Goal: Transaction & Acquisition: Purchase product/service

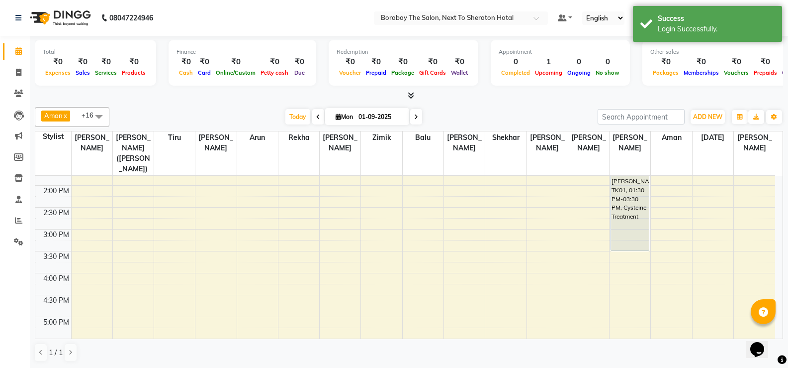
scroll to position [298, 0]
click at [389, 217] on div "8:00 AM 8:30 AM 9:00 AM 9:30 AM 10:00 AM 10:30 AM 11:00 AM 11:30 AM 12:00 PM 12…" at bounding box center [405, 161] width 740 height 569
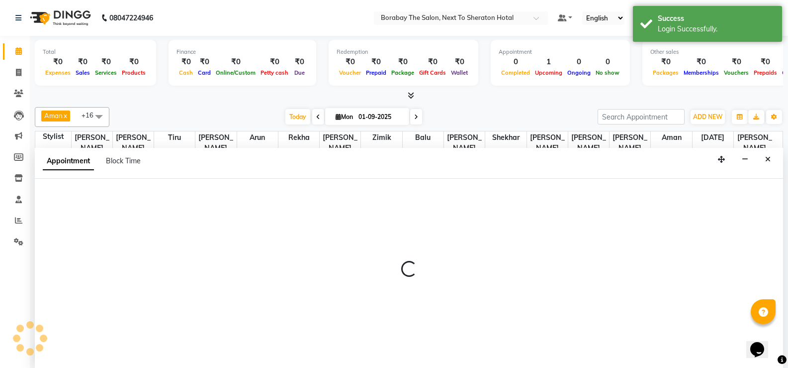
scroll to position [0, 0]
select select "31364"
select select "tentative"
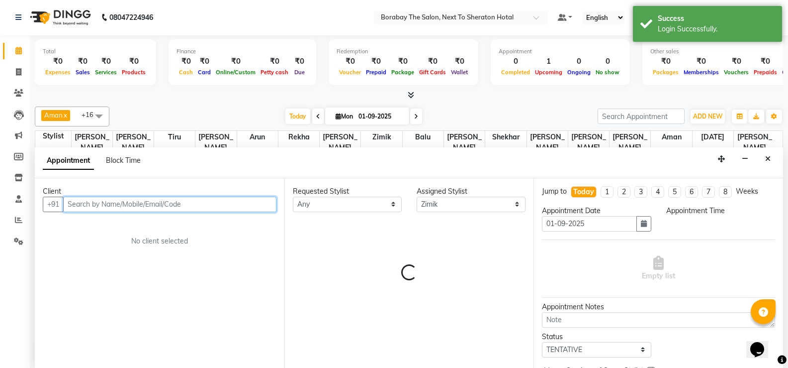
select select "960"
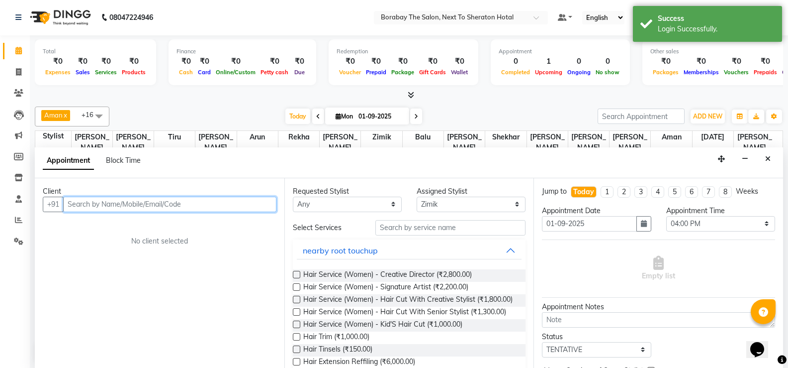
click at [159, 204] on input "text" at bounding box center [169, 203] width 213 height 15
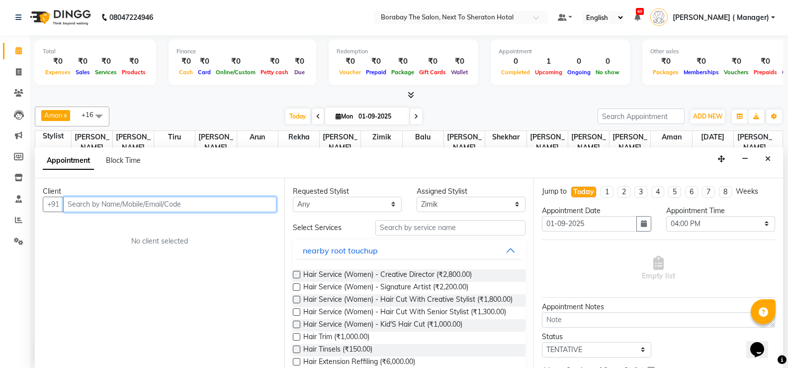
click at [159, 204] on input "text" at bounding box center [169, 203] width 213 height 15
type input "799532"
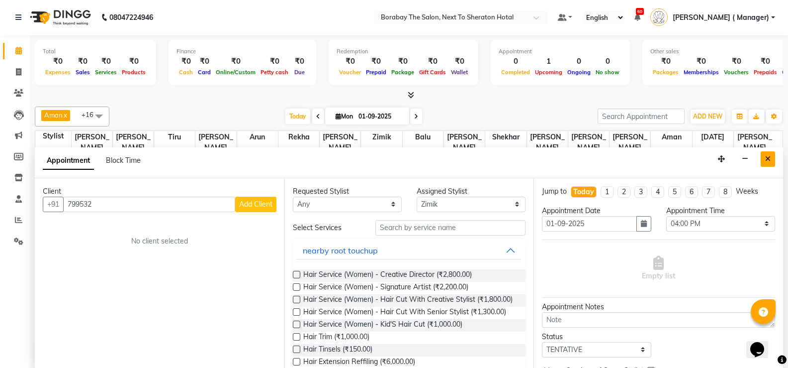
click at [771, 166] on button "Close" at bounding box center [768, 158] width 14 height 15
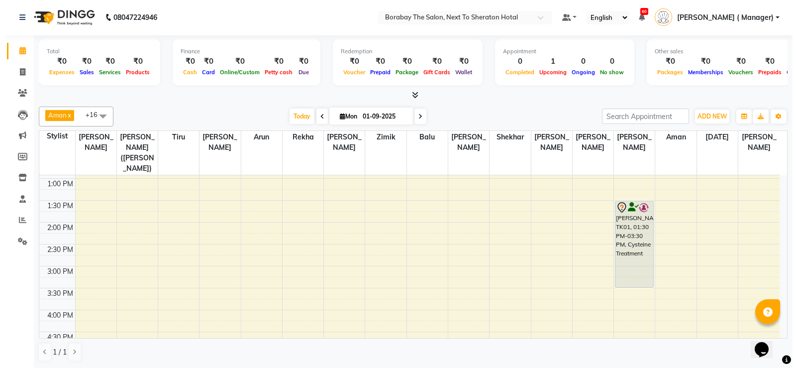
scroll to position [249, 0]
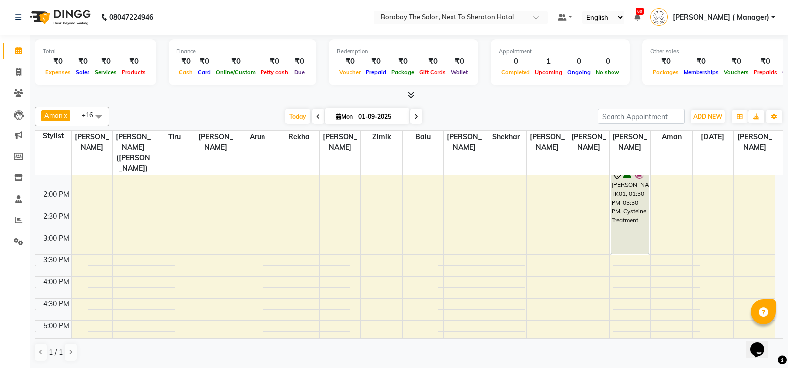
click at [375, 270] on div "8:00 AM 8:30 AM 9:00 AM 9:30 AM 10:00 AM 10:30 AM 11:00 AM 11:30 AM 12:00 PM 12…" at bounding box center [405, 210] width 740 height 569
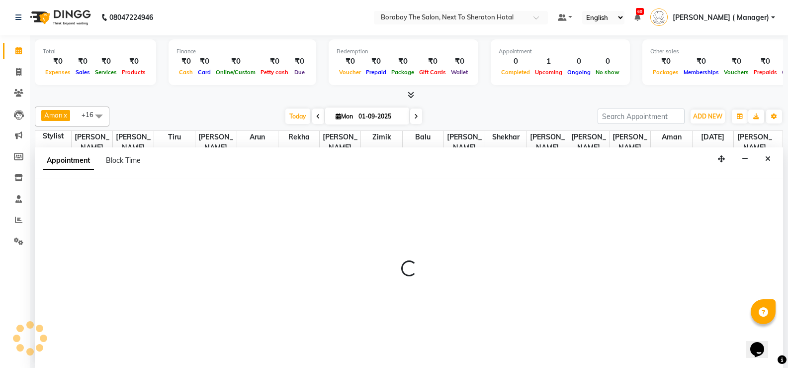
select select "31364"
select select "tentative"
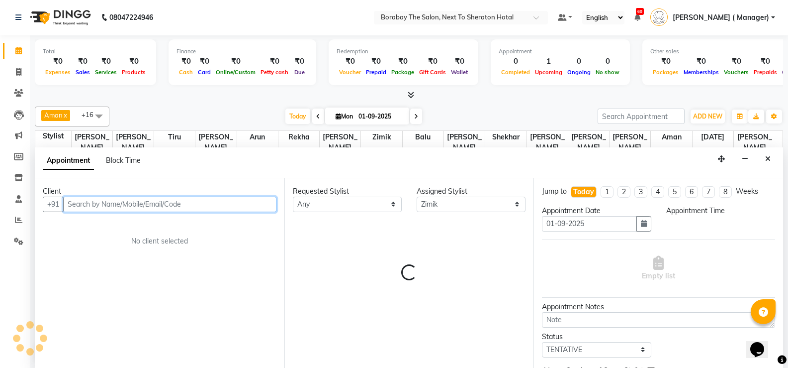
select select "960"
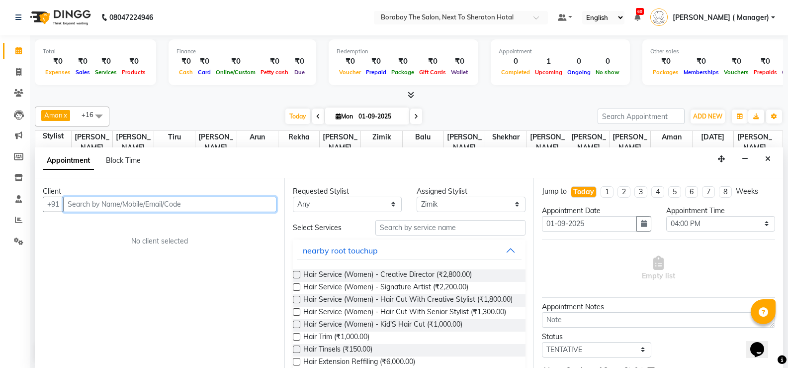
click at [146, 207] on input "text" at bounding box center [169, 203] width 213 height 15
type input "7995328334"
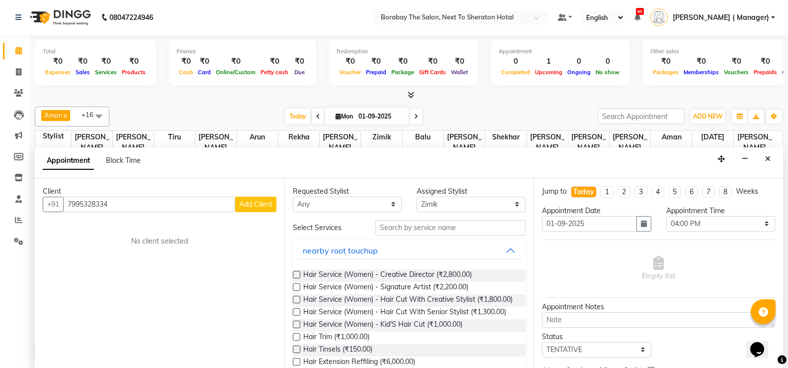
click at [263, 207] on span "Add Client" at bounding box center [255, 203] width 33 height 9
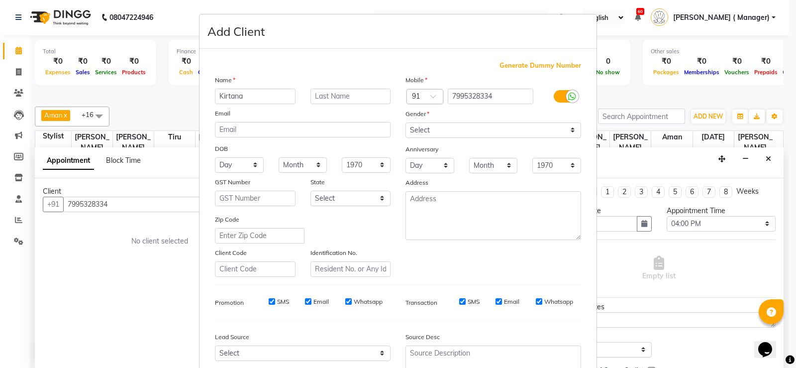
click at [246, 94] on input "Kirtana" at bounding box center [255, 96] width 81 height 15
type input "K"
click at [236, 94] on input "text" at bounding box center [255, 96] width 81 height 15
type input "k"
type input "[PERSON_NAME]"
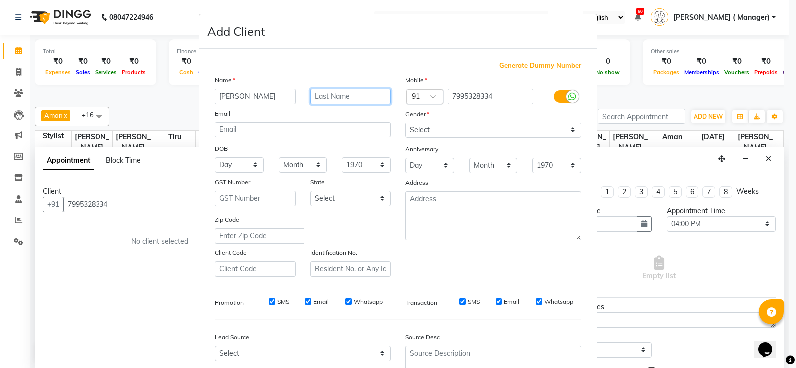
click at [341, 96] on input "text" at bounding box center [350, 96] width 81 height 15
type input "."
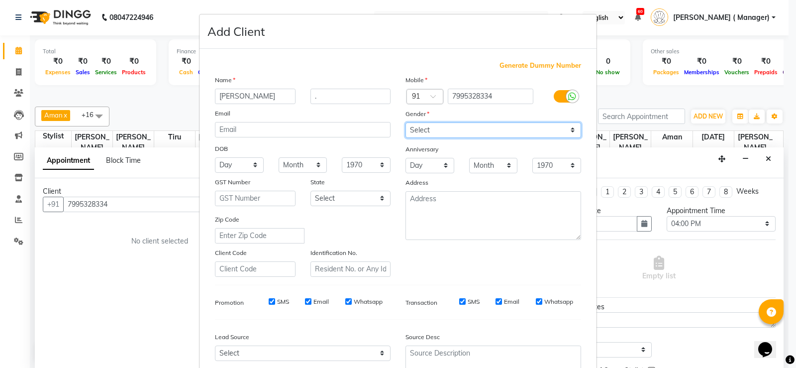
click at [451, 131] on select "Select Male Female Other Prefer Not To Say" at bounding box center [493, 129] width 176 height 15
select select "[DEMOGRAPHIC_DATA]"
click at [405, 122] on select "Select Male Female Other Prefer Not To Say" at bounding box center [493, 129] width 176 height 15
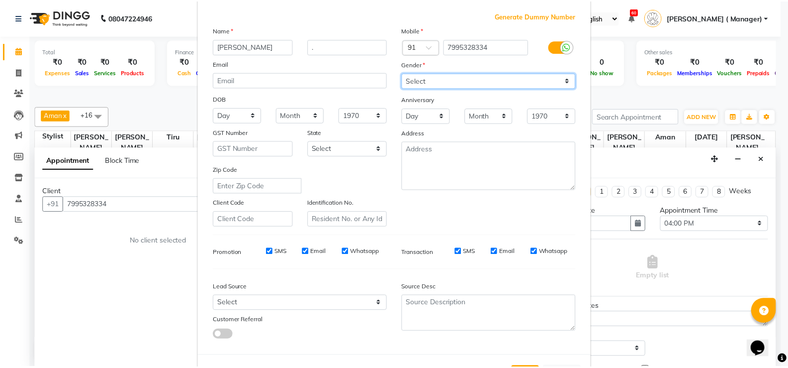
scroll to position [92, 0]
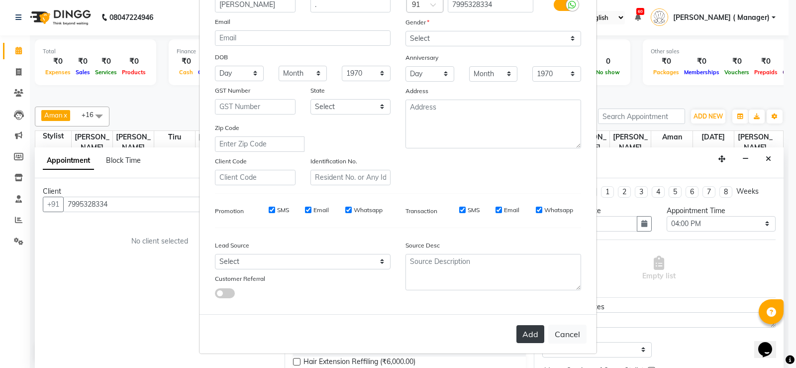
click at [524, 340] on button "Add" at bounding box center [530, 334] width 28 height 18
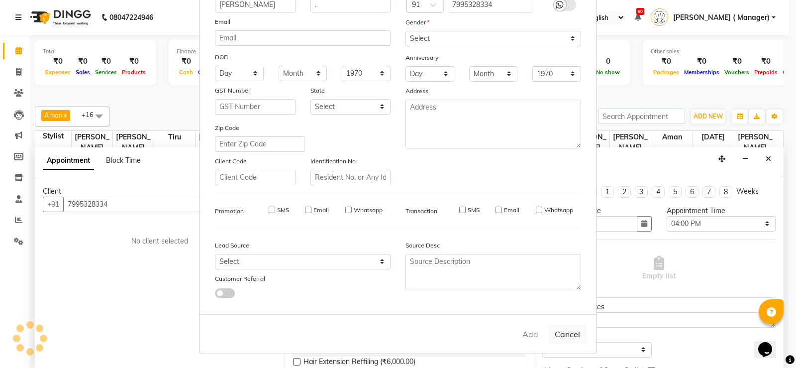
select select
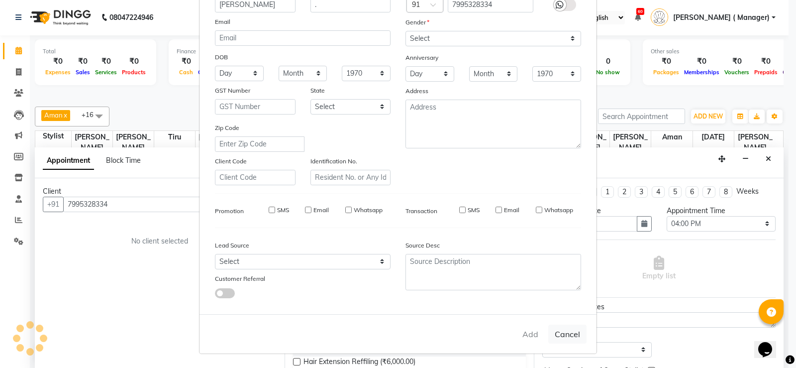
select select
checkbox input "false"
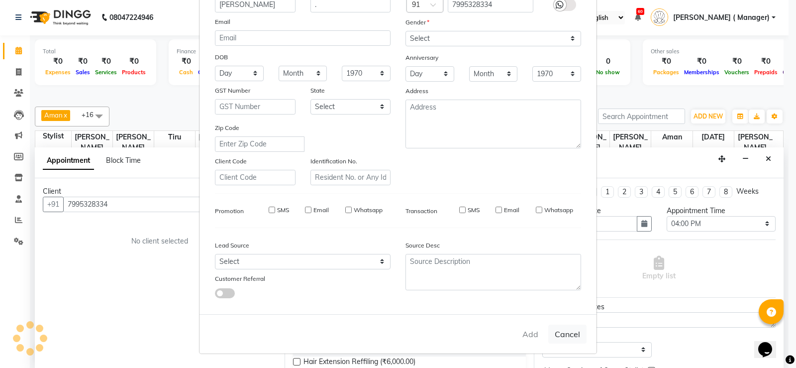
checkbox input "false"
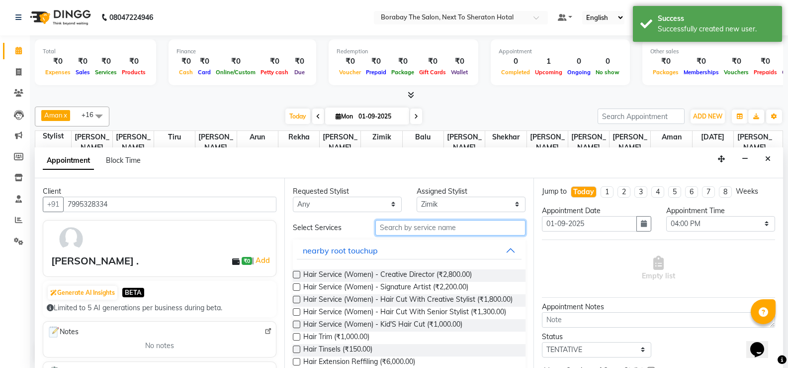
click at [407, 226] on input "text" at bounding box center [451, 227] width 150 height 15
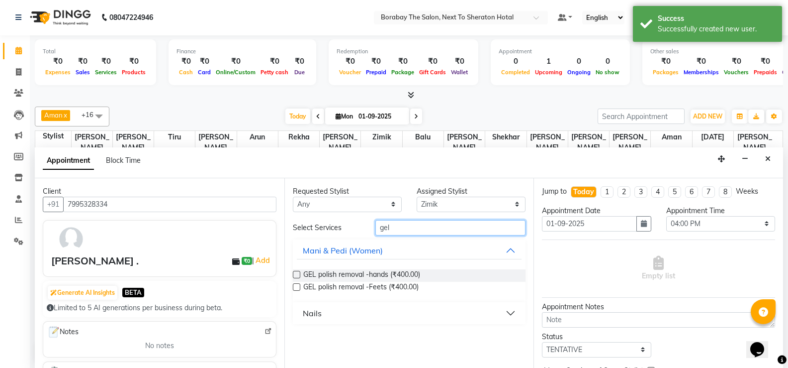
type input "gel"
click at [316, 316] on div "Nails" at bounding box center [312, 313] width 19 height 12
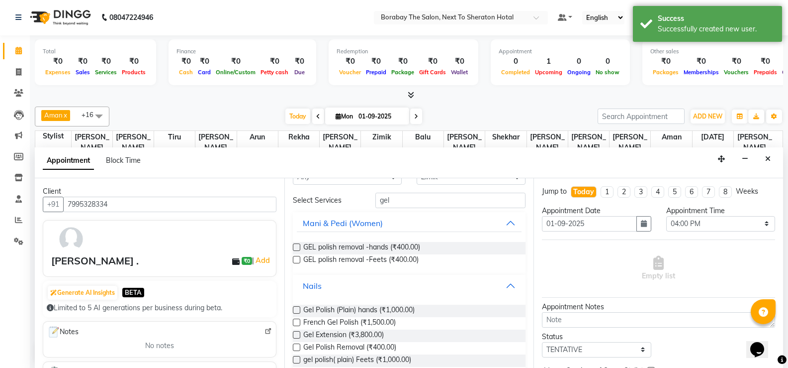
scroll to position [42, 0]
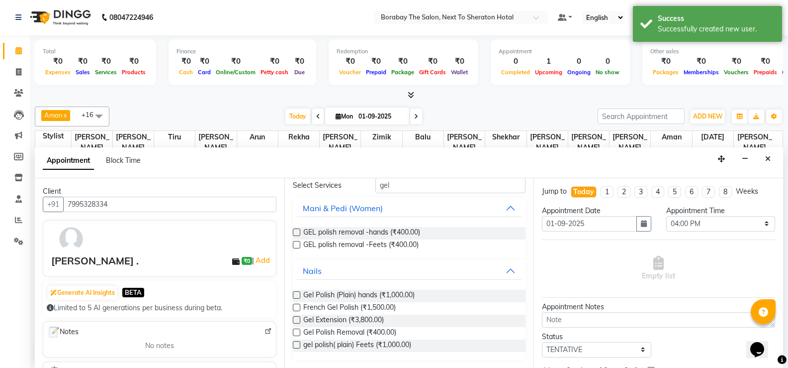
click at [298, 292] on label at bounding box center [296, 294] width 7 height 7
click at [298, 292] on input "checkbox" at bounding box center [296, 295] width 6 height 6
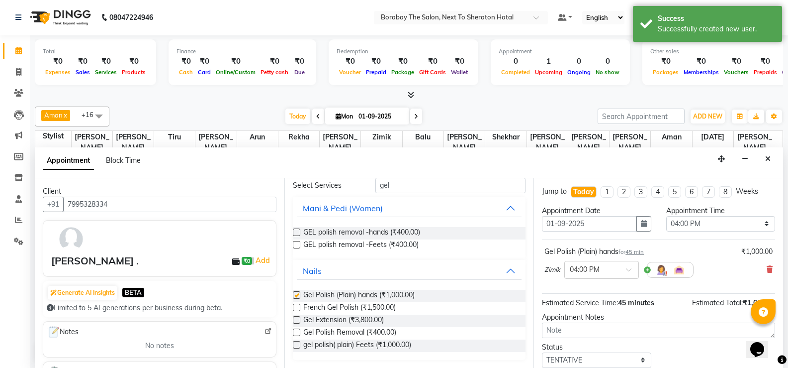
checkbox input "false"
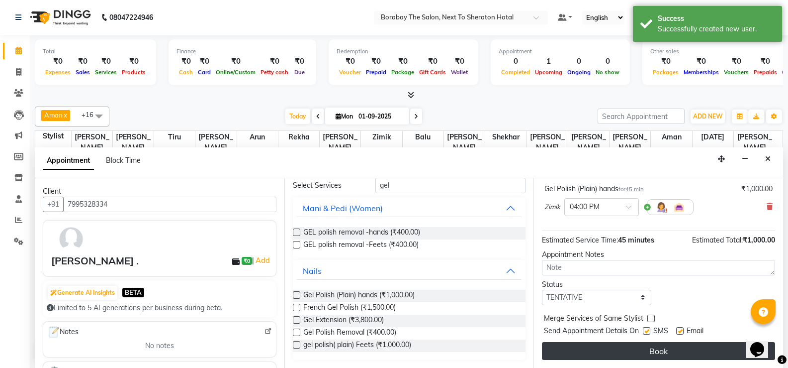
click at [656, 354] on button "Book" at bounding box center [658, 351] width 233 height 18
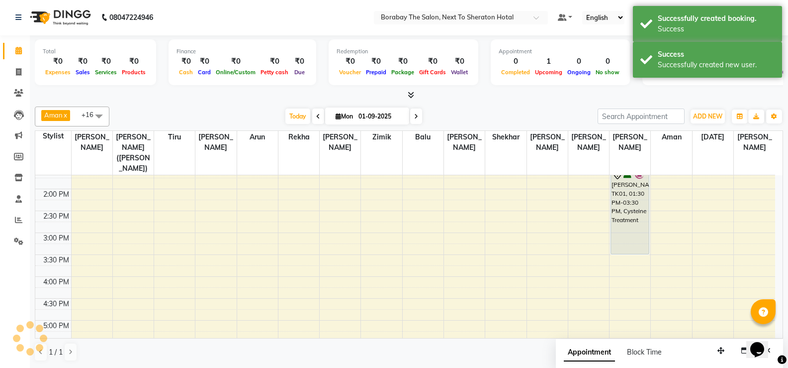
scroll to position [0, 0]
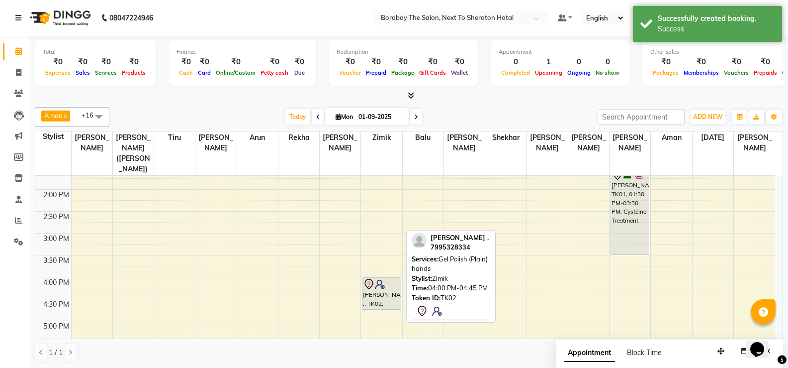
click at [381, 295] on div "Keertana ., TK02, 04:00 PM-04:45 PM, Gel Polish (Plain) hands" at bounding box center [382, 293] width 38 height 31
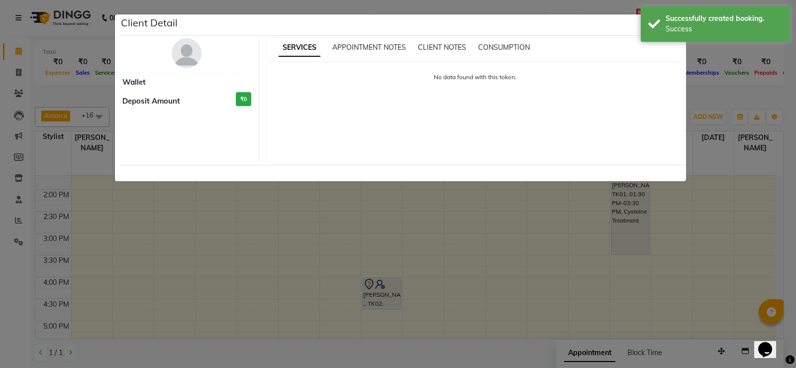
select select "7"
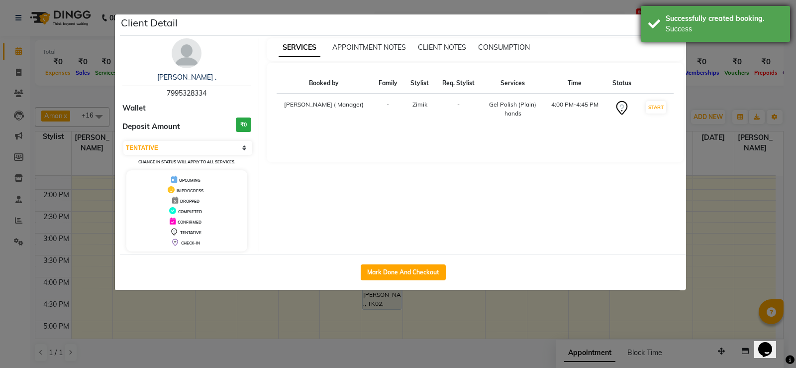
click at [676, 19] on div "Successfully created booking." at bounding box center [724, 18] width 117 height 10
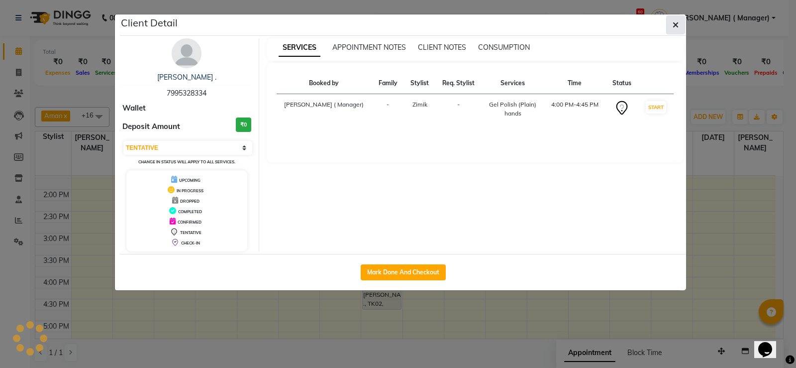
click at [674, 23] on icon "button" at bounding box center [676, 25] width 6 height 8
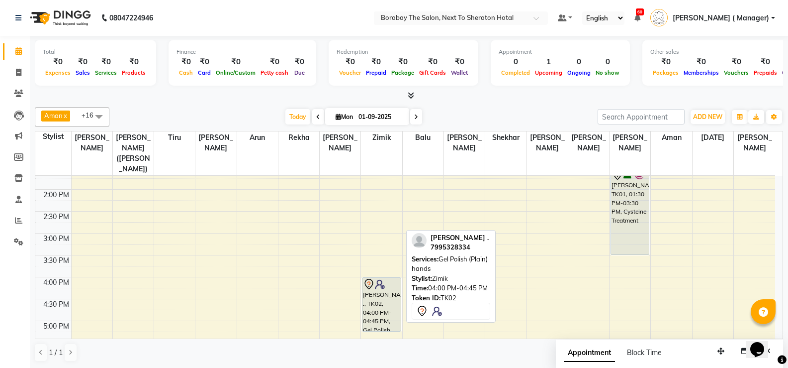
drag, startPoint x: 376, startPoint y: 297, endPoint x: 377, endPoint y: 313, distance: 16.4
click at [377, 313] on div "Keertana ., TK02, 04:00 PM-04:45 PM, Gel Polish (Plain) hands Keertana ., TK02,…" at bounding box center [381, 211] width 41 height 569
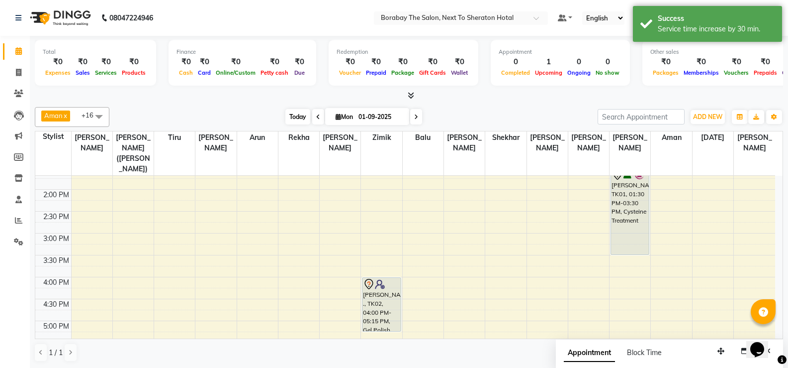
click at [301, 117] on span "Today" at bounding box center [298, 116] width 25 height 15
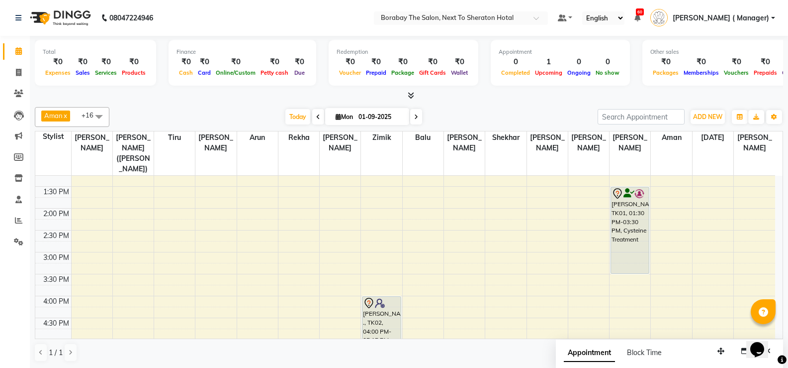
scroll to position [281, 0]
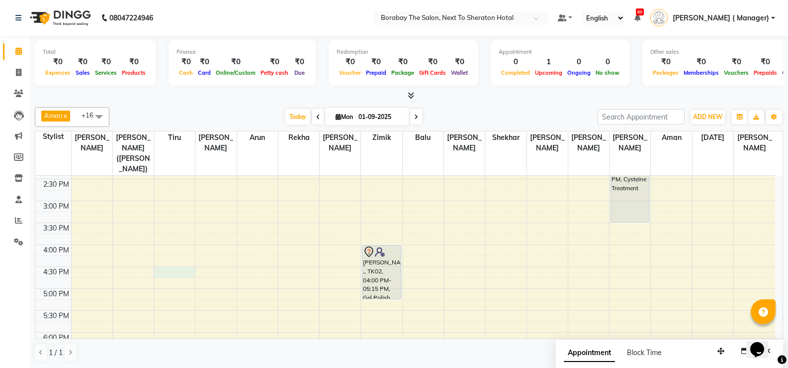
click at [166, 258] on div "8:00 AM 8:30 AM 9:00 AM 9:30 AM 10:00 AM 10:30 AM 11:00 AM 11:30 AM 12:00 PM 12…" at bounding box center [405, 179] width 740 height 569
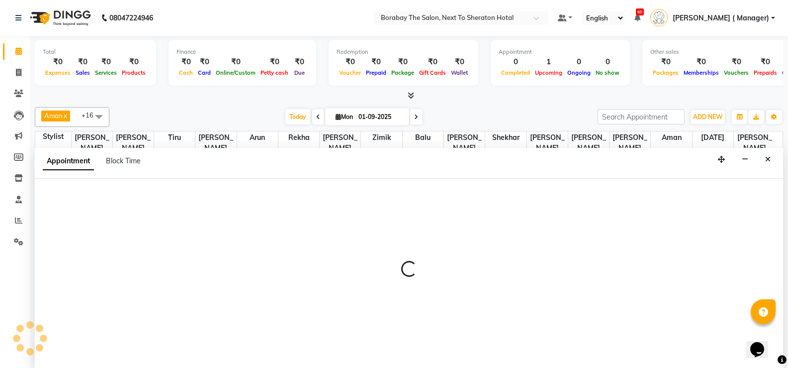
scroll to position [0, 0]
select select "31356"
select select "tentative"
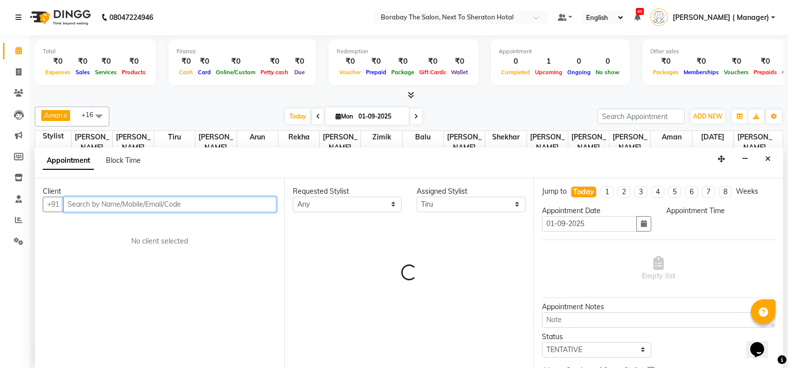
select select "990"
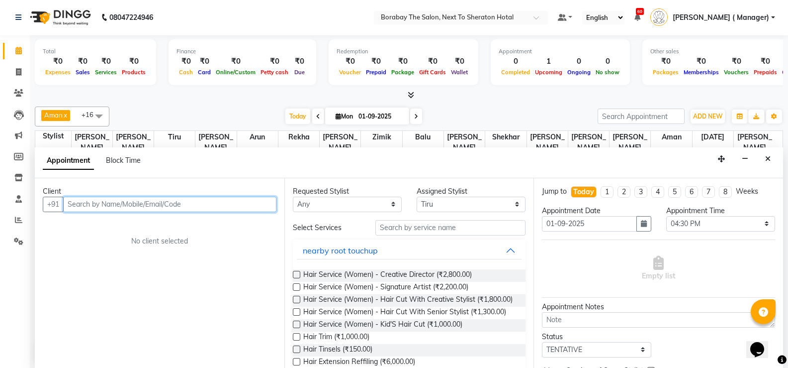
click at [128, 198] on input "text" at bounding box center [169, 203] width 213 height 15
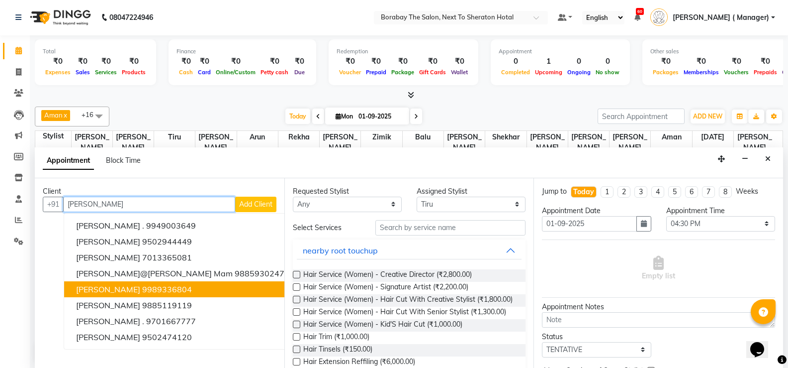
click at [142, 290] on ngb-highlight "9989336804" at bounding box center [167, 289] width 50 height 10
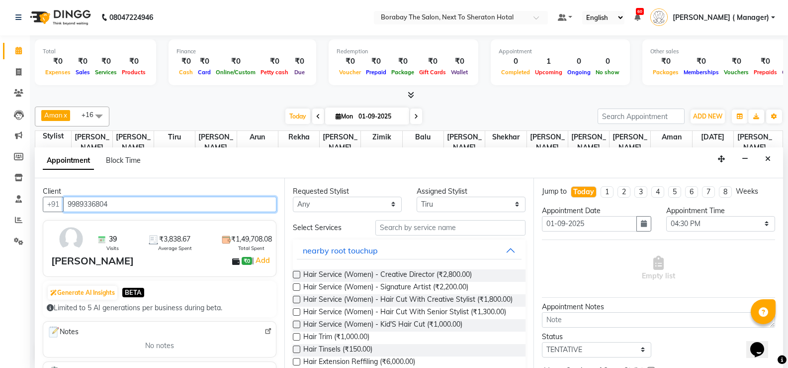
type input "9989336804"
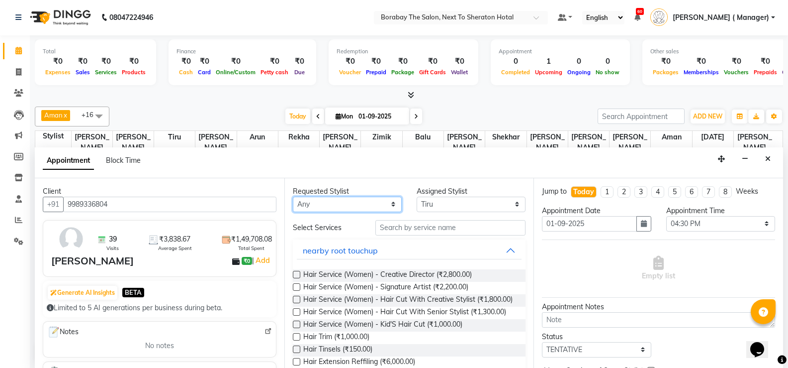
click at [384, 205] on select "Any Aman Arun Balu Bhasker Dilnawaz Malik (Sameer) Easter Hannah Perri Kelly Ki…" at bounding box center [347, 203] width 109 height 15
select select "31356"
click at [293, 196] on select "Any Aman Arun Balu Bhasker Dilnawaz Malik (Sameer) Easter Hannah Perri Kelly Ki…" at bounding box center [347, 203] width 109 height 15
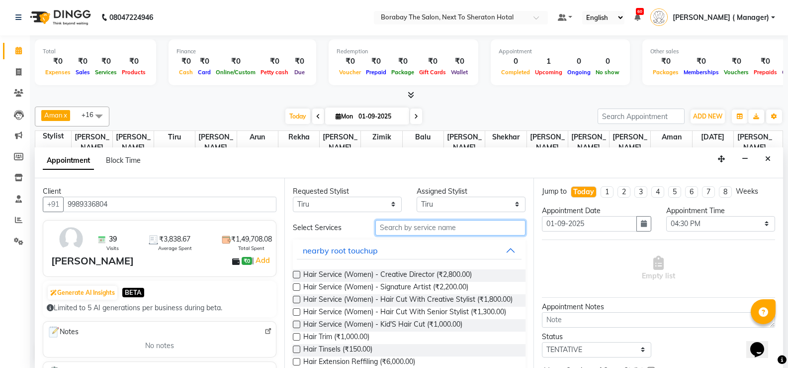
click at [392, 229] on input "text" at bounding box center [451, 227] width 150 height 15
type input "h"
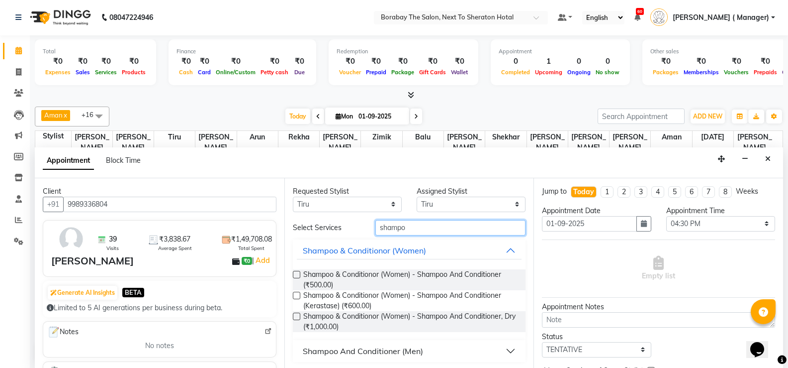
type input "shampo"
click at [298, 294] on label at bounding box center [296, 295] width 7 height 7
click at [298, 294] on input "checkbox" at bounding box center [296, 296] width 6 height 6
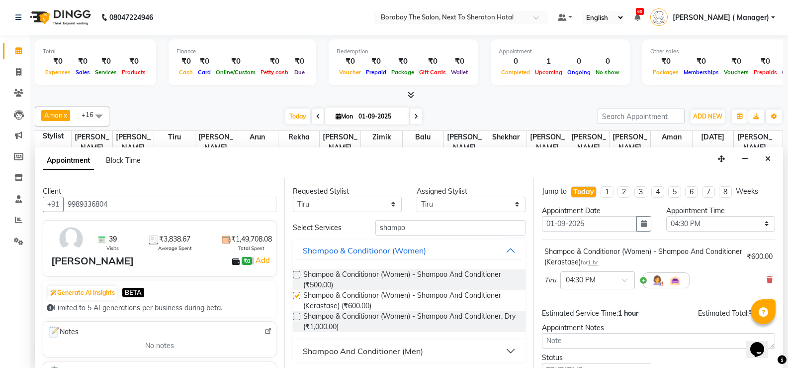
checkbox input "false"
click at [423, 236] on div "Select Services shampo Shampoo & Conditionor (Women) Shampoo & Conditionor (Wom…" at bounding box center [409, 291] width 233 height 142
click at [423, 230] on input "shampo" at bounding box center [451, 227] width 150 height 15
type input "s"
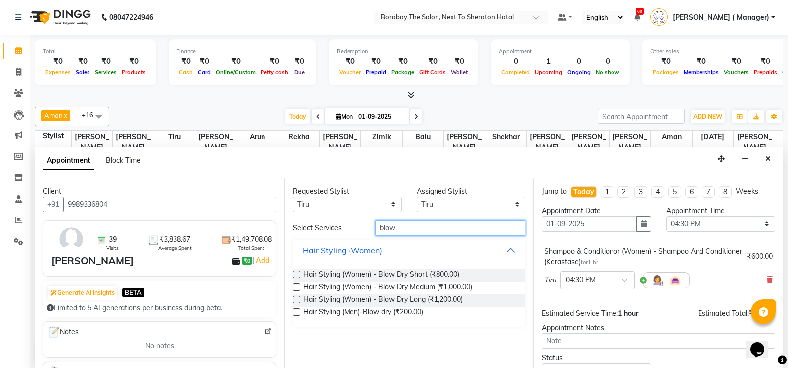
type input "blow"
click at [297, 287] on label at bounding box center [296, 286] width 7 height 7
click at [297, 287] on input "checkbox" at bounding box center [296, 288] width 6 height 6
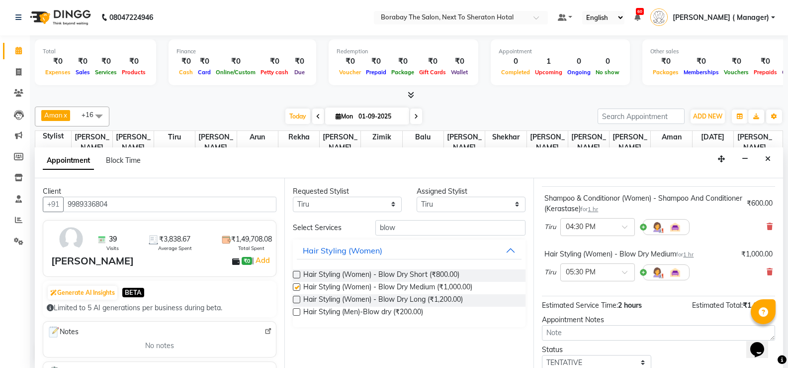
checkbox input "false"
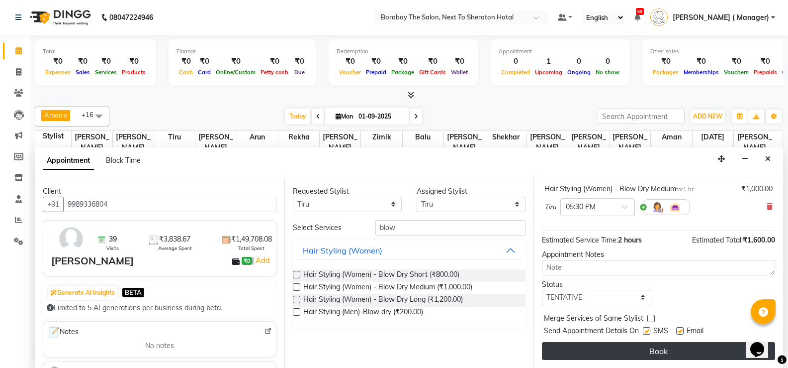
click at [647, 346] on button "Book" at bounding box center [658, 351] width 233 height 18
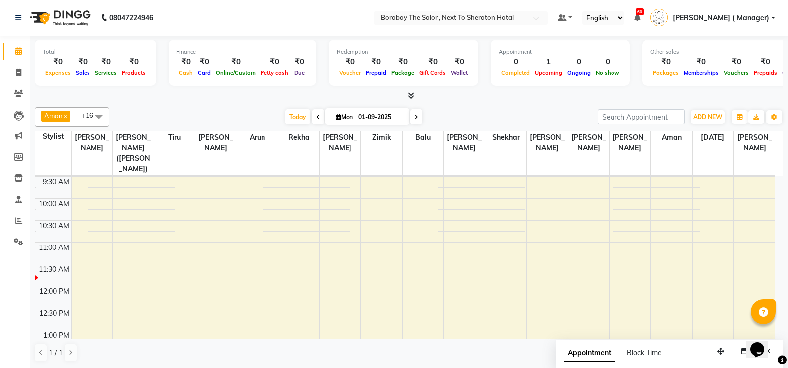
scroll to position [149, 0]
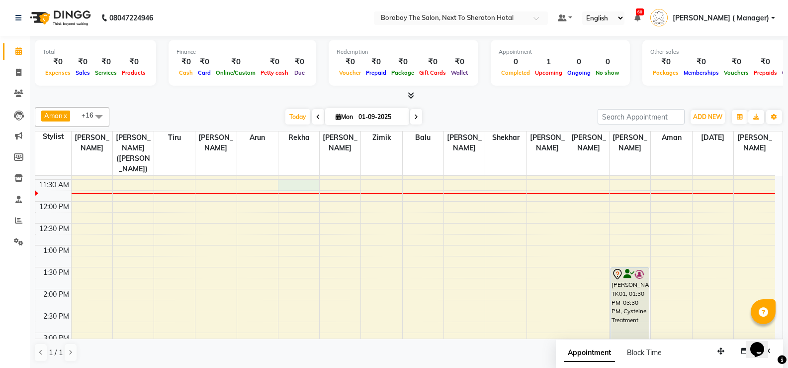
click at [287, 180] on div "8:00 AM 8:30 AM 9:00 AM 9:30 AM 10:00 AM 10:30 AM 11:00 AM 11:30 AM 12:00 PM 12…" at bounding box center [405, 310] width 740 height 569
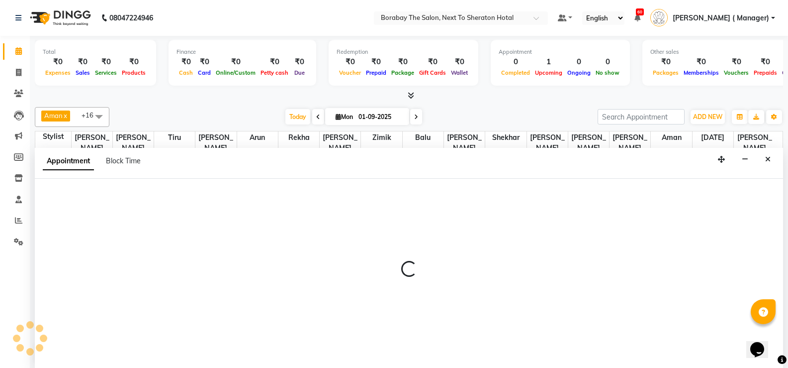
scroll to position [0, 0]
select select "31360"
select select "tentative"
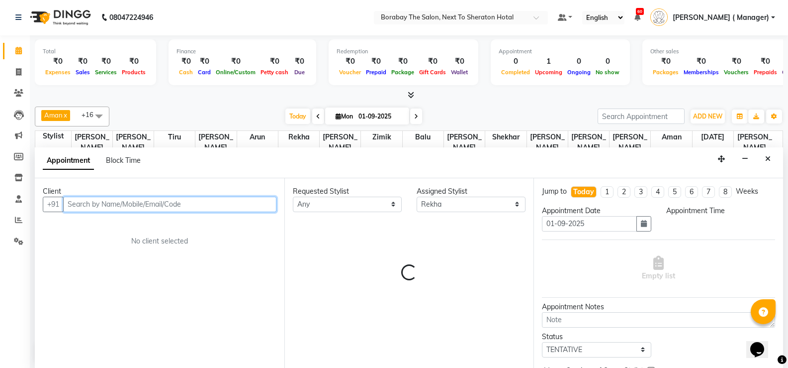
select select "690"
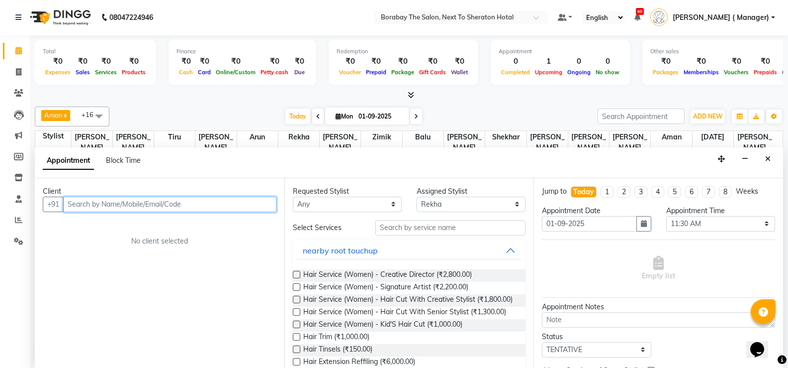
click at [119, 204] on input "text" at bounding box center [169, 203] width 213 height 15
type input "savitr"
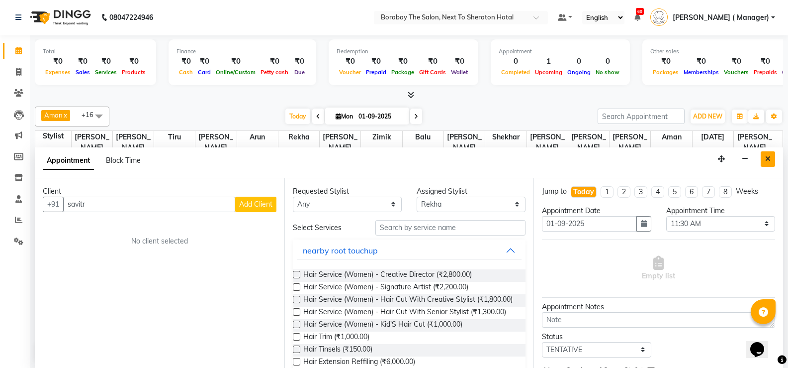
click at [770, 158] on icon "Close" at bounding box center [768, 158] width 5 height 7
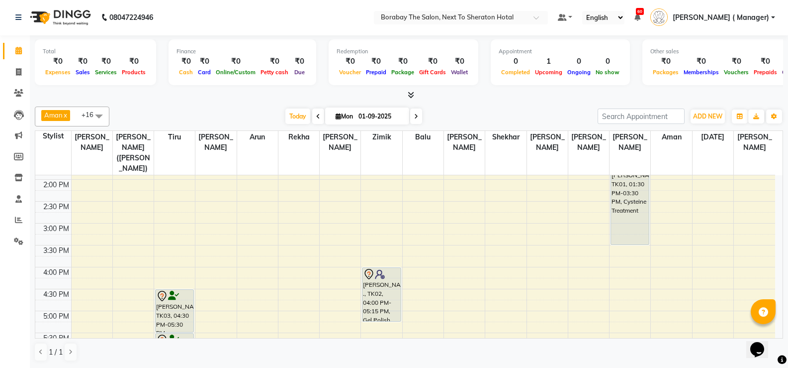
scroll to position [196, 0]
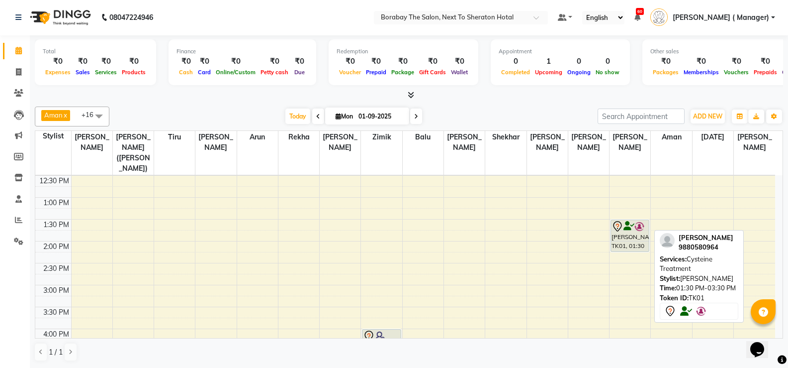
drag, startPoint x: 627, startPoint y: 294, endPoint x: 626, endPoint y: 247, distance: 47.8
click at [627, 239] on div "Chandrakala, TK01, 01:30 PM-03:30 PM, Cysteine Treatment Chandrakala, TK01, 01:…" at bounding box center [630, 263] width 41 height 569
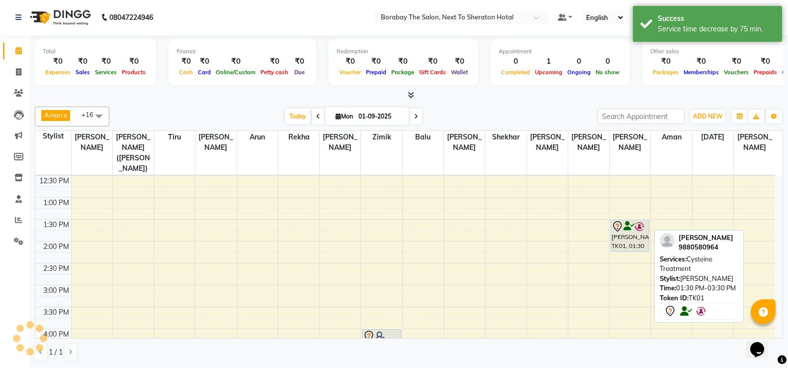
click at [622, 257] on div "8:00 AM 8:30 AM 9:00 AM 9:30 AM 10:00 AM 10:30 AM 11:00 AM 11:30 AM 12:00 PM 12…" at bounding box center [405, 263] width 740 height 569
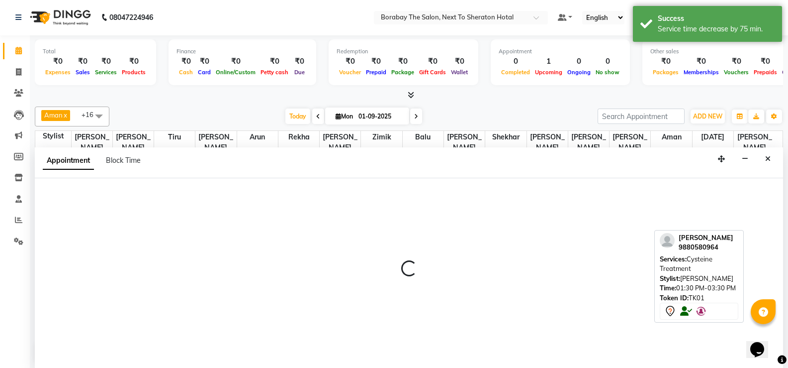
select select "78121"
select select "tentative"
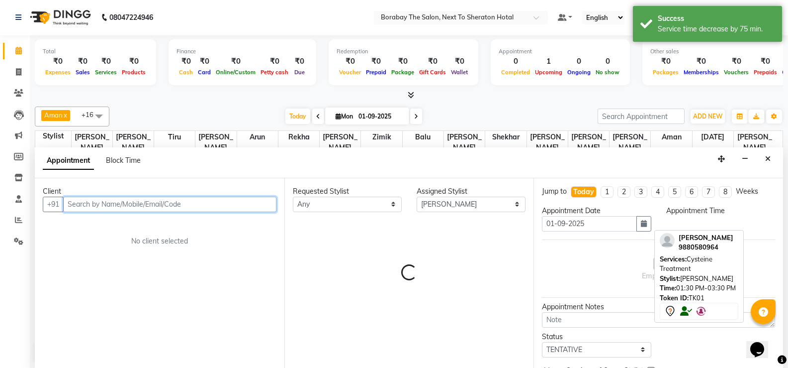
select select "870"
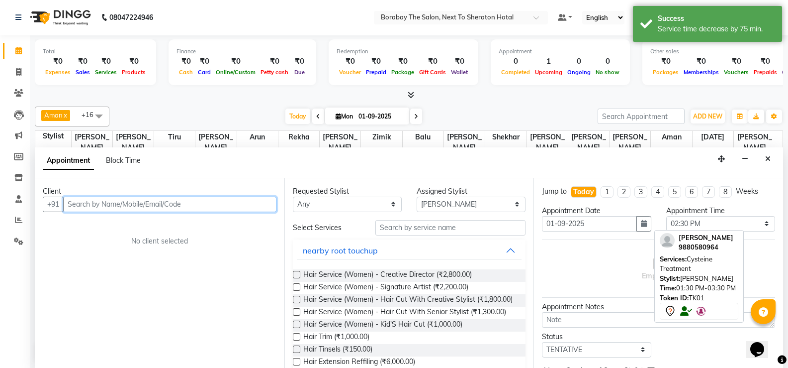
click at [140, 204] on input "text" at bounding box center [169, 203] width 213 height 15
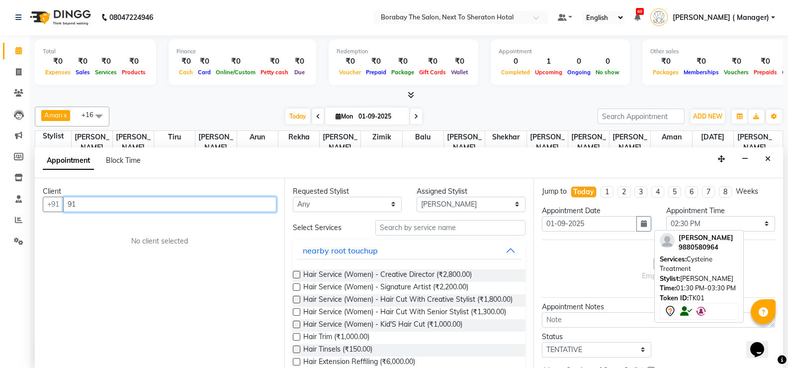
type input "9"
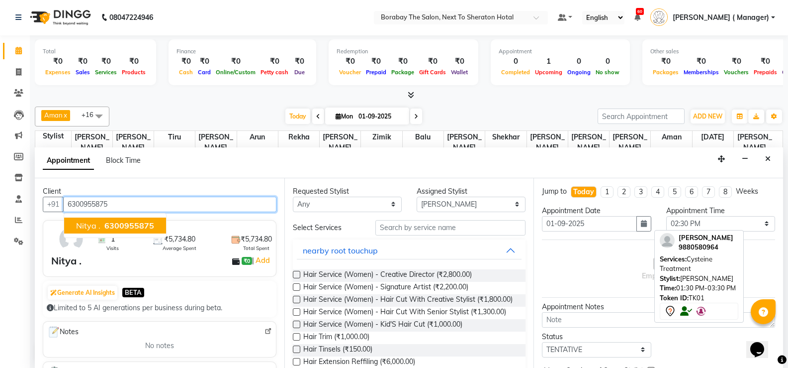
click at [106, 230] on span "6300955875" at bounding box center [129, 225] width 50 height 10
type input "6300955875"
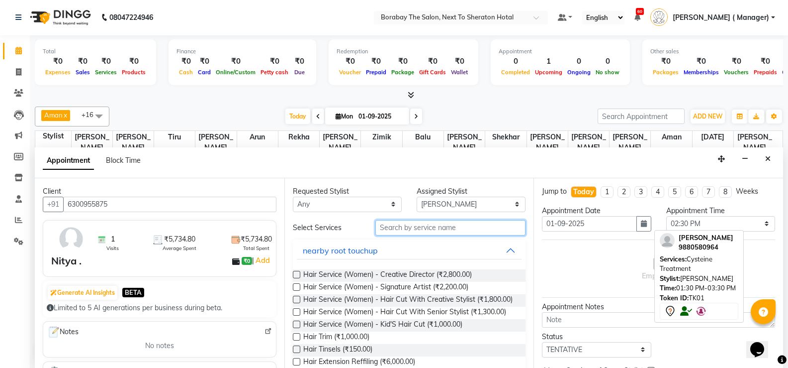
click at [418, 222] on input "text" at bounding box center [451, 227] width 150 height 15
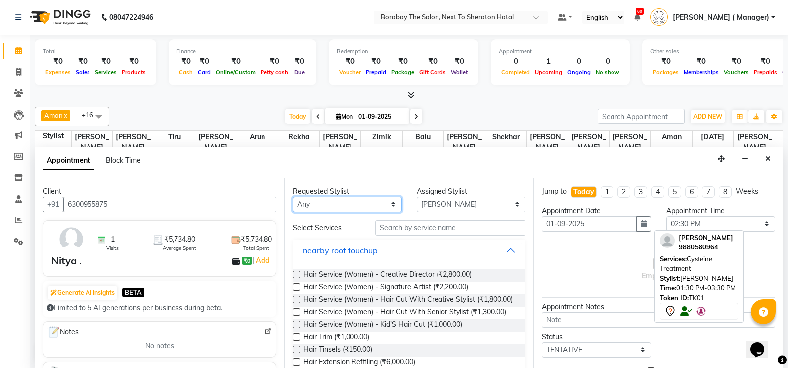
click at [380, 205] on select "Any Aman Arun Balu Bhasker Dilnawaz Malik (Sameer) Easter Hannah Perri Kelly Ki…" at bounding box center [347, 203] width 109 height 15
select select "78121"
click at [293, 196] on select "Any Aman Arun Balu Bhasker Dilnawaz Malik (Sameer) Easter Hannah Perri Kelly Ki…" at bounding box center [347, 203] width 109 height 15
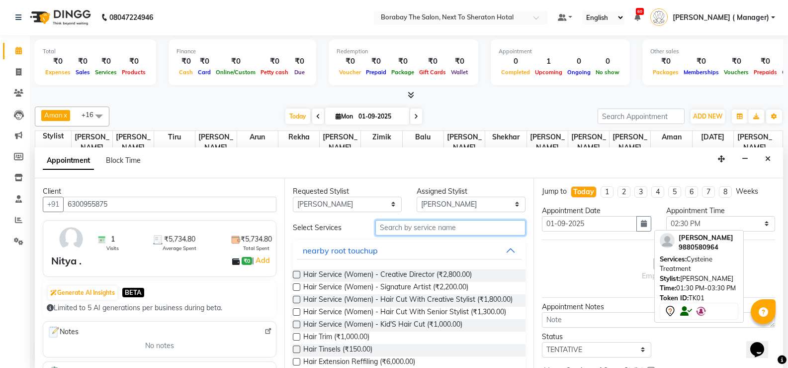
click at [450, 230] on input "text" at bounding box center [451, 227] width 150 height 15
type input "h"
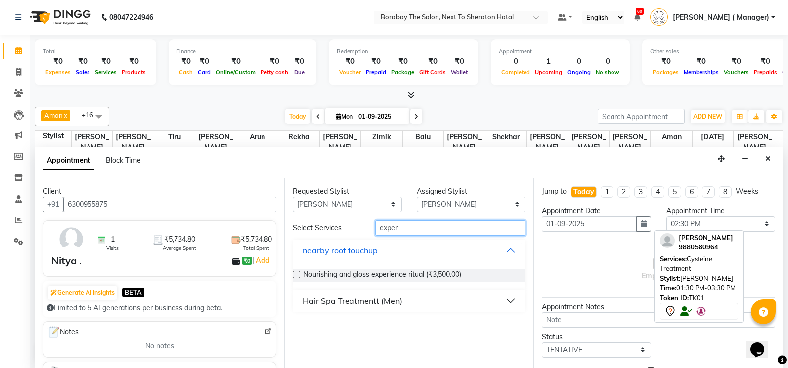
type input "exper"
drag, startPoint x: 355, startPoint y: 308, endPoint x: 351, endPoint y: 304, distance: 5.6
click at [354, 308] on button "Hair Spa Treatmentt (Men)" at bounding box center [409, 301] width 225 height 18
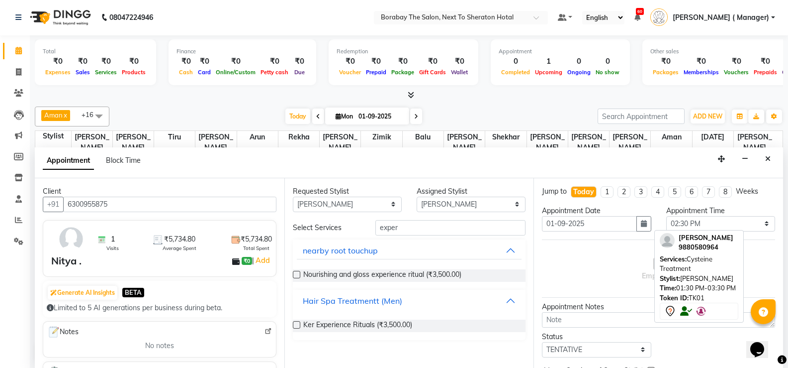
click at [351, 304] on div "Hair Spa Treatmentt (Men)" at bounding box center [352, 300] width 99 height 12
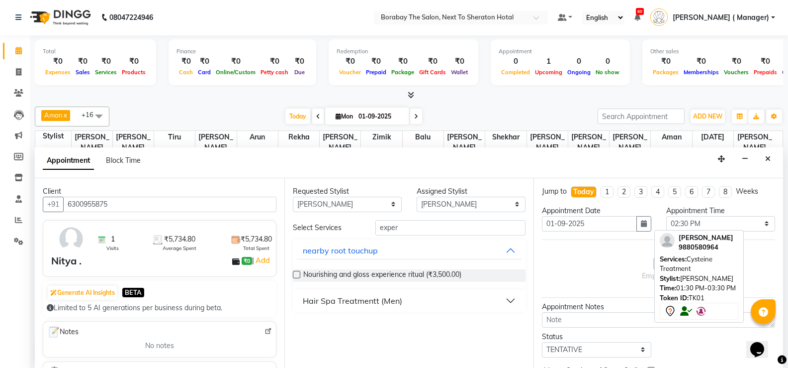
click at [310, 302] on div "Hair Spa Treatmentt (Men)" at bounding box center [352, 300] width 99 height 12
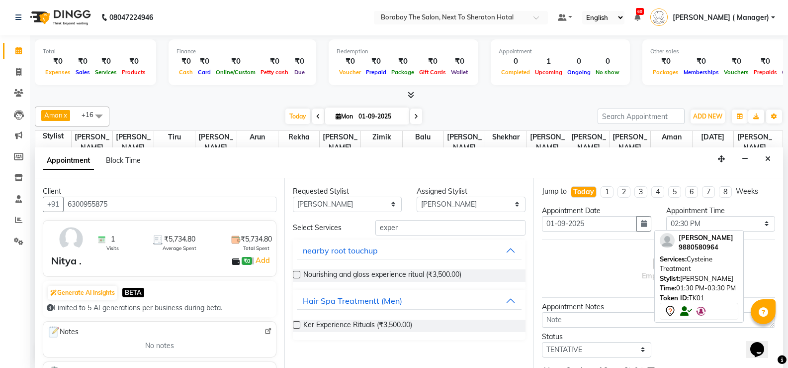
click at [296, 326] on label at bounding box center [296, 324] width 7 height 7
click at [296, 326] on input "checkbox" at bounding box center [296, 325] width 6 height 6
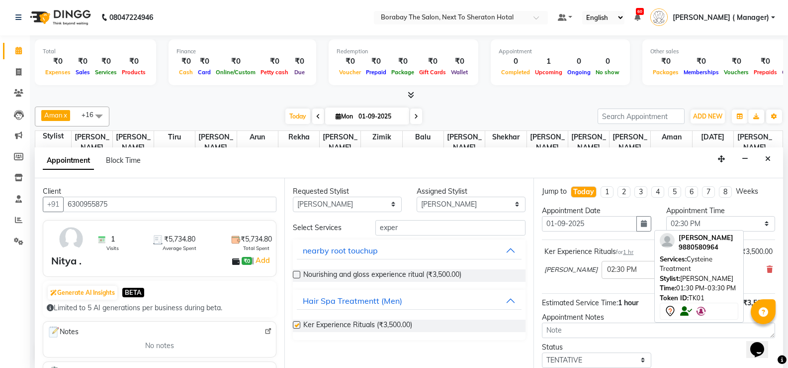
checkbox input "false"
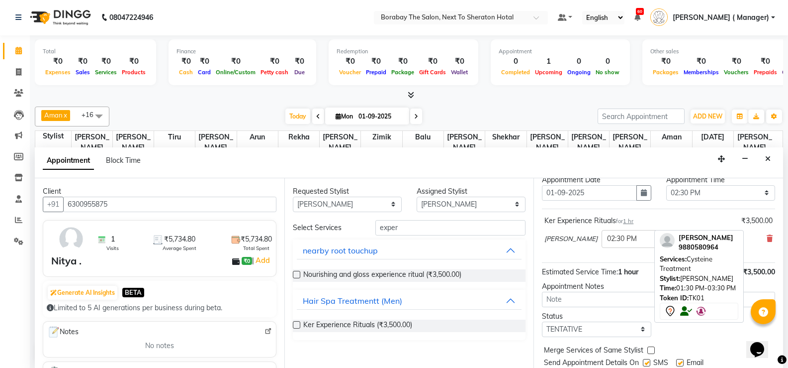
scroll to position [63, 0]
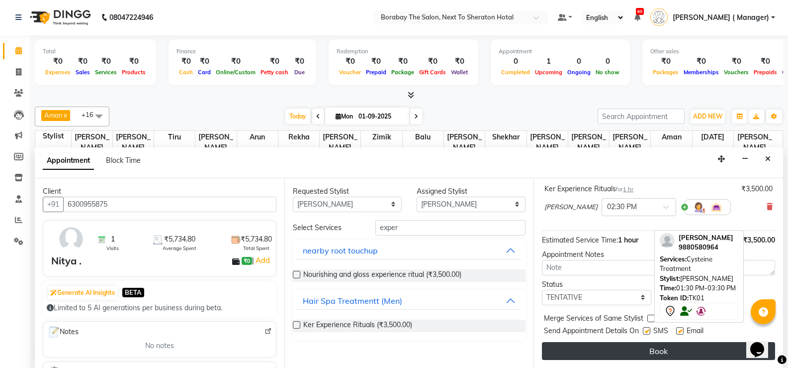
click at [635, 350] on button "Book" at bounding box center [658, 351] width 233 height 18
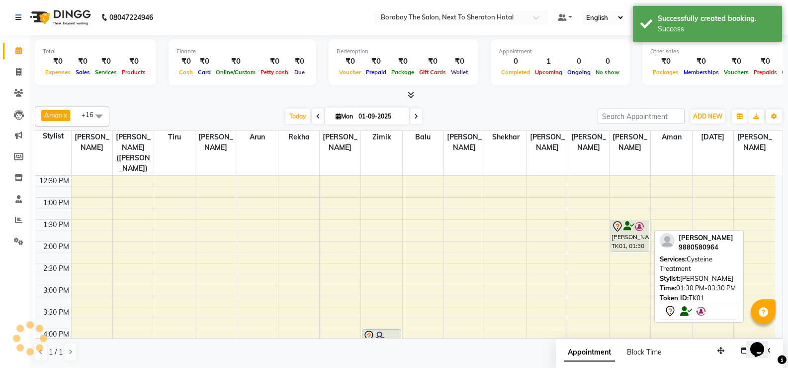
scroll to position [0, 0]
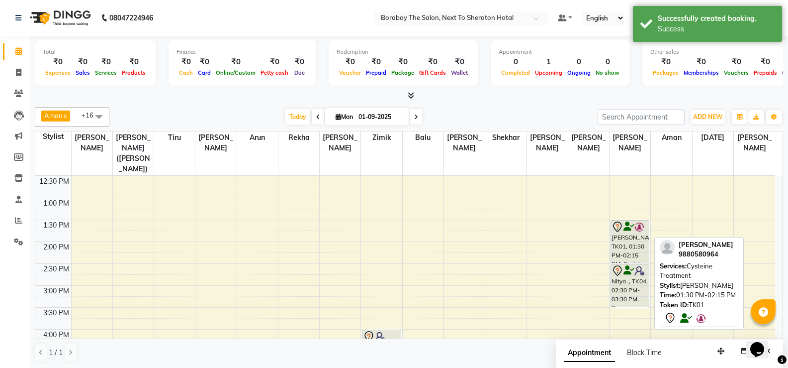
drag, startPoint x: 627, startPoint y: 239, endPoint x: 627, endPoint y: 244, distance: 5.0
click at [627, 244] on div "Chandrakala, TK01, 01:30 PM-02:15 PM, Cysteine Treatment Nitya ., TK04, 02:30 P…" at bounding box center [630, 263] width 41 height 569
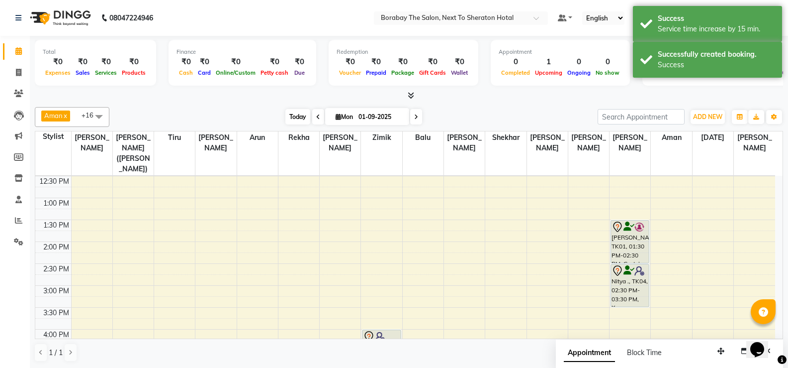
click at [300, 116] on span "Today" at bounding box center [298, 116] width 25 height 15
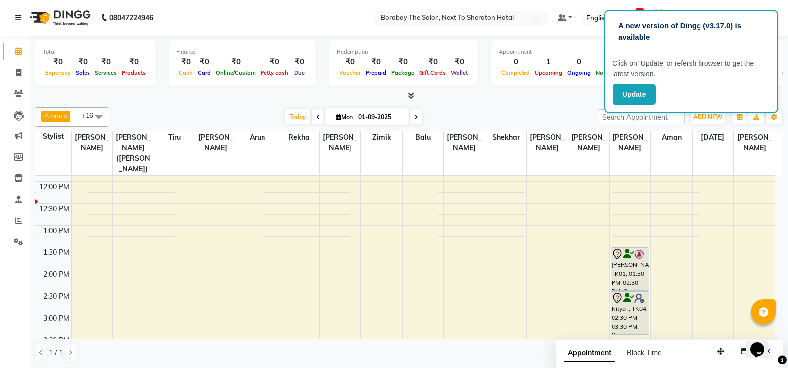
scroll to position [249, 0]
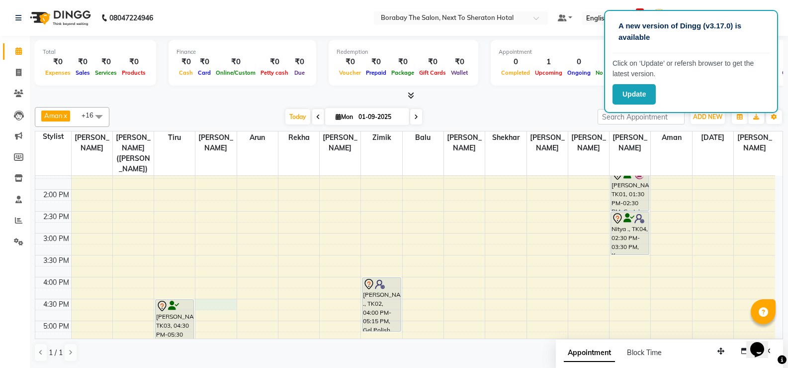
click at [213, 292] on div "8:00 AM 8:30 AM 9:00 AM 9:30 AM 10:00 AM 10:30 AM 11:00 AM 11:30 AM 12:00 PM 12…" at bounding box center [405, 211] width 740 height 569
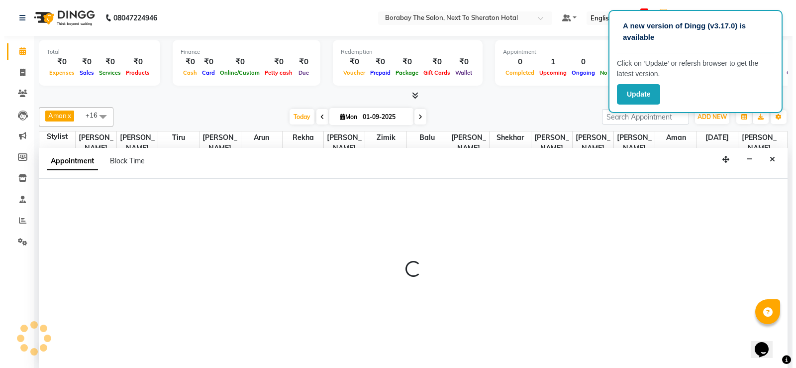
scroll to position [0, 0]
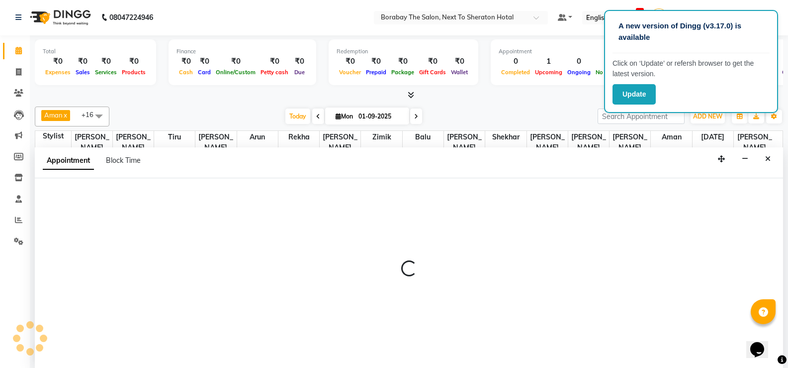
select select "31357"
select select "990"
select select "tentative"
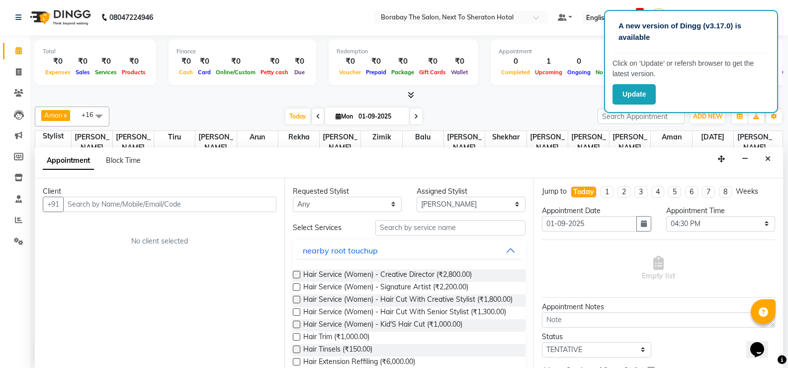
click at [562, 95] on div at bounding box center [409, 95] width 749 height 10
click at [583, 95] on div at bounding box center [409, 95] width 749 height 10
click at [248, 205] on input "text" at bounding box center [169, 203] width 213 height 15
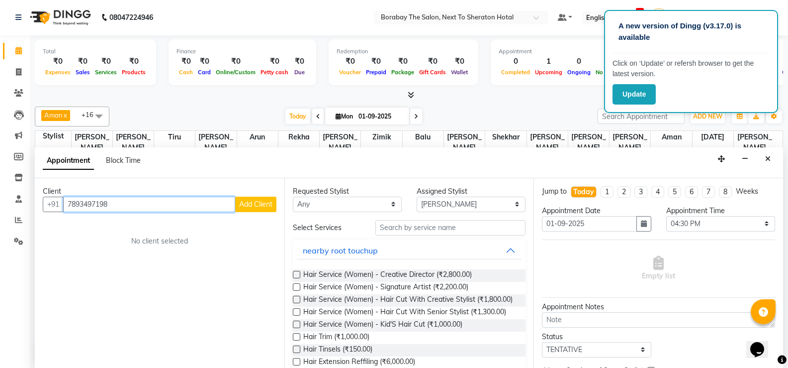
type input "7893497198"
click at [255, 203] on span "Add Client" at bounding box center [255, 203] width 33 height 9
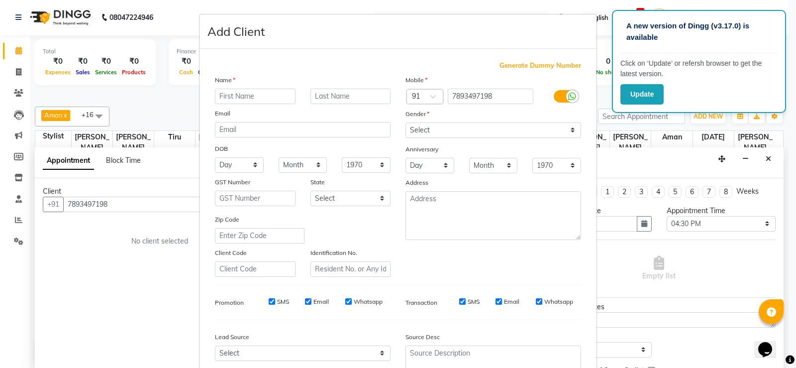
click at [244, 98] on input "text" at bounding box center [255, 96] width 81 height 15
type input "b"
type input "Bhavya"
click at [340, 98] on input "text" at bounding box center [350, 96] width 81 height 15
type input "."
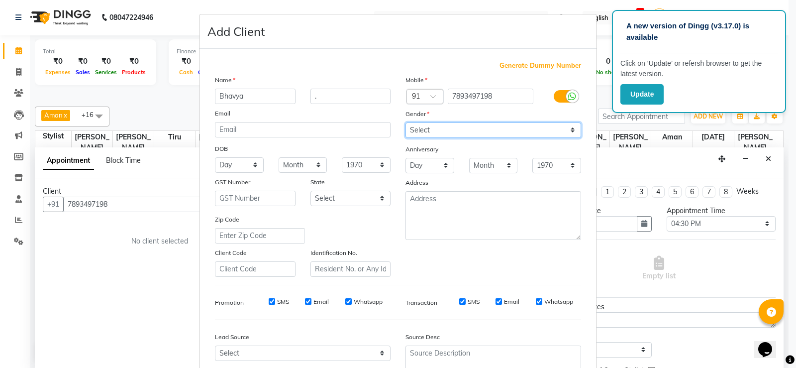
click at [440, 128] on select "Select Male Female Other Prefer Not To Say" at bounding box center [493, 129] width 176 height 15
select select "[DEMOGRAPHIC_DATA]"
click at [405, 122] on select "Select Male Female Other Prefer Not To Say" at bounding box center [493, 129] width 176 height 15
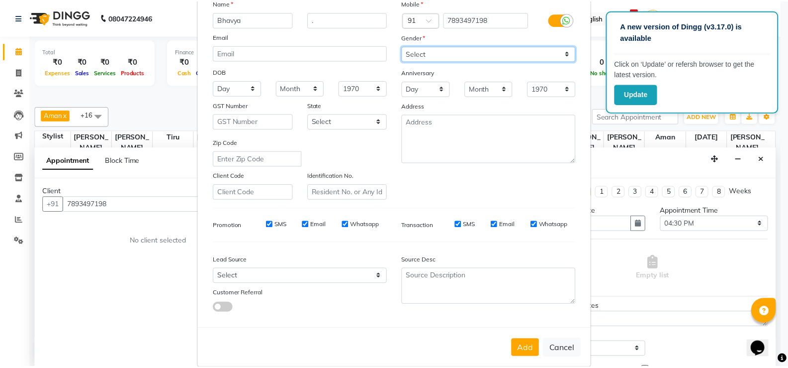
scroll to position [92, 0]
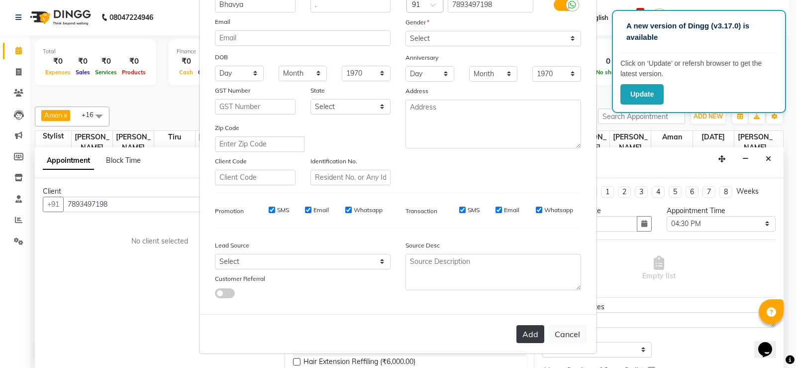
click at [523, 332] on button "Add" at bounding box center [530, 334] width 28 height 18
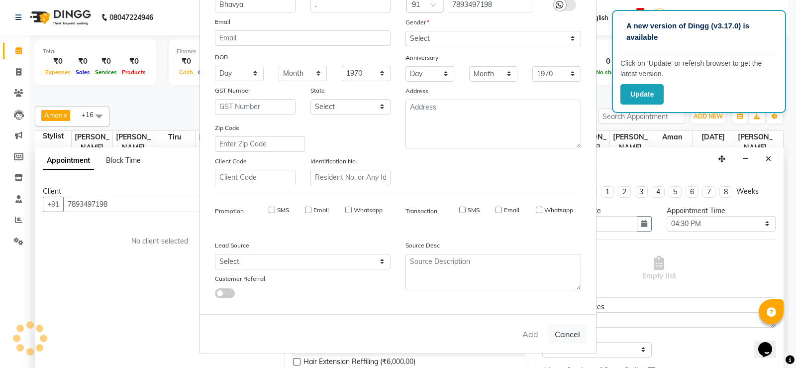
select select
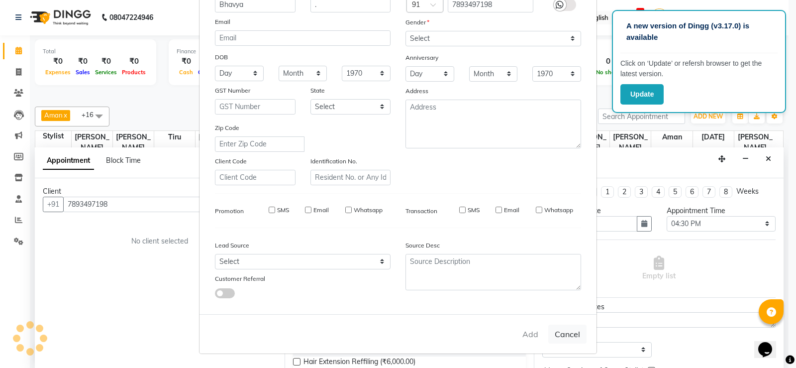
select select
checkbox input "false"
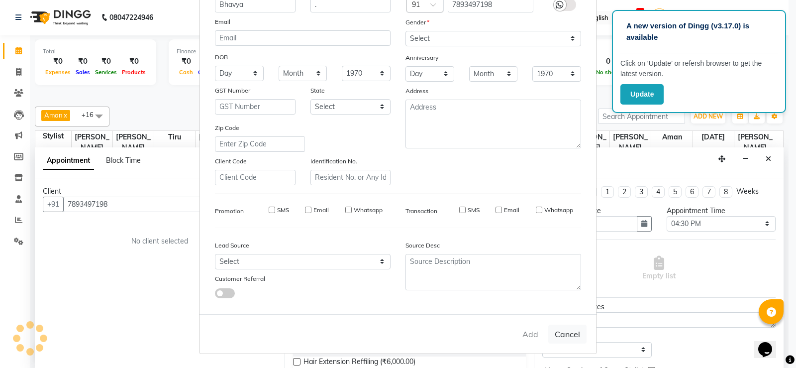
checkbox input "false"
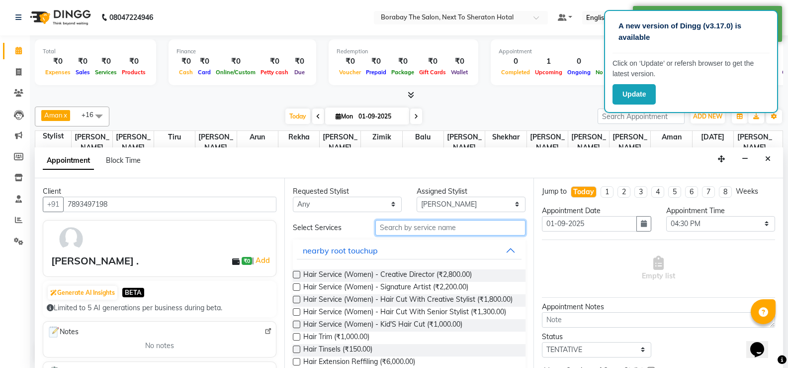
click at [444, 231] on input "text" at bounding box center [451, 227] width 150 height 15
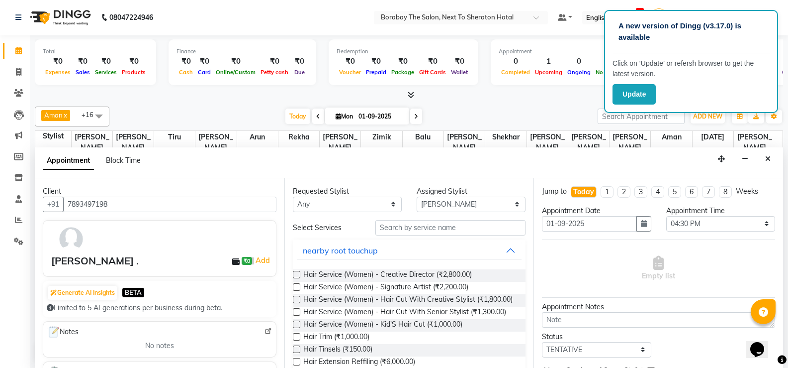
click at [558, 102] on div "Aman x Bhasker x Easter x Nithish x Saddam Hussian x Tiru x Zimik x Hannah Perr…" at bounding box center [409, 233] width 749 height 263
click at [427, 231] on input "text" at bounding box center [451, 227] width 150 height 15
click at [440, 198] on select "Select Aman Arun Balu Bhasker Dilnawaz Malik (Sameer) Easter Hannah Perri Kelly…" at bounding box center [471, 203] width 109 height 15
click at [417, 196] on select "Select Aman Arun Balu Bhasker Dilnawaz Malik (Sameer) Easter Hannah Perri Kelly…" at bounding box center [471, 203] width 109 height 15
click at [433, 205] on select "Select Aman Arun Balu Bhasker Dilnawaz Malik (Sameer) Easter Hannah Perri Kelly…" at bounding box center [471, 203] width 109 height 15
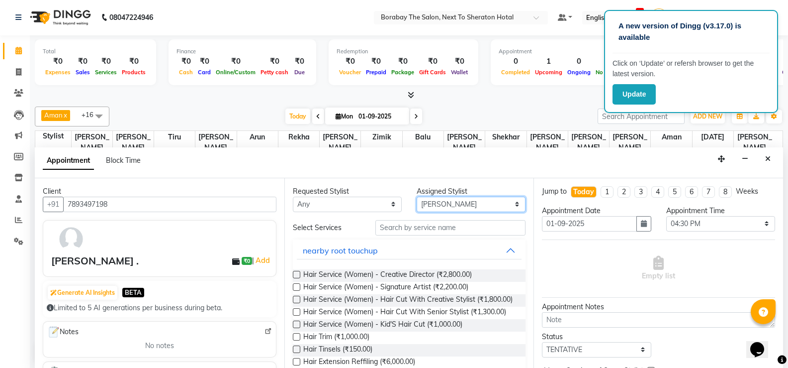
select select "72779"
click at [417, 196] on select "Select Aman Arun Balu Bhasker Dilnawaz Malik (Sameer) Easter Hannah Perri Kelly…" at bounding box center [471, 203] width 109 height 15
click at [408, 227] on input "text" at bounding box center [451, 227] width 150 height 15
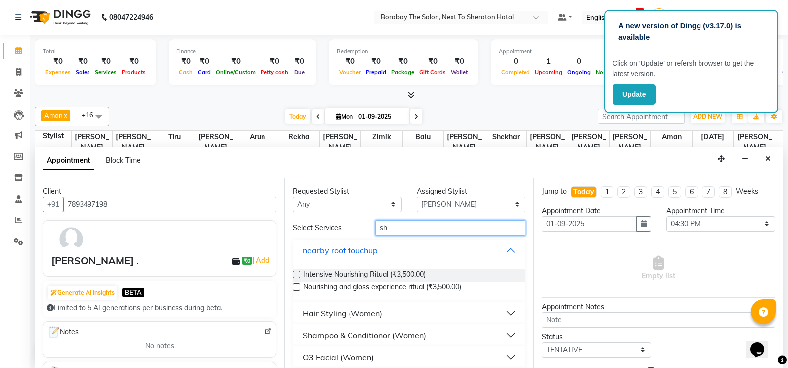
type input "s"
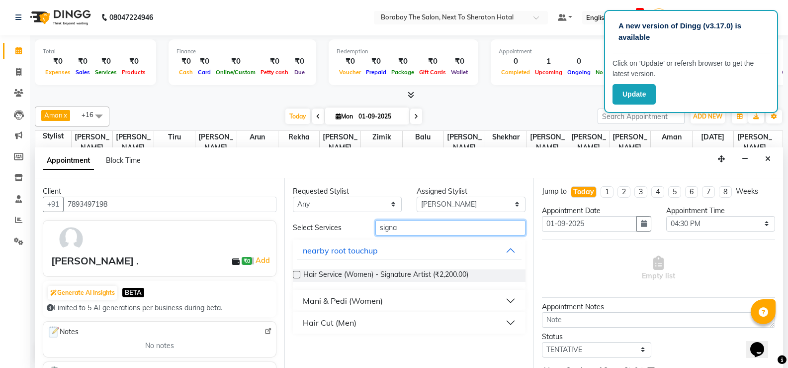
type input "signa"
click at [296, 275] on label at bounding box center [296, 274] width 7 height 7
click at [296, 275] on input "checkbox" at bounding box center [296, 275] width 6 height 6
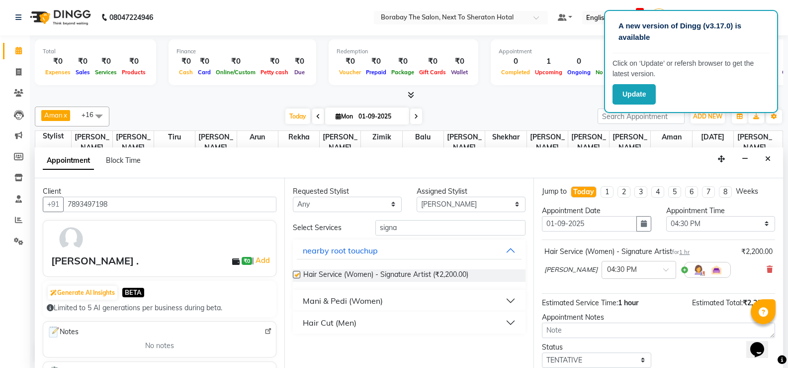
checkbox input "false"
click at [405, 227] on input "signa" at bounding box center [451, 227] width 150 height 15
type input "s"
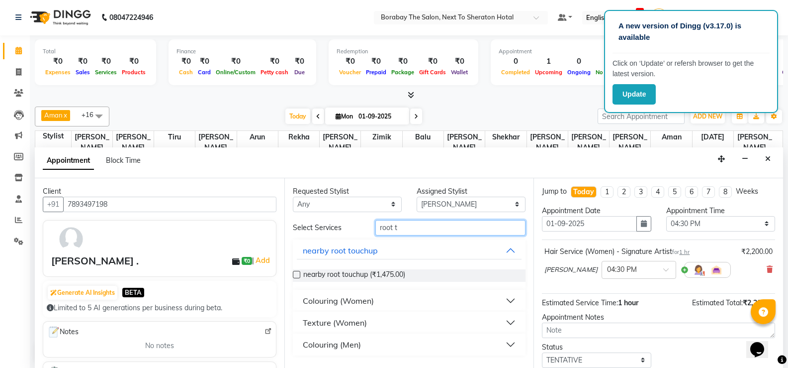
type input "root t"
click at [310, 300] on div "Colouring (Women)" at bounding box center [338, 300] width 71 height 12
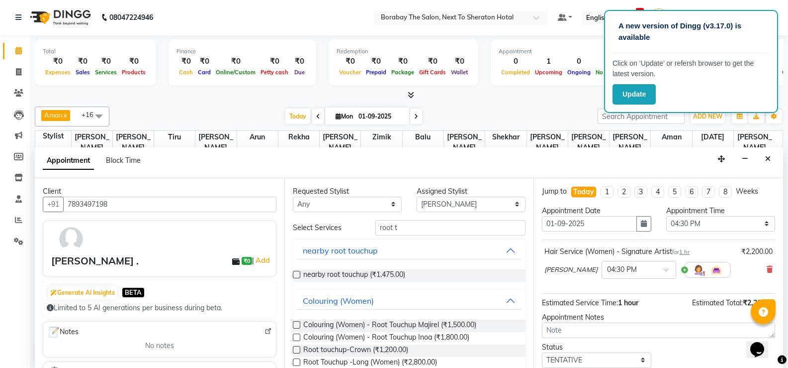
click at [293, 336] on label at bounding box center [296, 336] width 7 height 7
click at [293, 336] on input "checkbox" at bounding box center [296, 338] width 6 height 6
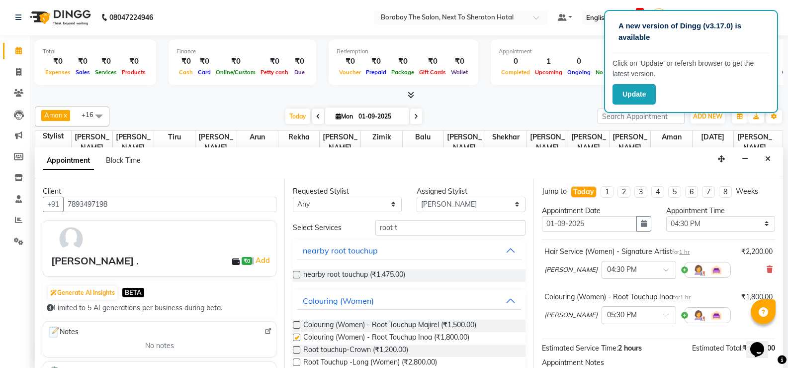
checkbox input "false"
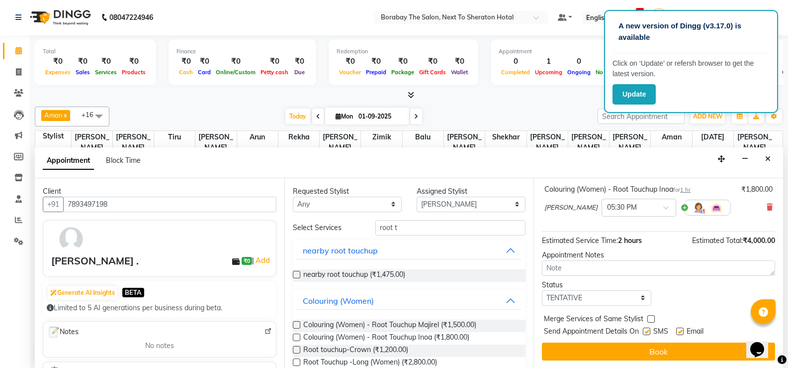
scroll to position [108, 0]
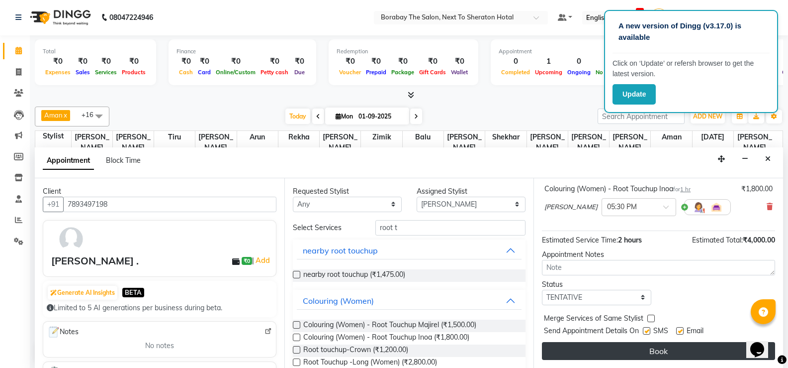
click at [652, 351] on button "Book" at bounding box center [658, 351] width 233 height 18
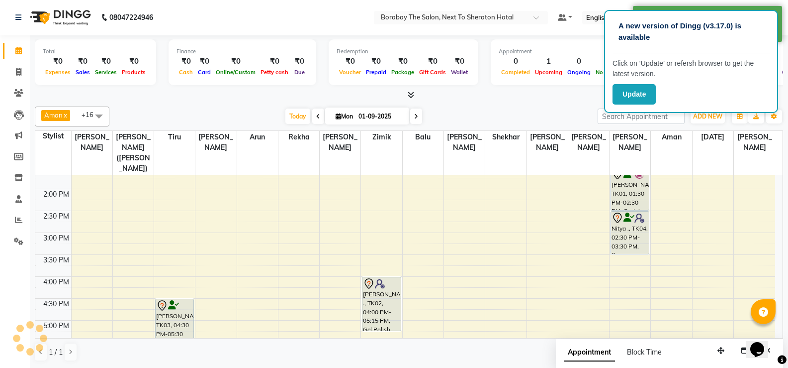
scroll to position [0, 0]
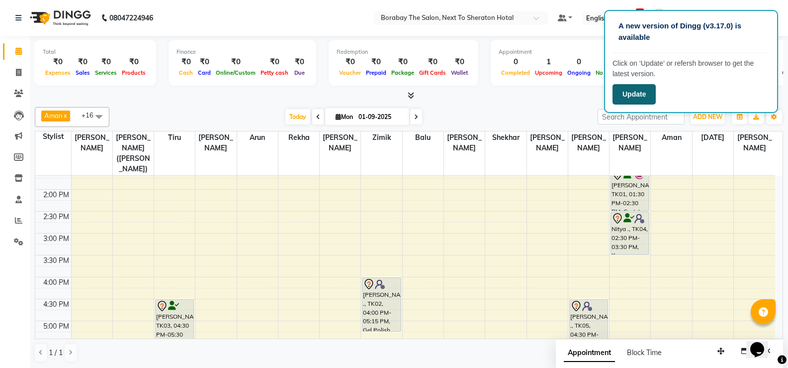
click at [641, 90] on button "Update" at bounding box center [634, 94] width 43 height 20
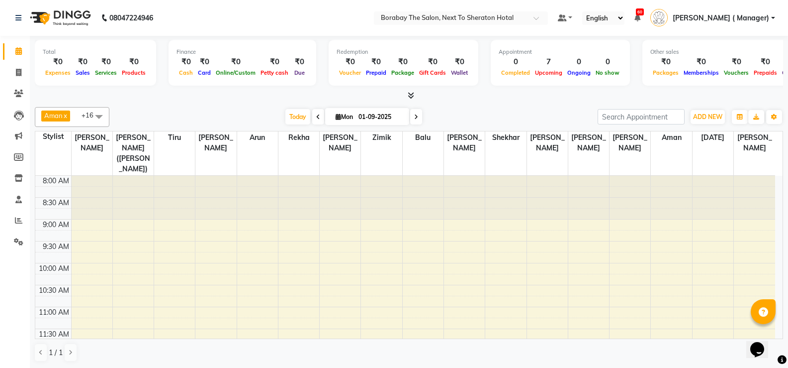
scroll to position [99, 0]
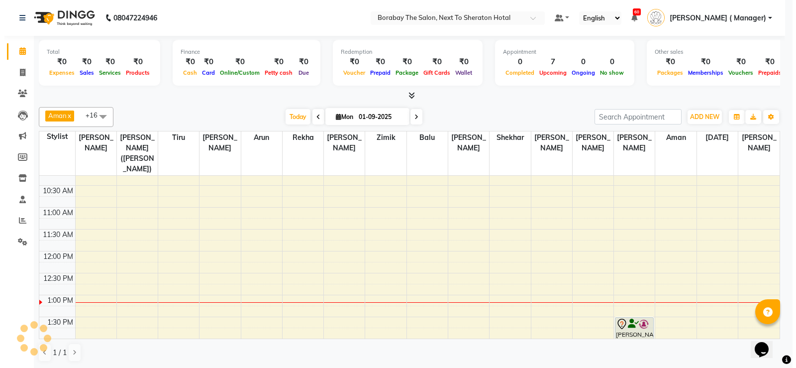
scroll to position [199, 0]
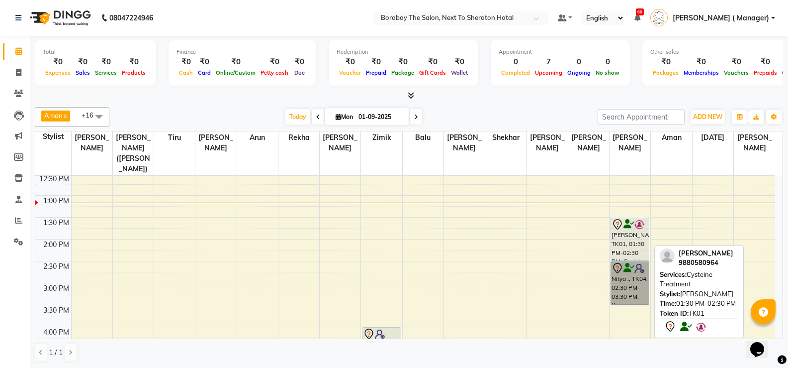
click at [623, 237] on div "Chandrakala, TK01, 01:30 PM-02:30 PM, Cysteine Treatment" at bounding box center [630, 239] width 38 height 42
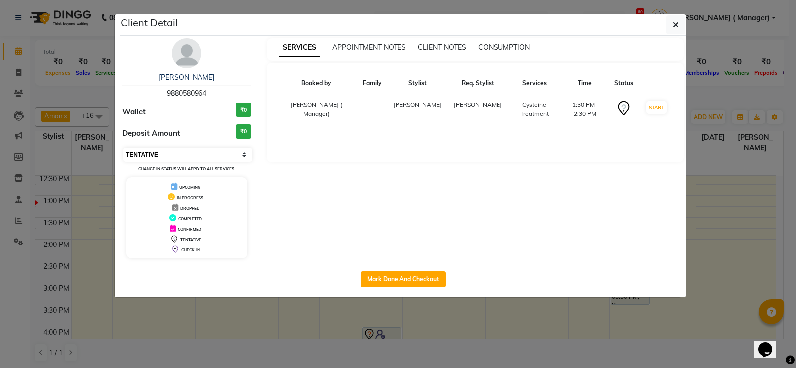
click at [197, 156] on select "Select IN SERVICE CONFIRMED TENTATIVE CHECK IN MARK DONE DROPPED UPCOMING" at bounding box center [187, 155] width 129 height 14
click at [157, 156] on select "Select IN SERVICE CONFIRMED TENTATIVE CHECK IN MARK DONE DROPPED UPCOMING" at bounding box center [187, 155] width 129 height 14
click at [158, 157] on select "Select IN SERVICE CONFIRMED TENTATIVE CHECK IN MARK DONE DROPPED UPCOMING" at bounding box center [187, 155] width 129 height 14
select select "2"
click at [123, 148] on select "Select IN SERVICE CONFIRMED TENTATIVE CHECK IN MARK DONE DROPPED UPCOMING" at bounding box center [187, 155] width 129 height 14
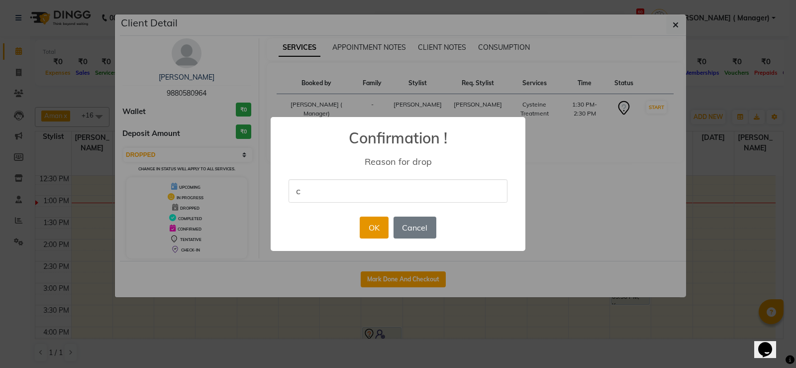
type input "c"
click at [361, 227] on button "OK" at bounding box center [374, 227] width 28 height 22
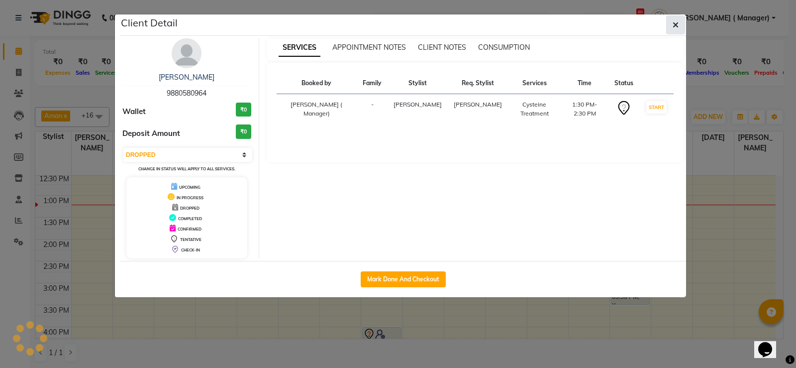
click at [670, 30] on button "button" at bounding box center [675, 24] width 19 height 19
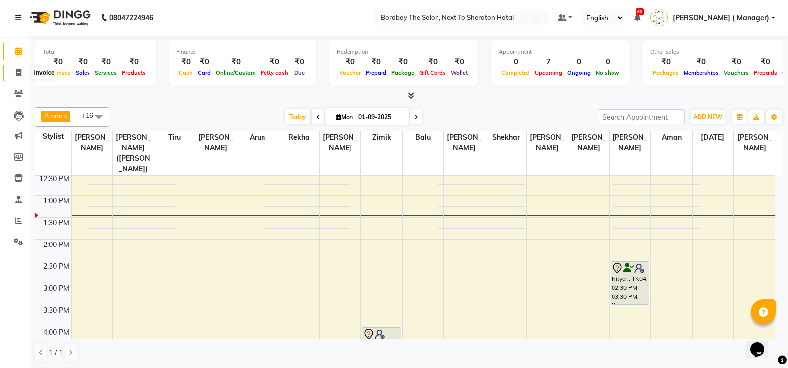
drag, startPoint x: 20, startPoint y: 77, endPoint x: 43, endPoint y: 79, distance: 23.5
click at [20, 77] on span at bounding box center [18, 72] width 17 height 11
select select "4945"
select select "service"
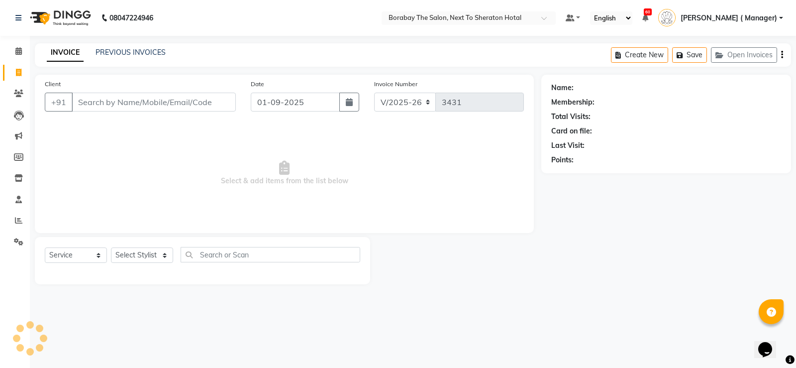
click at [141, 97] on input "Client" at bounding box center [154, 102] width 164 height 19
type input "9393017949"
click at [194, 93] on button "Add Client" at bounding box center [210, 102] width 51 height 19
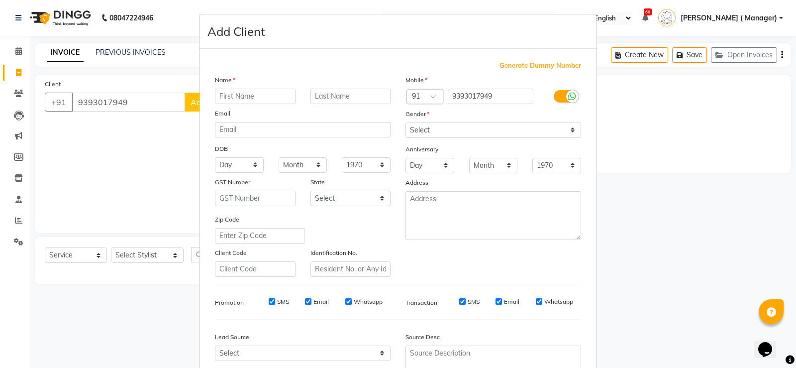
click at [227, 97] on input "text" at bounding box center [255, 96] width 81 height 15
type input "Deepika"
click at [349, 95] on input "text" at bounding box center [350, 96] width 81 height 15
type input "."
click at [431, 132] on select "Select Male Female Other Prefer Not To Say" at bounding box center [493, 129] width 176 height 15
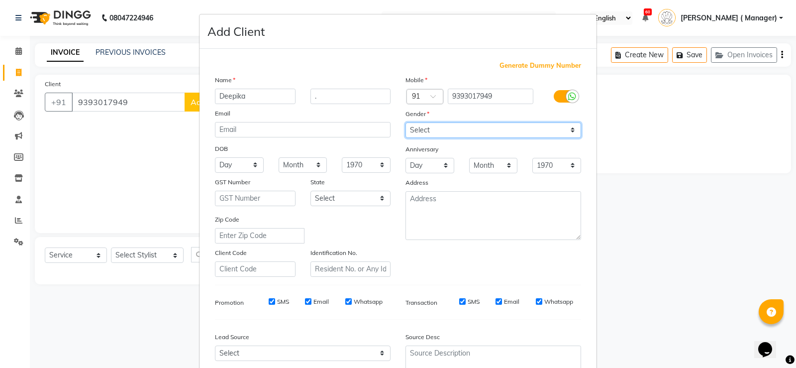
select select "[DEMOGRAPHIC_DATA]"
click at [405, 122] on select "Select Male Female Other Prefer Not To Say" at bounding box center [493, 129] width 176 height 15
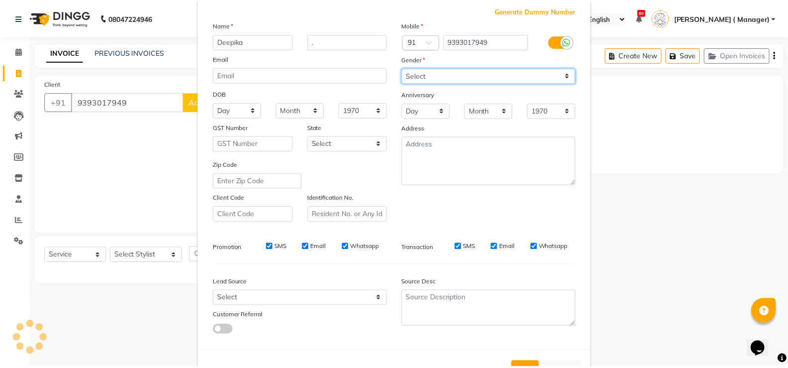
scroll to position [92, 0]
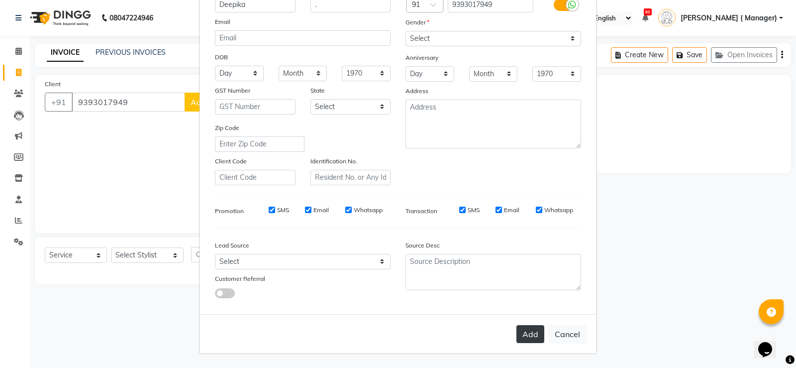
click at [538, 331] on button "Add" at bounding box center [530, 334] width 28 height 18
select select
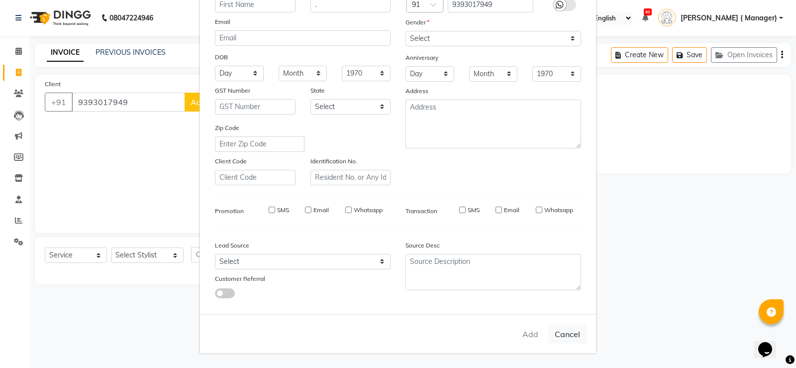
select select
checkbox input "false"
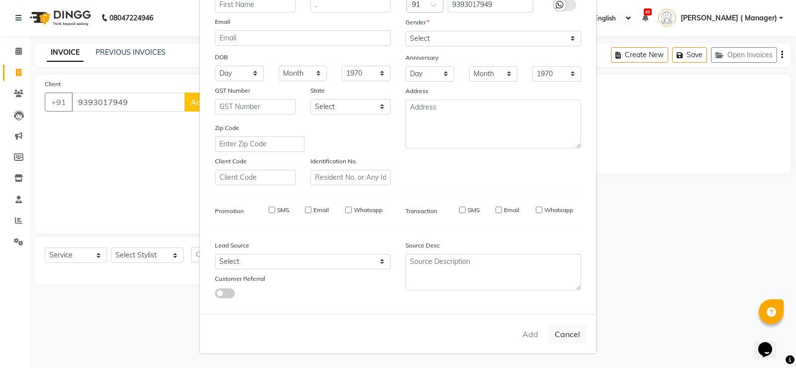
checkbox input "false"
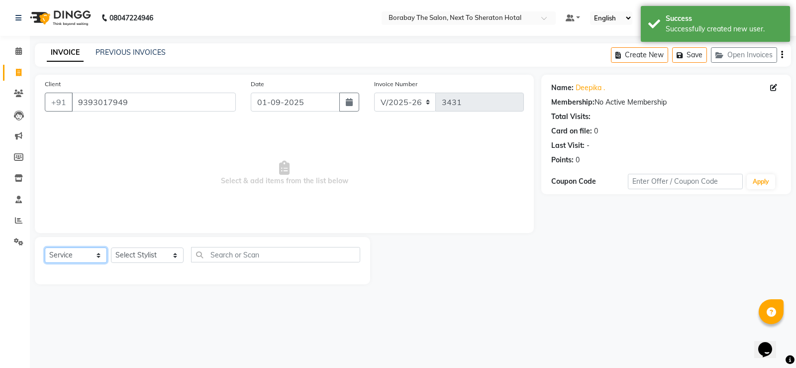
click at [89, 259] on select "Select Service Product Membership Package Voucher Prepaid Gift Card" at bounding box center [76, 254] width 62 height 15
select select "product"
click at [45, 247] on select "Select Service Product Membership Package Voucher Prepaid Gift Card" at bounding box center [76, 254] width 62 height 15
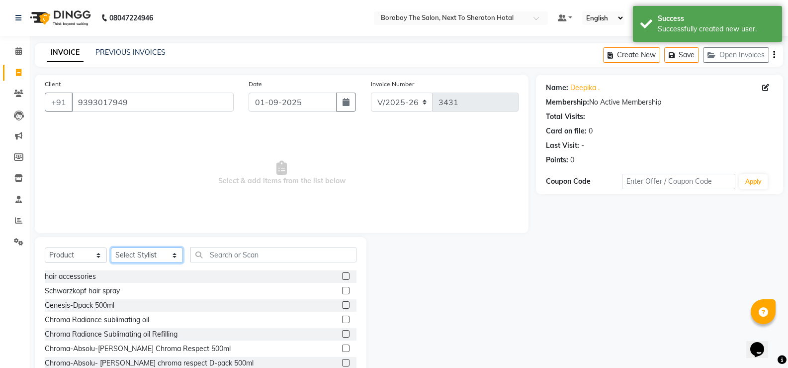
click at [145, 251] on select "Select Stylist Aman Arun Balu Bhasker Counter Borabay Dilnawaz Malik (Sameer) E…" at bounding box center [147, 254] width 72 height 15
select select "72779"
click at [111, 247] on select "Select Stylist Aman Arun Balu Bhasker Counter Borabay Dilnawaz Malik (Sameer) E…" at bounding box center [147, 254] width 72 height 15
click at [223, 253] on input "text" at bounding box center [274, 254] width 166 height 15
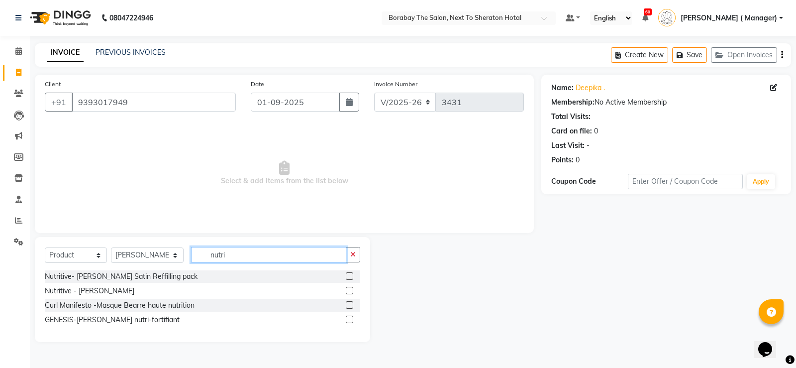
type input "nutri"
click at [350, 319] on label at bounding box center [349, 318] width 7 height 7
click at [350, 319] on input "checkbox" at bounding box center [349, 319] width 6 height 6
checkbox input "true"
select select "72779"
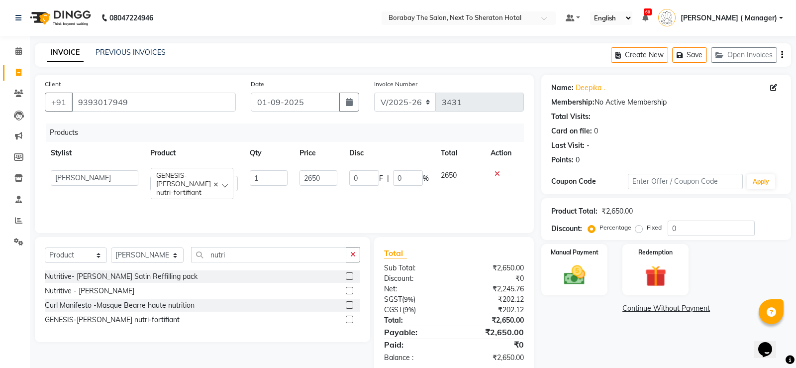
checkbox input "false"
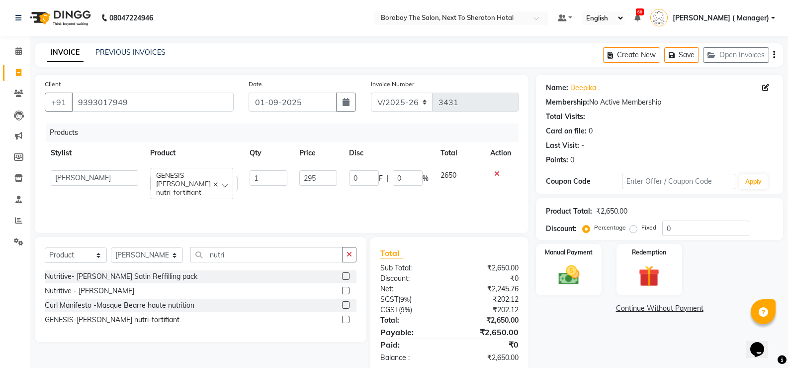
type input "2950"
click at [365, 199] on div "Products Stylist Product Qty Price Disc Total Action Aman Arun Balu Bhasker Cou…" at bounding box center [282, 172] width 474 height 99
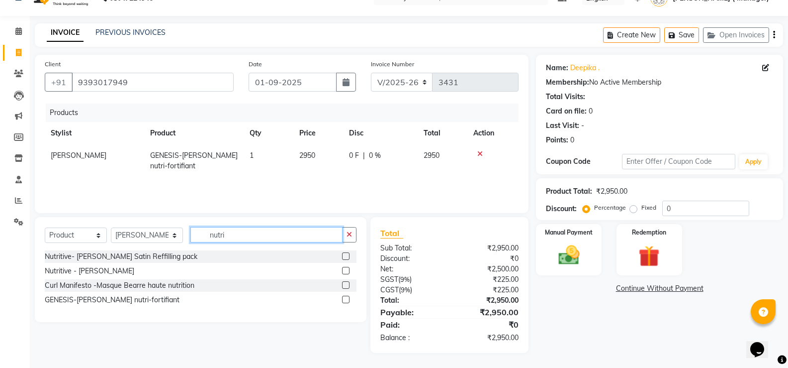
click at [223, 235] on input "nutri" at bounding box center [267, 234] width 152 height 15
type input "n"
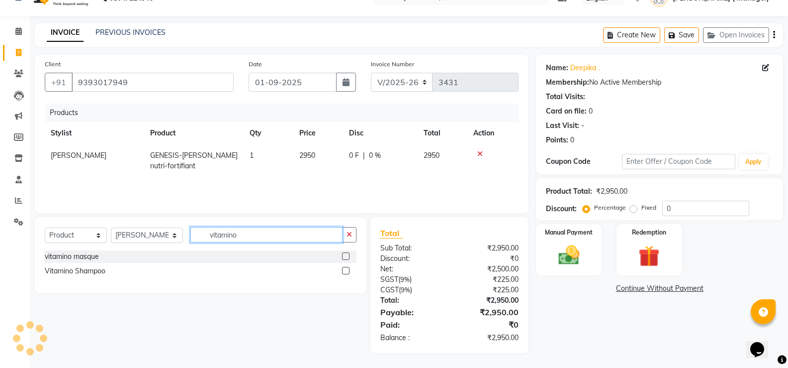
type input "vitamino"
click at [346, 258] on label at bounding box center [345, 255] width 7 height 7
click at [346, 258] on input "checkbox" at bounding box center [345, 256] width 6 height 6
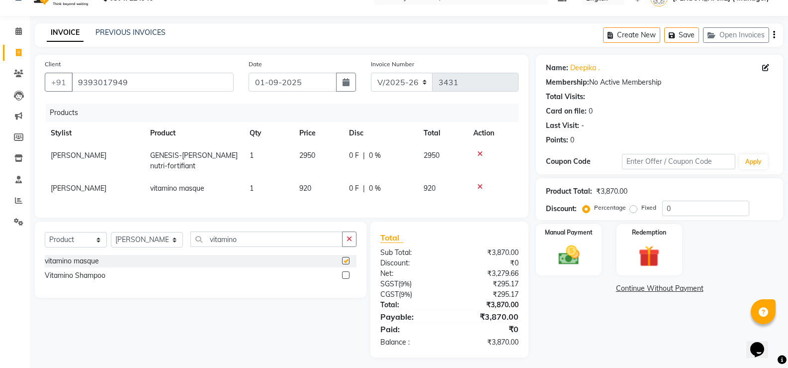
checkbox input "false"
click at [307, 187] on span "920" at bounding box center [305, 188] width 12 height 9
select select "72779"
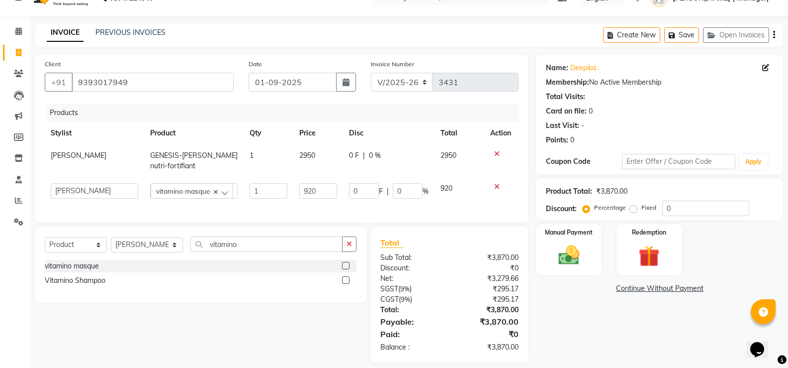
click at [307, 187] on input "920" at bounding box center [318, 190] width 38 height 15
type input "990"
click at [309, 202] on div "Products Stylist Product Qty Price Disc Total Action Sai kiran GENESIS-Bain nut…" at bounding box center [282, 157] width 474 height 109
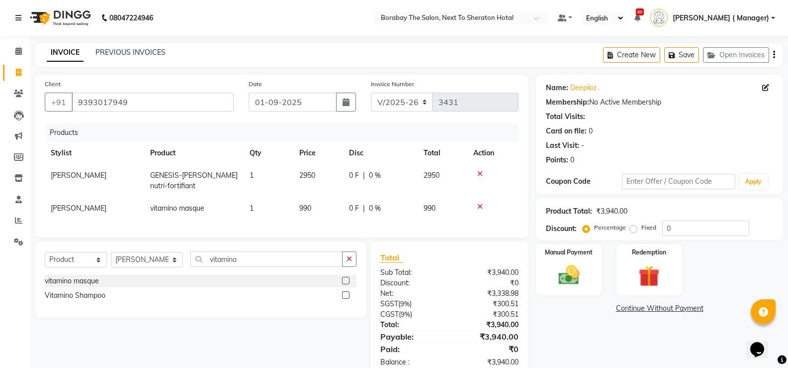
scroll to position [32, 0]
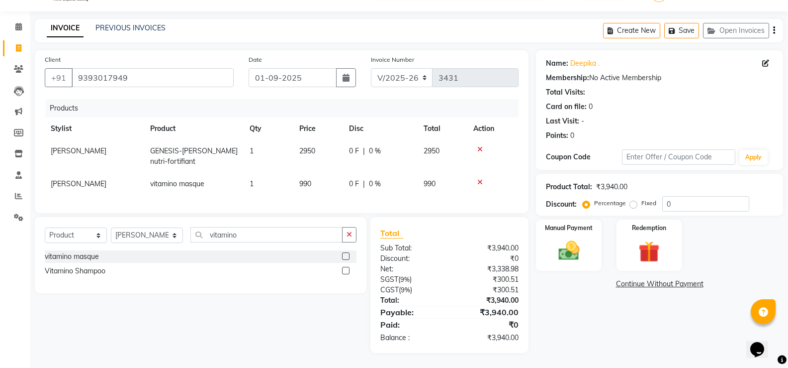
click at [626, 279] on link "Continue Without Payment" at bounding box center [659, 284] width 243 height 10
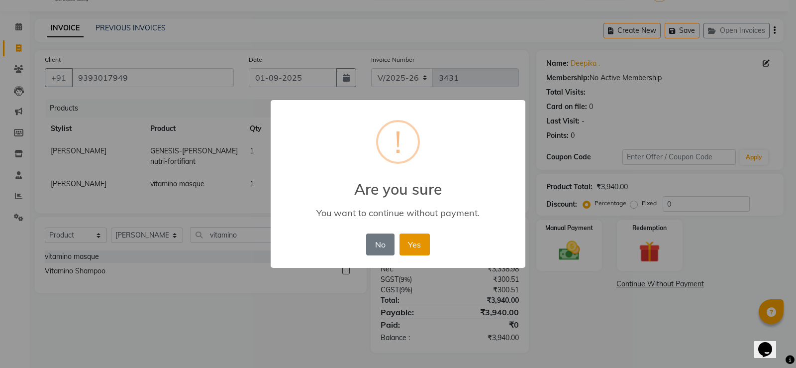
click at [421, 253] on button "Yes" at bounding box center [414, 244] width 30 height 22
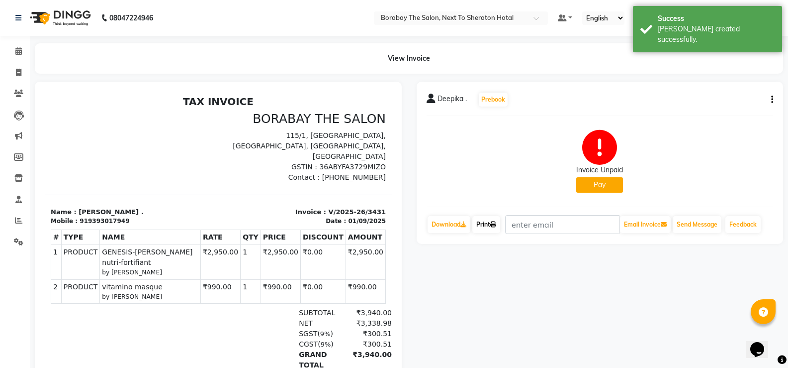
click at [491, 225] on link "Print" at bounding box center [487, 224] width 28 height 17
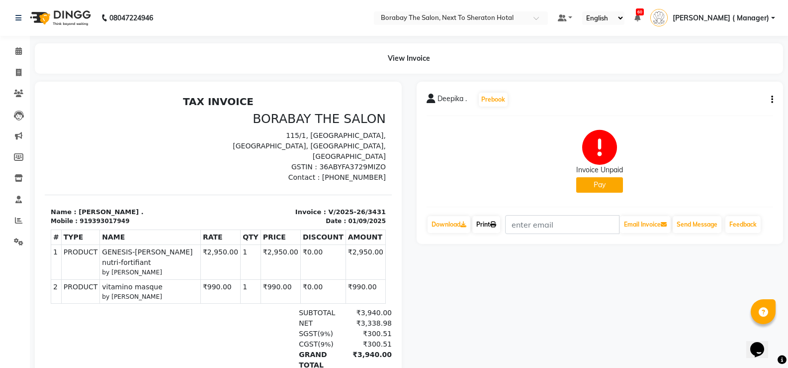
click at [495, 221] on icon at bounding box center [493, 224] width 6 height 6
click at [487, 222] on link "Print" at bounding box center [487, 224] width 28 height 17
click at [494, 225] on icon at bounding box center [493, 224] width 6 height 6
click at [769, 100] on button "button" at bounding box center [771, 100] width 6 height 10
click at [686, 93] on div "Cancel Invoice / Refund Invoice" at bounding box center [706, 87] width 102 height 12
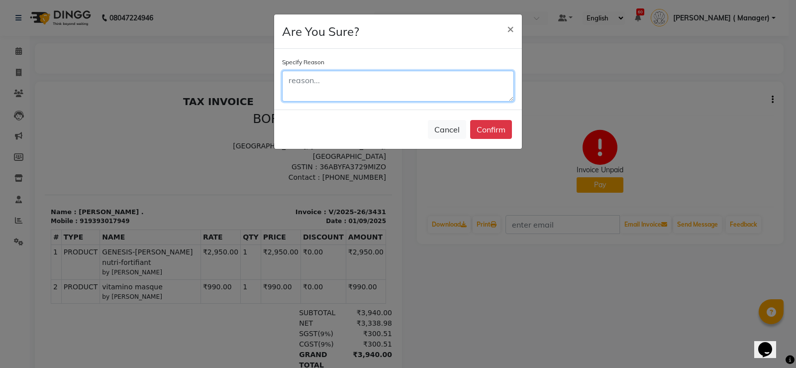
click at [378, 89] on textarea at bounding box center [398, 86] width 232 height 31
type textarea "sai will pay tomorrow"
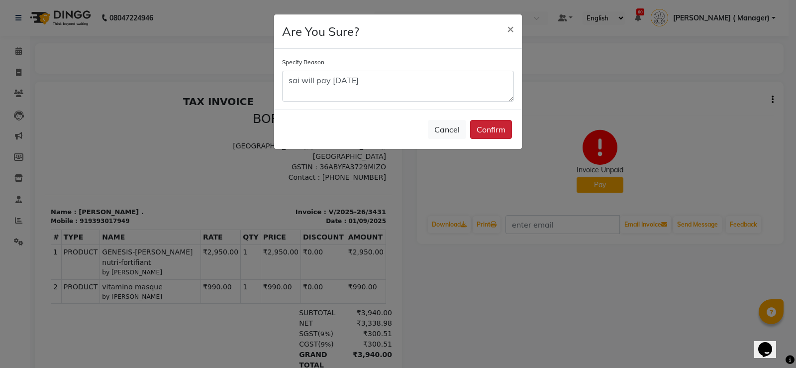
click at [486, 128] on button "Confirm" at bounding box center [491, 129] width 42 height 19
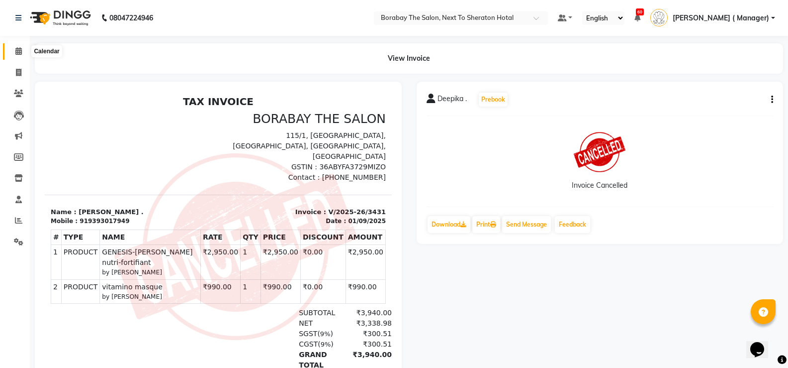
click at [21, 53] on icon at bounding box center [18, 50] width 6 height 7
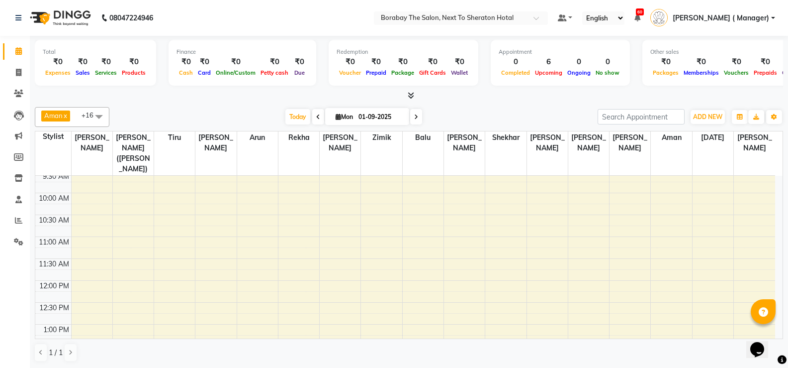
scroll to position [170, 0]
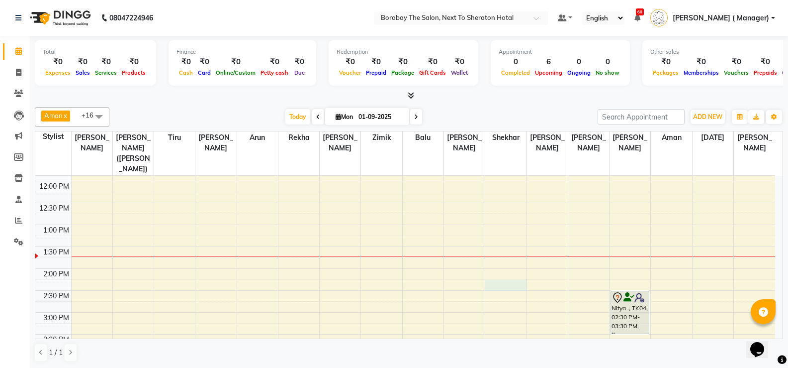
click at [491, 271] on div "8:00 AM 8:30 AM 9:00 AM 9:30 AM 10:00 AM 10:30 AM 11:00 AM 11:30 AM 12:00 PM 12…" at bounding box center [405, 290] width 740 height 569
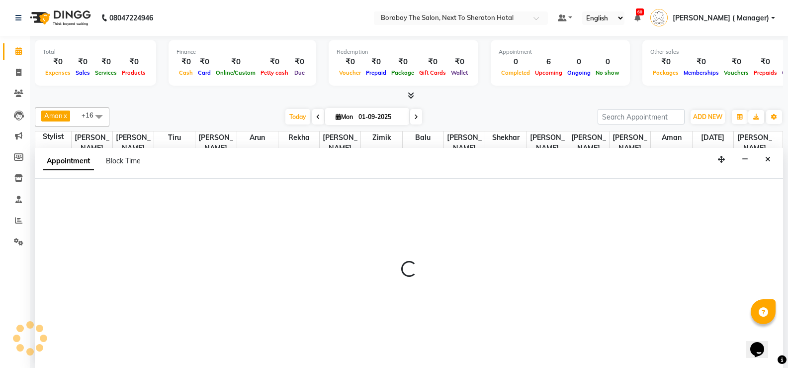
scroll to position [0, 0]
select select "49806"
select select "tentative"
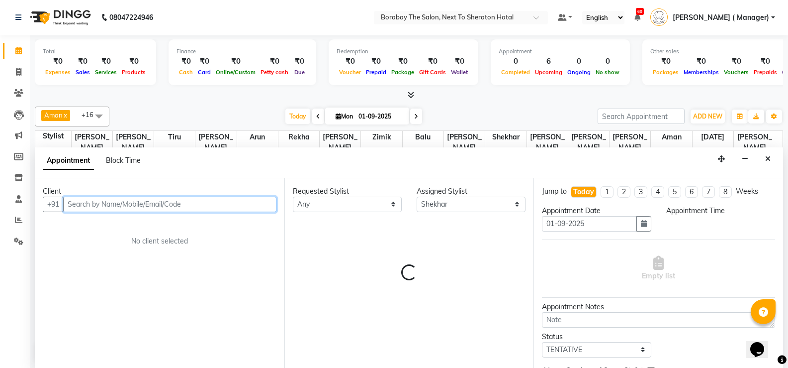
select select "855"
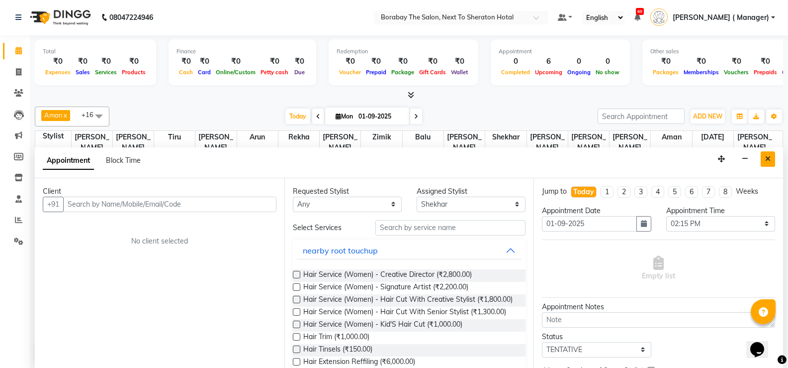
click at [768, 158] on icon "Close" at bounding box center [768, 158] width 5 height 7
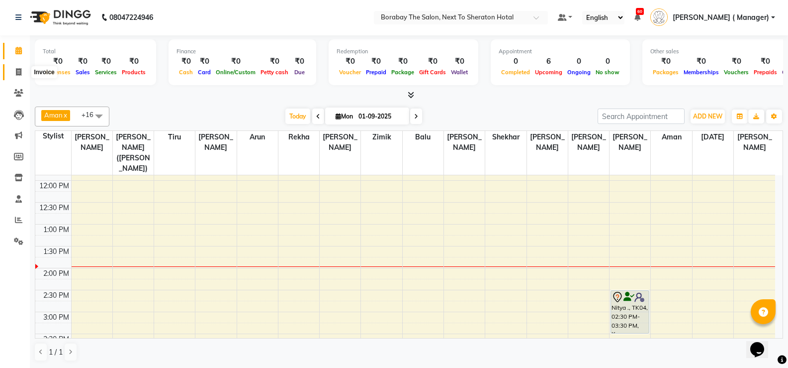
click at [18, 76] on span at bounding box center [18, 72] width 17 height 11
select select "service"
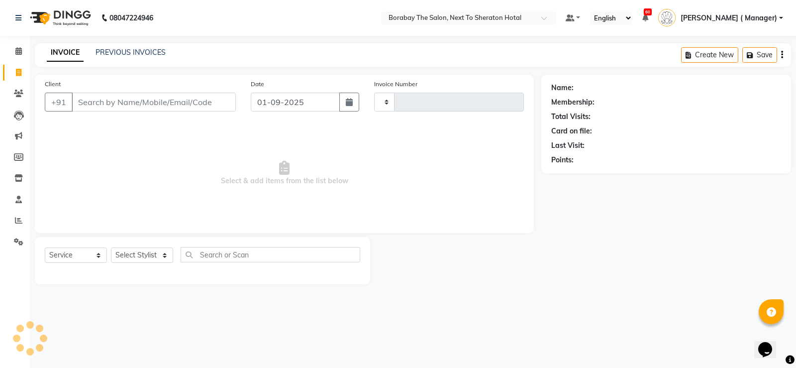
type input "3432"
select select "4945"
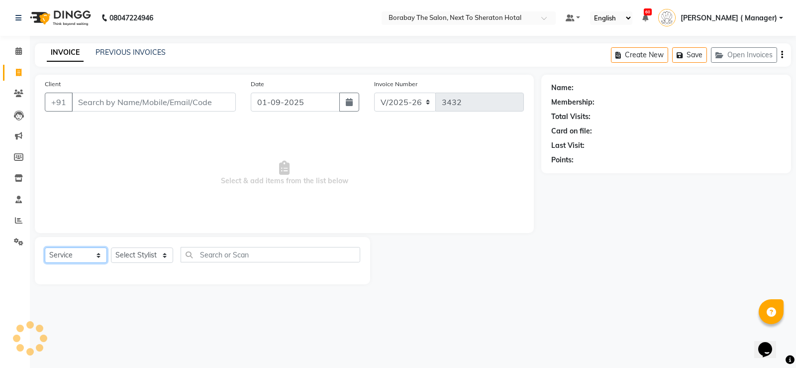
click at [87, 261] on select "Select Service Product Membership Package Voucher Prepaid Gift Card" at bounding box center [76, 254] width 62 height 15
click at [45, 247] on select "Select Service Product Membership Package Voucher Prepaid Gift Card" at bounding box center [76, 254] width 62 height 15
click at [151, 255] on select "Select Stylist Aman Arun Balu Bhasker Counter Borabay Dilnawaz Malik (Sameer) E…" at bounding box center [147, 254] width 73 height 15
select select "31360"
click at [111, 247] on select "Select Stylist Aman Arun Balu Bhasker Counter Borabay Dilnawaz Malik (Sameer) E…" at bounding box center [147, 254] width 73 height 15
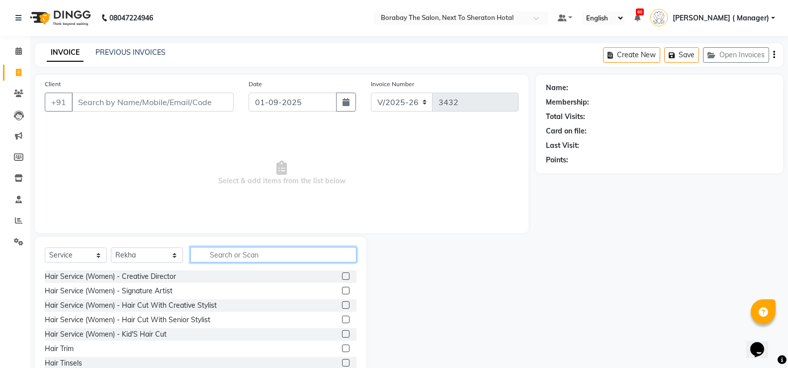
click at [232, 253] on input "text" at bounding box center [274, 254] width 166 height 15
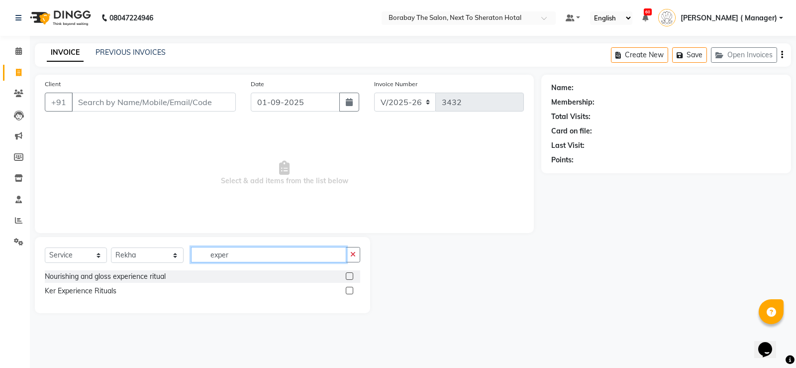
type input "exper"
click at [353, 287] on label at bounding box center [349, 290] width 7 height 7
click at [352, 288] on input "checkbox" at bounding box center [349, 291] width 6 height 6
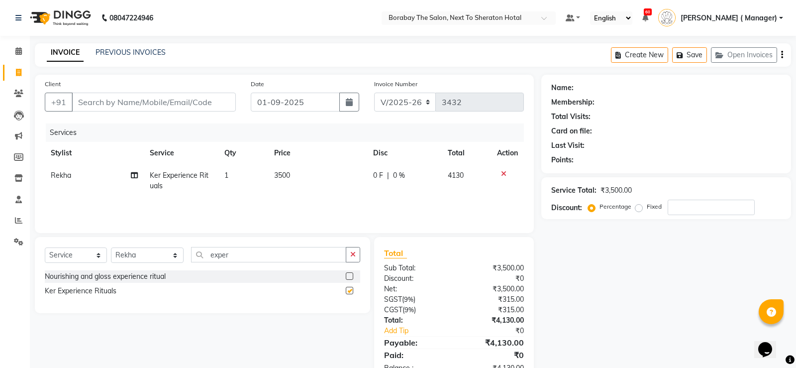
checkbox input "false"
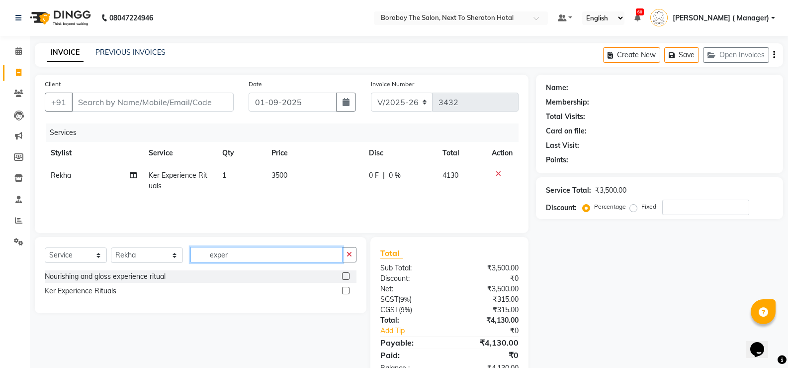
click at [234, 260] on input "exper" at bounding box center [267, 254] width 152 height 15
type input "e"
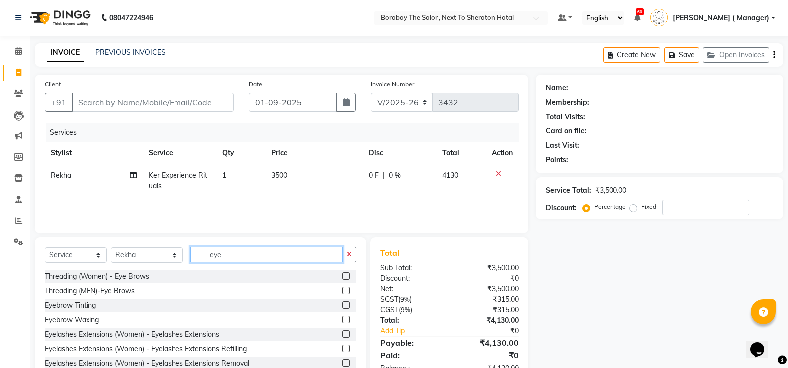
type input "eye"
click at [334, 272] on div "Threading (Women) - Eye Brows" at bounding box center [201, 276] width 312 height 12
click at [342, 278] on label at bounding box center [345, 275] width 7 height 7
click at [342, 278] on input "checkbox" at bounding box center [345, 276] width 6 height 6
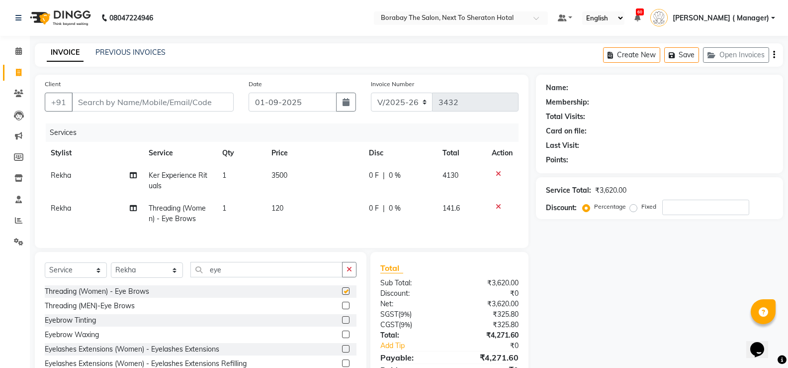
checkbox input "false"
click at [128, 270] on select "Select Stylist Aman Arun Balu Bhasker Counter Borabay Dilnawaz Malik (Sameer) E…" at bounding box center [147, 269] width 72 height 15
select select "89708"
click at [111, 270] on select "Select Stylist Aman Arun Balu Bhasker Counter Borabay Dilnawaz Malik (Sameer) E…" at bounding box center [147, 269] width 72 height 15
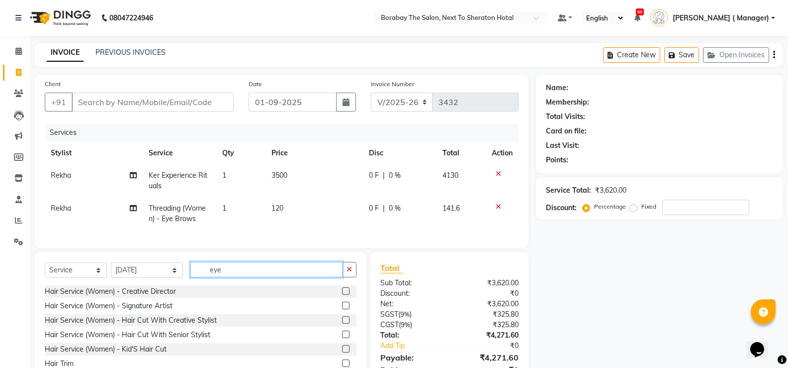
click at [216, 277] on input "eye" at bounding box center [267, 269] width 152 height 15
type input "e"
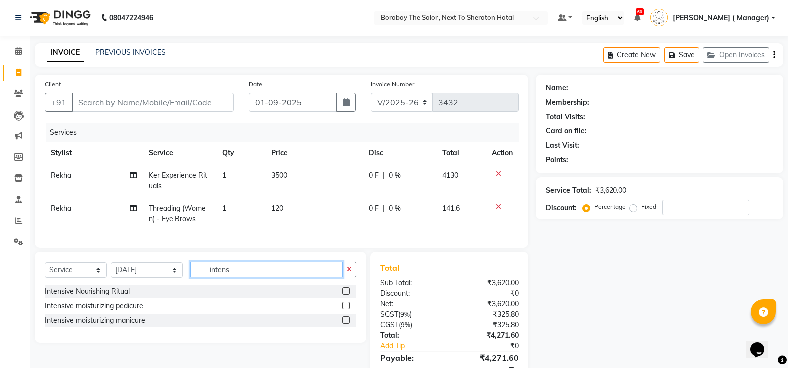
type input "intens"
click at [345, 309] on label at bounding box center [345, 304] width 7 height 7
click at [345, 309] on input "checkbox" at bounding box center [345, 305] width 6 height 6
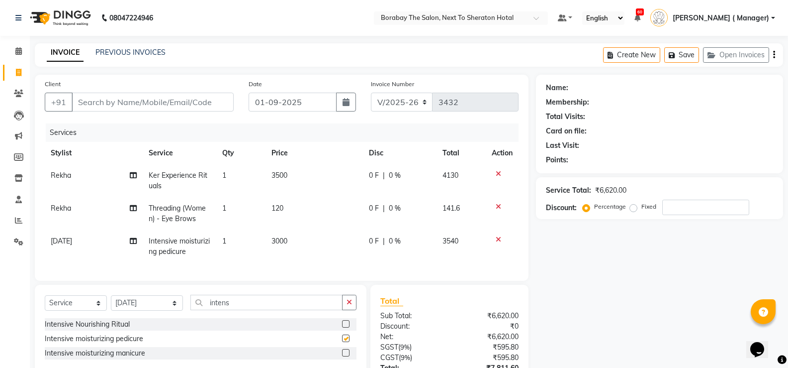
checkbox input "false"
click at [347, 356] on label at bounding box center [345, 352] width 7 height 7
click at [347, 356] on input "checkbox" at bounding box center [345, 353] width 6 height 6
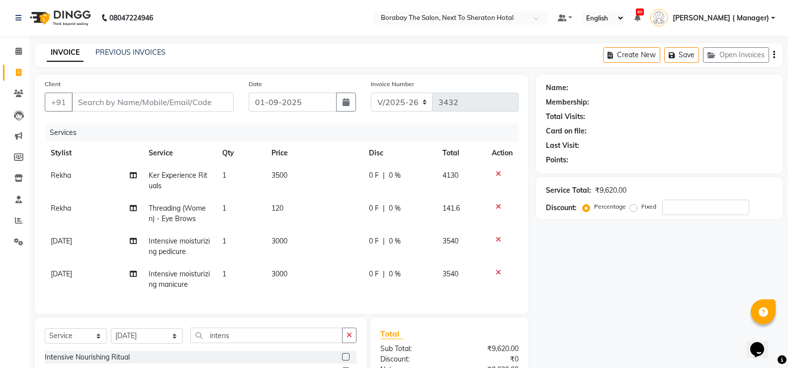
checkbox input "false"
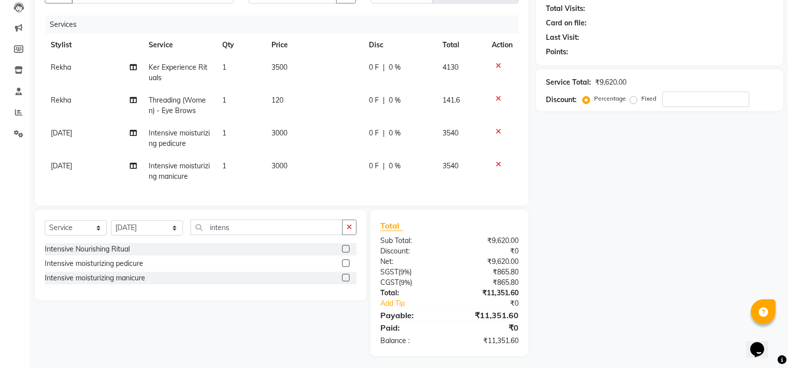
scroll to position [118, 0]
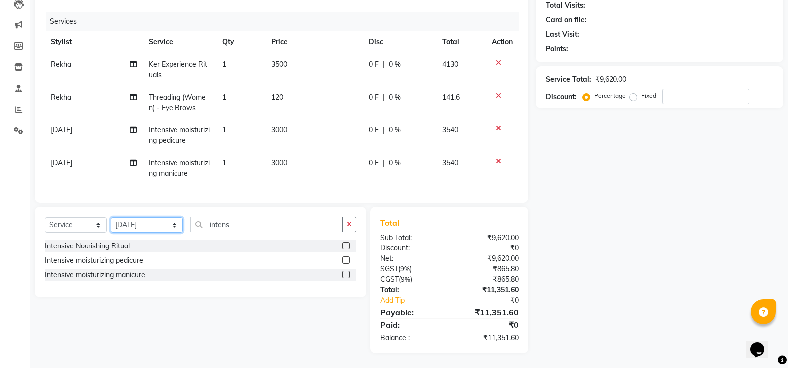
click at [134, 225] on select "Select Stylist Aman Arun Balu Bhasker Counter Borabay Dilnawaz Malik (Sameer) E…" at bounding box center [147, 224] width 72 height 15
select select "32380"
click at [111, 217] on select "Select Stylist Aman Arun Balu Bhasker Counter Borabay Dilnawaz Malik (Sameer) E…" at bounding box center [147, 224] width 72 height 15
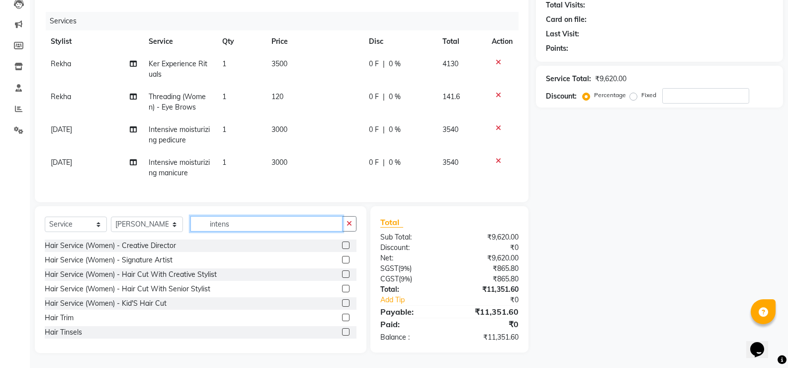
click at [237, 219] on input "intens" at bounding box center [267, 223] width 152 height 15
type input "i"
type input "under"
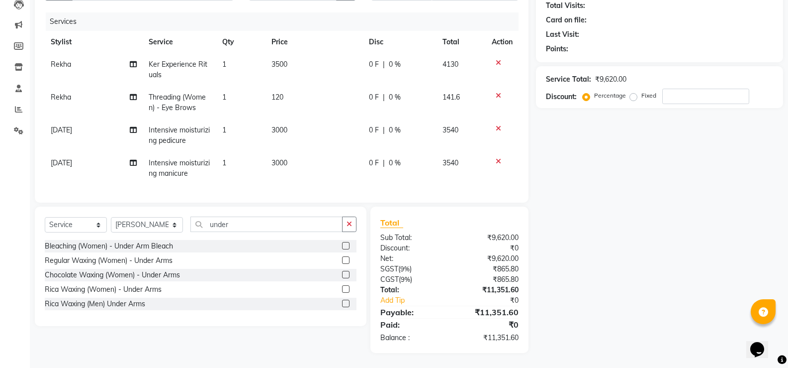
click at [345, 289] on label at bounding box center [345, 288] width 7 height 7
click at [345, 289] on input "checkbox" at bounding box center [345, 289] width 6 height 6
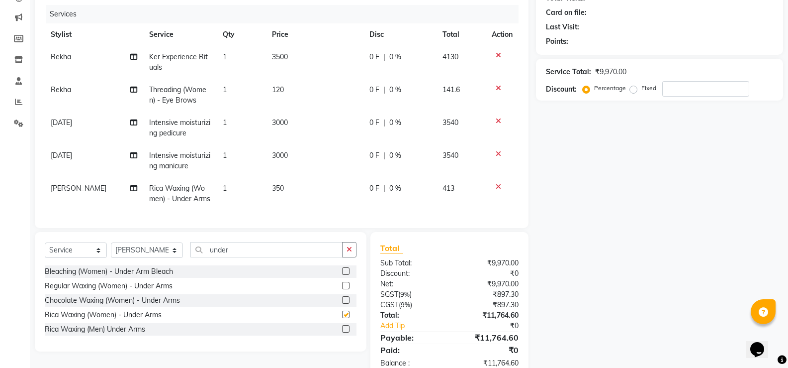
checkbox input "false"
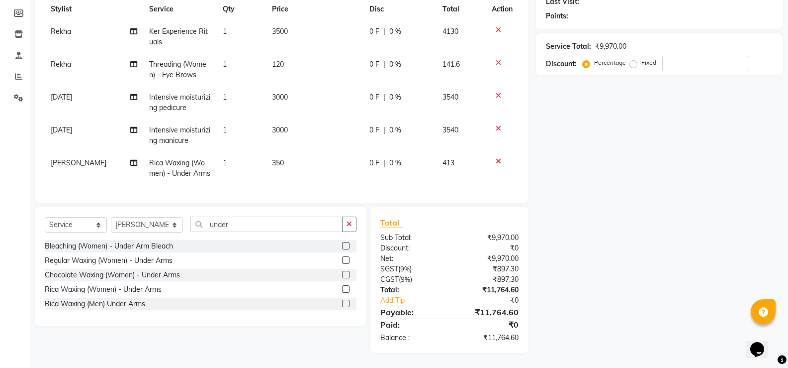
scroll to position [52, 0]
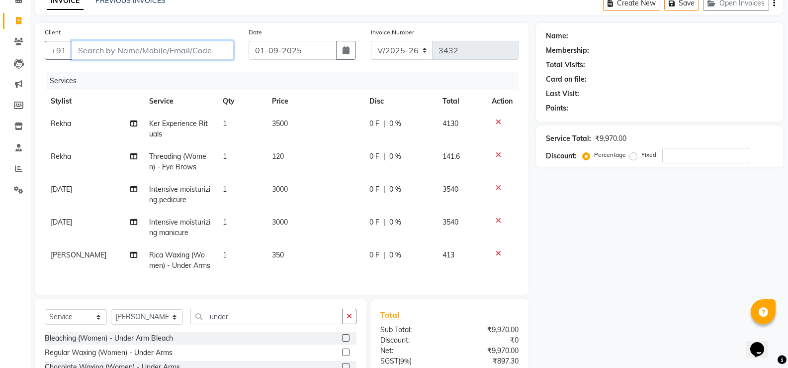
click at [143, 51] on input "Client" at bounding box center [153, 50] width 162 height 19
click at [133, 37] on div "Client +91" at bounding box center [139, 47] width 204 height 41
click at [127, 54] on input "Client" at bounding box center [153, 50] width 162 height 19
type input "s"
type input "0"
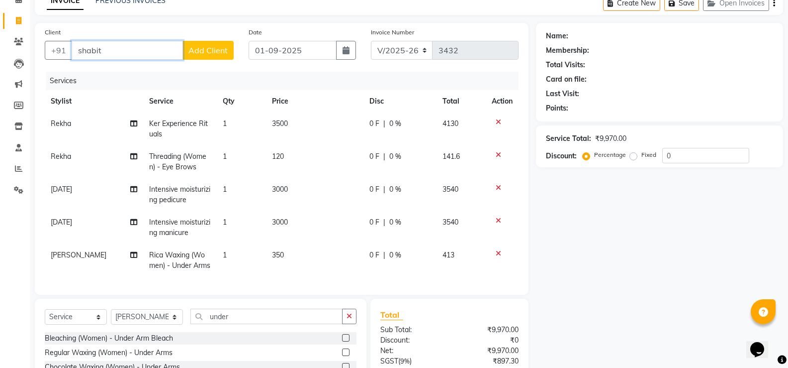
scroll to position [2, 0]
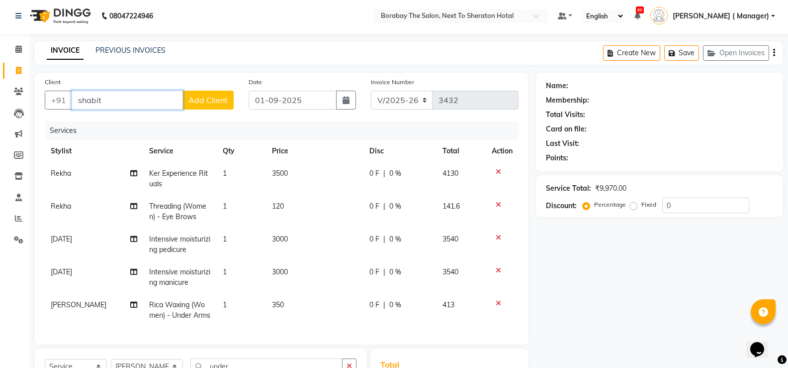
click at [152, 101] on input "shabit" at bounding box center [127, 100] width 111 height 19
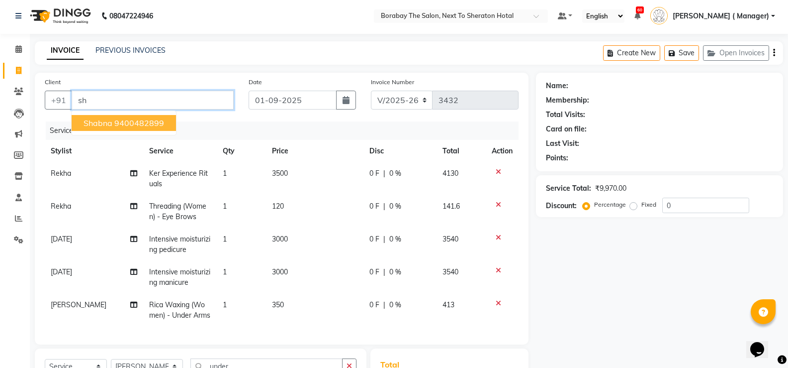
type input "s"
type input "S"
type input "s"
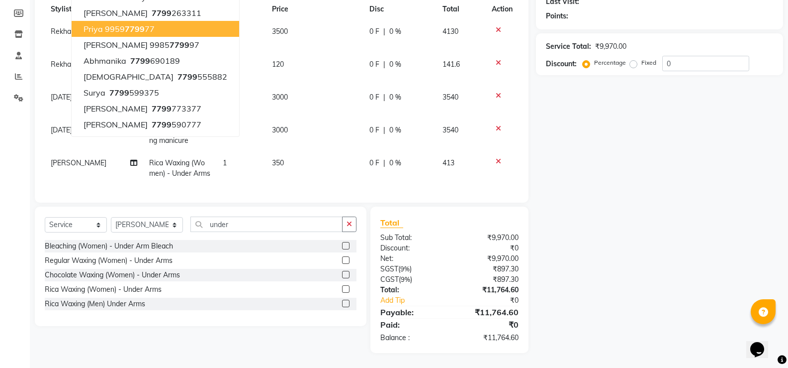
scroll to position [52, 0]
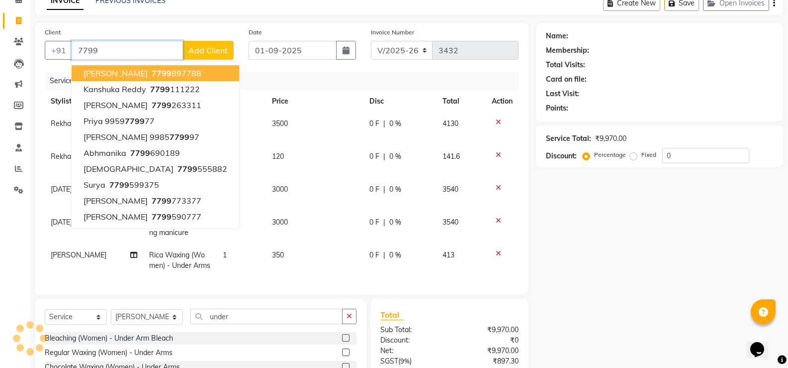
click at [125, 50] on input "7799" at bounding box center [127, 50] width 111 height 19
type input "7"
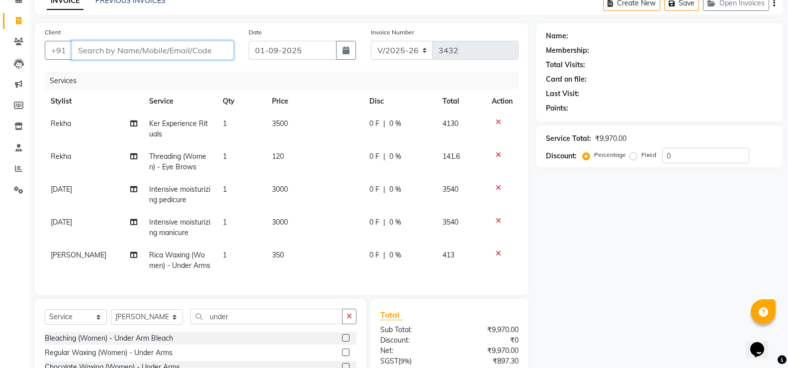
paste input "9989387799"
type input "9989387799"
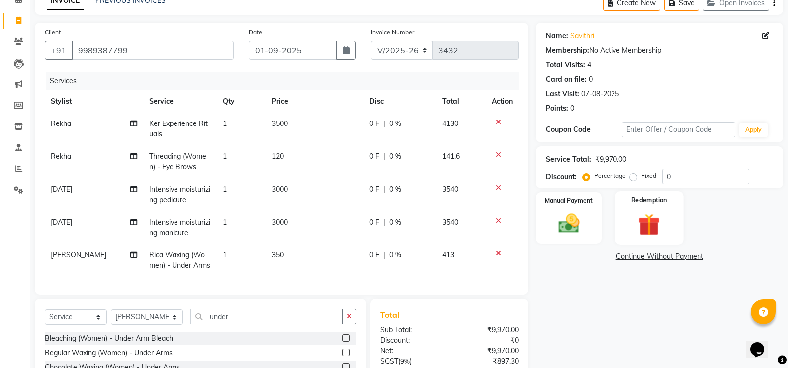
scroll to position [151, 0]
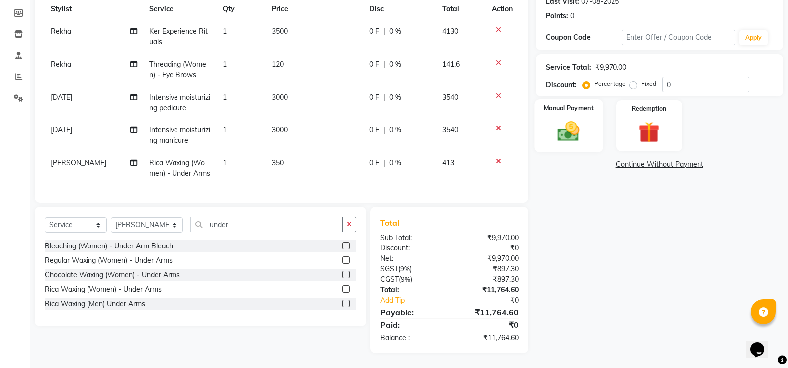
click at [571, 130] on img at bounding box center [568, 130] width 35 height 25
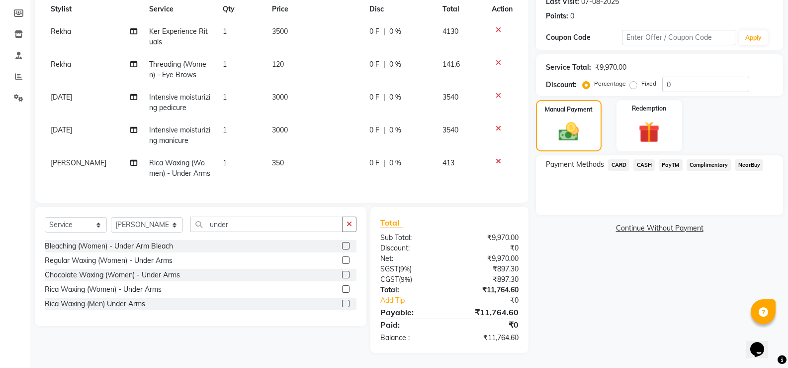
click at [622, 159] on span "CARD" at bounding box center [618, 164] width 21 height 11
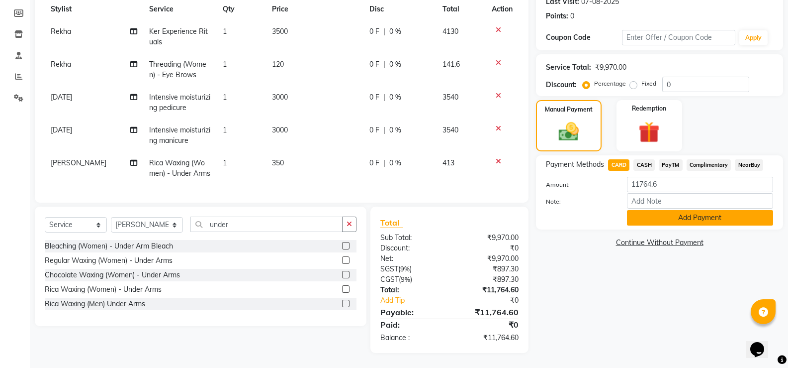
click at [680, 213] on button "Add Payment" at bounding box center [700, 217] width 146 height 15
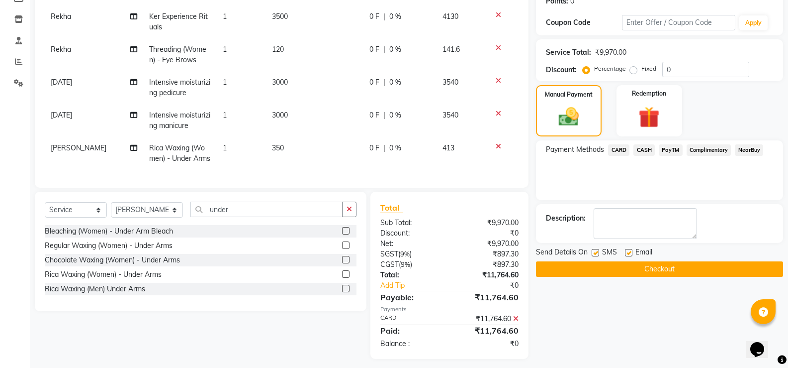
scroll to position [172, 0]
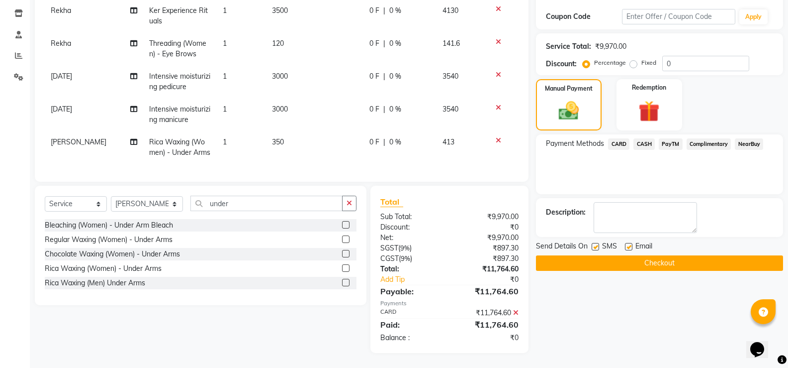
click at [644, 255] on button "Checkout" at bounding box center [659, 262] width 247 height 15
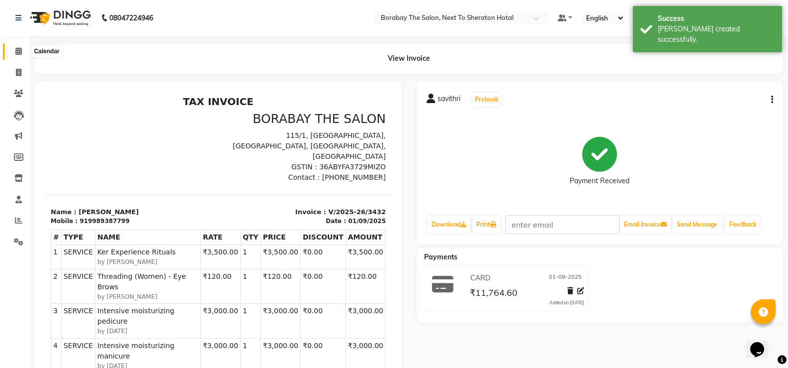
click at [22, 55] on span at bounding box center [18, 51] width 17 height 11
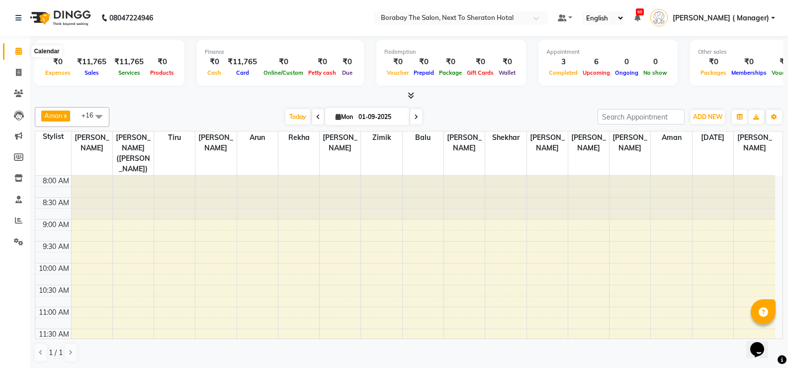
click at [15, 47] on icon at bounding box center [18, 50] width 6 height 7
click at [295, 114] on span "Today" at bounding box center [298, 116] width 25 height 15
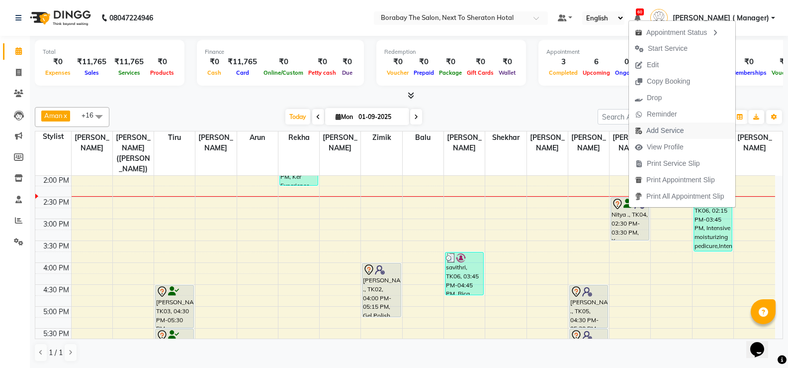
click at [663, 134] on span "Add Service" at bounding box center [665, 130] width 37 height 10
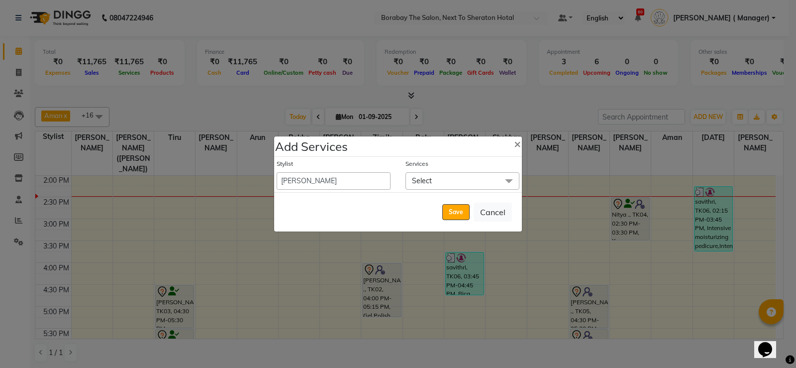
click at [462, 181] on span "Select" at bounding box center [462, 180] width 114 height 17
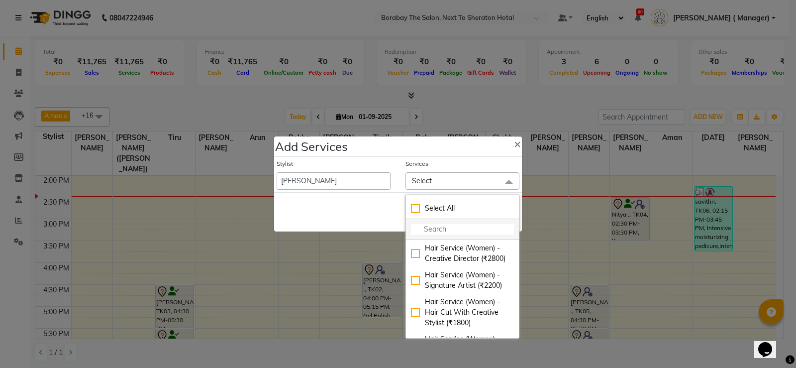
click at [435, 230] on input "multiselect-search" at bounding box center [462, 229] width 103 height 10
click at [516, 145] on span "×" at bounding box center [517, 143] width 7 height 15
select select "83003"
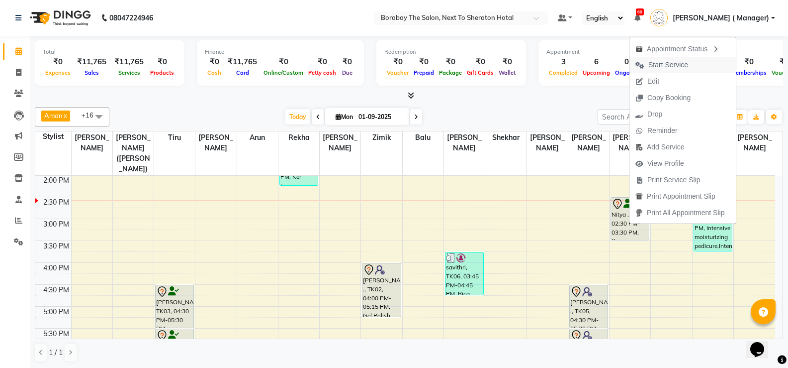
click at [662, 67] on span "Start Service" at bounding box center [669, 65] width 40 height 10
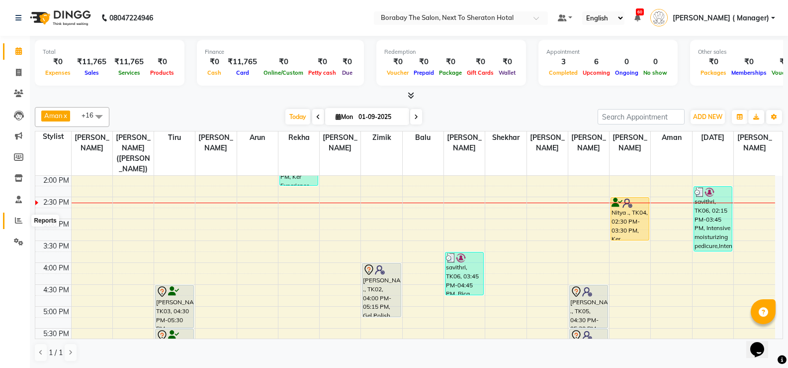
click at [19, 219] on icon at bounding box center [18, 219] width 7 height 7
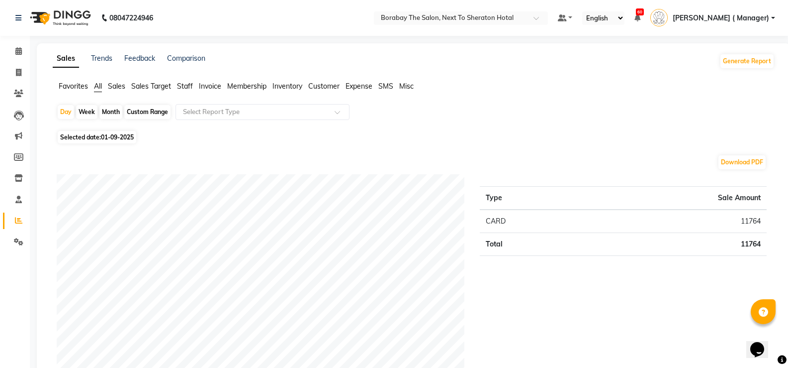
click at [186, 86] on span "Staff" at bounding box center [185, 86] width 16 height 9
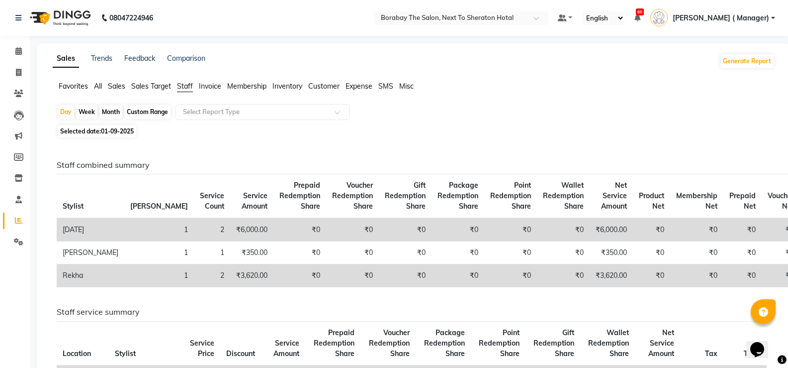
click at [152, 114] on div "Custom Range" at bounding box center [147, 112] width 46 height 14
select select "9"
select select "2025"
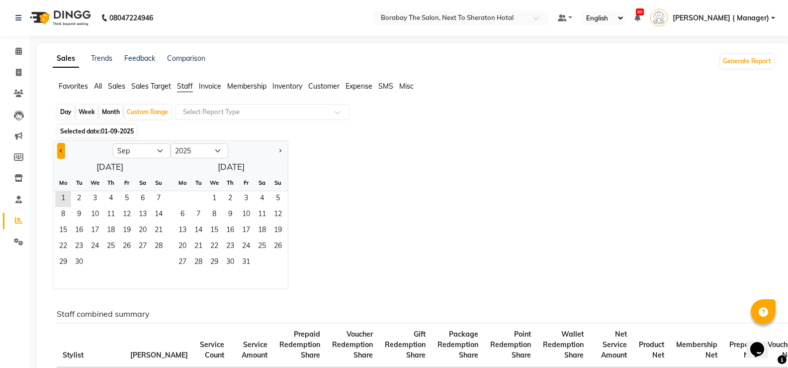
click at [64, 148] on button "Previous month" at bounding box center [61, 151] width 8 height 16
select select "8"
click at [124, 200] on span "1" at bounding box center [127, 199] width 16 height 16
click at [160, 264] on span "31" at bounding box center [159, 263] width 16 height 16
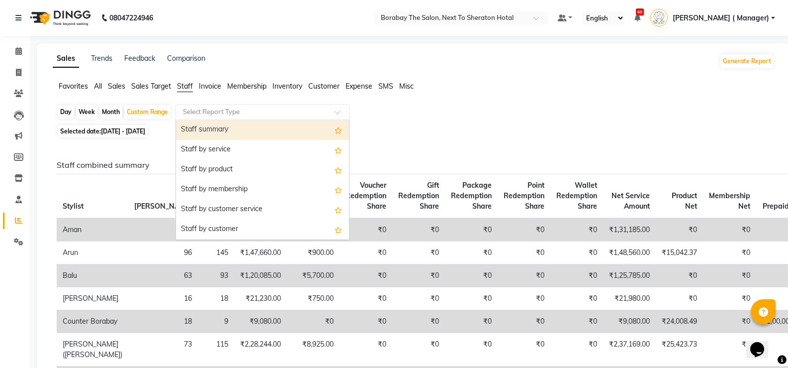
click at [219, 111] on input "text" at bounding box center [252, 112] width 143 height 10
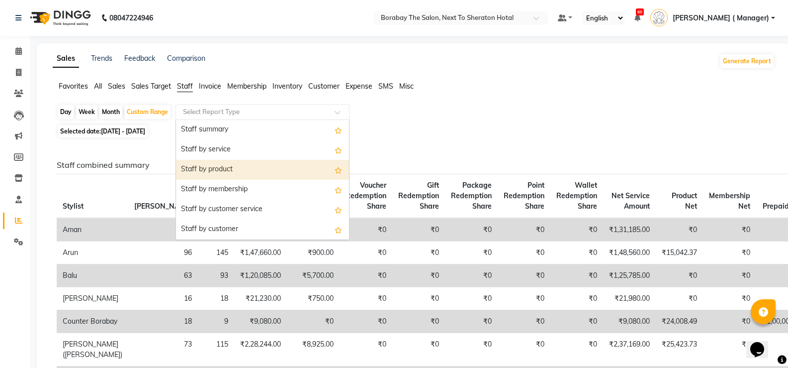
click at [215, 168] on div "Staff by product" at bounding box center [262, 170] width 173 height 20
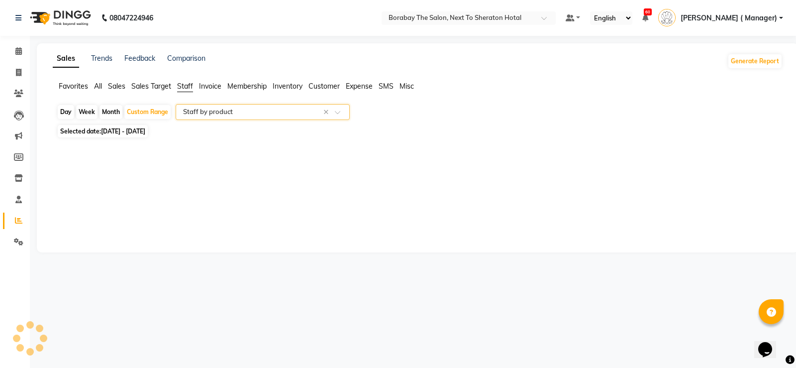
select select "filtered_report"
select select "csv"
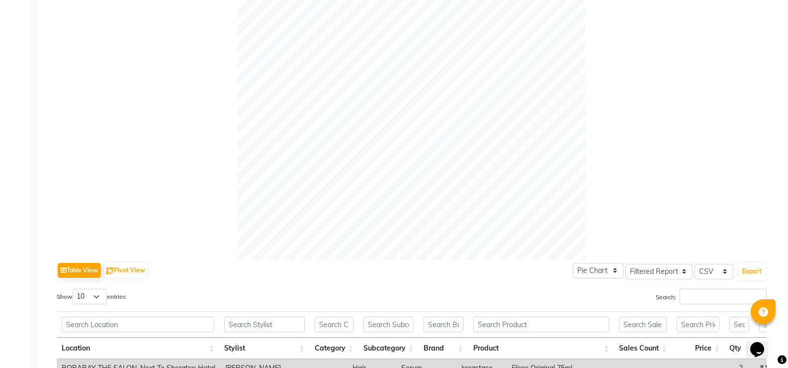
scroll to position [448, 0]
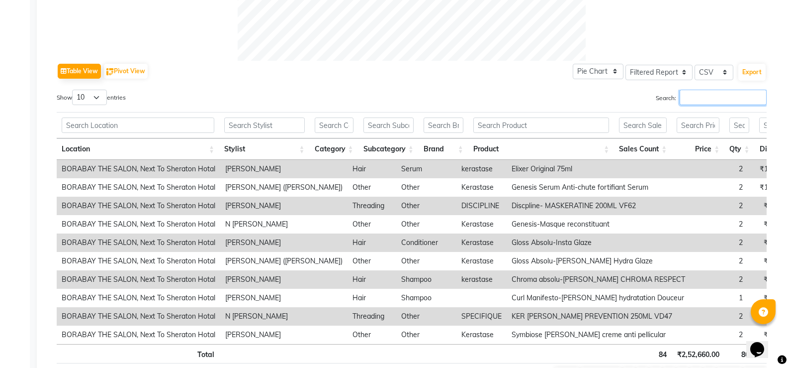
click at [716, 96] on input "Search:" at bounding box center [723, 97] width 87 height 15
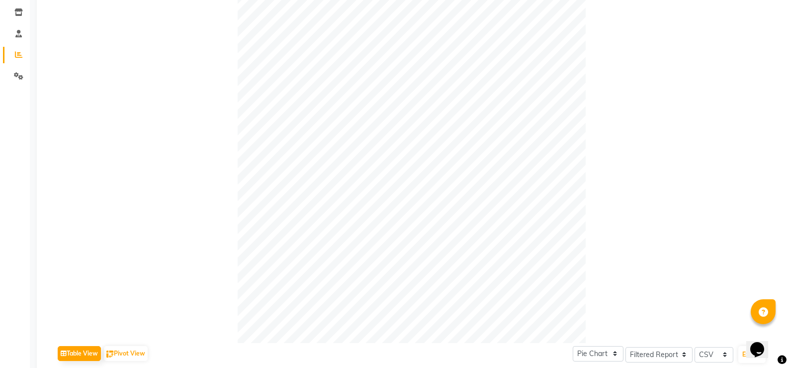
scroll to position [0, 0]
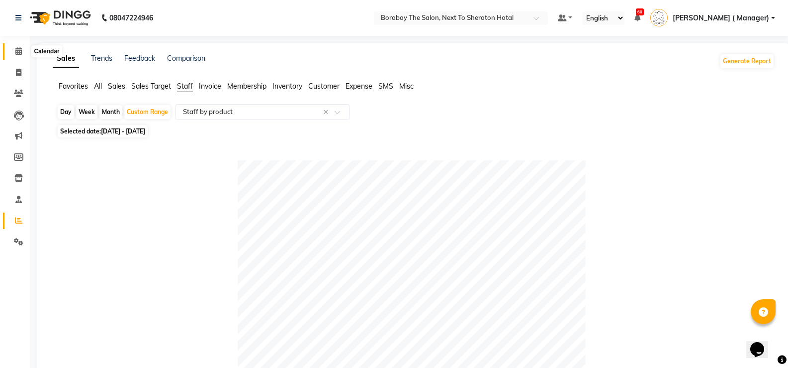
type input "nit"
click at [15, 52] on icon at bounding box center [18, 50] width 6 height 7
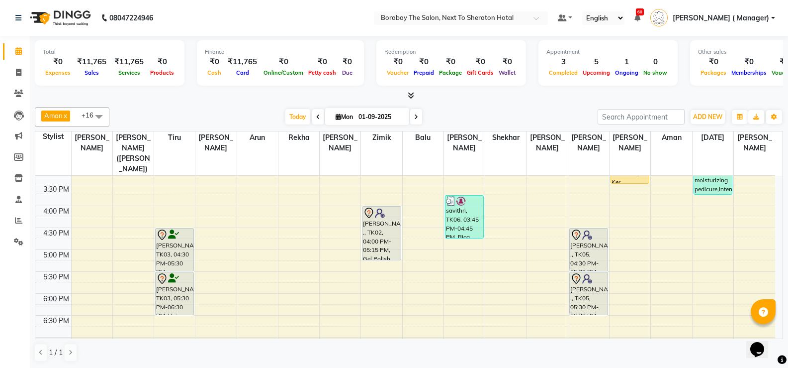
scroll to position [246, 0]
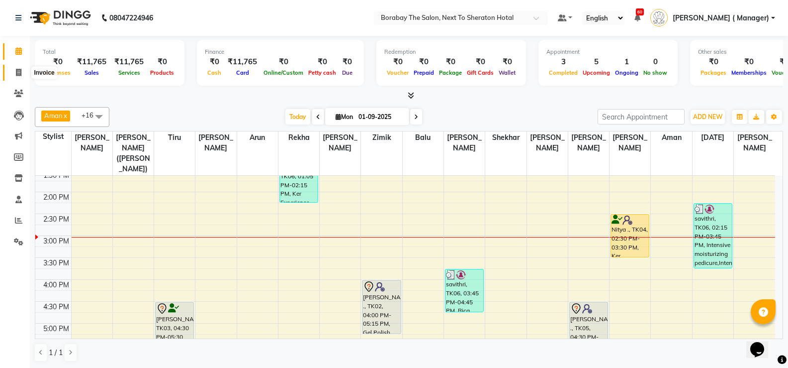
click at [18, 69] on icon at bounding box center [18, 72] width 5 height 7
select select "service"
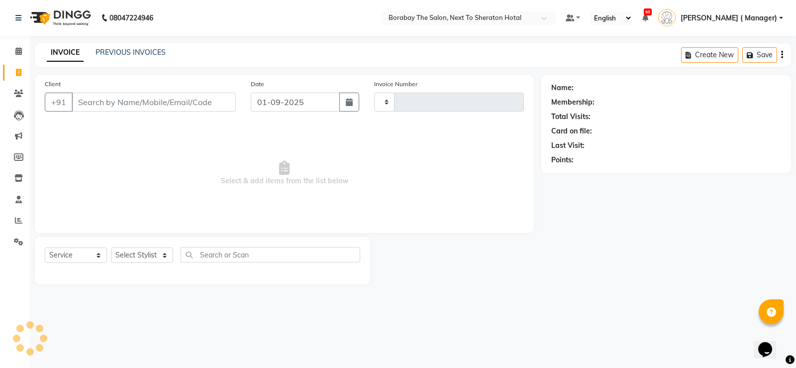
click at [152, 104] on input "Client" at bounding box center [154, 102] width 164 height 19
type input "3433"
select select "4945"
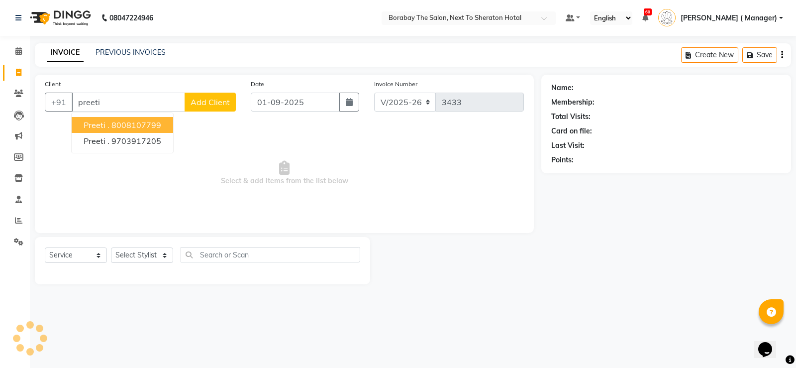
click at [149, 119] on button "Preeti . 8008107799" at bounding box center [122, 125] width 101 height 16
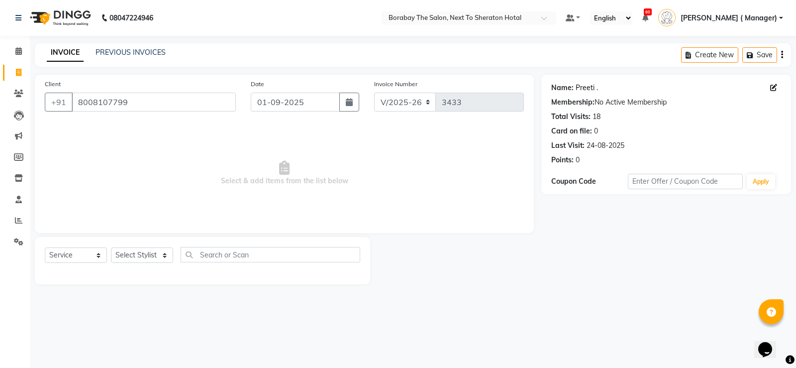
click at [580, 87] on link "Preeti ." at bounding box center [587, 88] width 22 height 10
click at [96, 251] on select "Select Service Product Membership Package Voucher Prepaid Gift Card" at bounding box center [76, 254] width 62 height 15
click at [45, 247] on select "Select Service Product Membership Package Voucher Prepaid Gift Card" at bounding box center [76, 254] width 62 height 15
click at [148, 249] on select "Select Stylist" at bounding box center [142, 254] width 62 height 15
click at [64, 254] on select "Select Service Product Membership Package Voucher Prepaid Gift Card" at bounding box center [76, 254] width 62 height 15
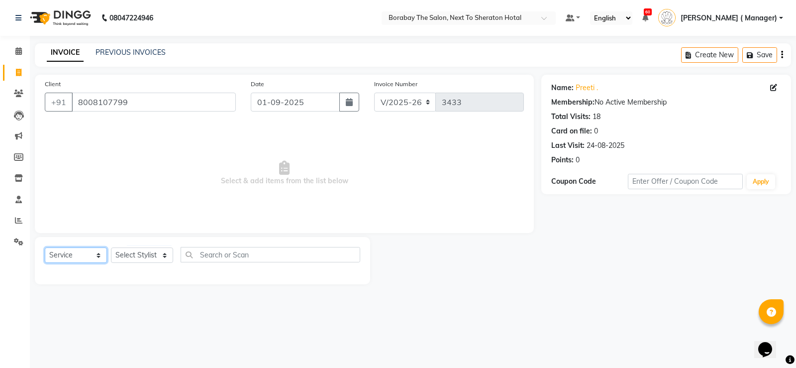
click at [45, 247] on select "Select Service Product Membership Package Voucher Prepaid Gift Card" at bounding box center [76, 254] width 62 height 15
click at [138, 260] on select "Select Stylist" at bounding box center [142, 254] width 62 height 15
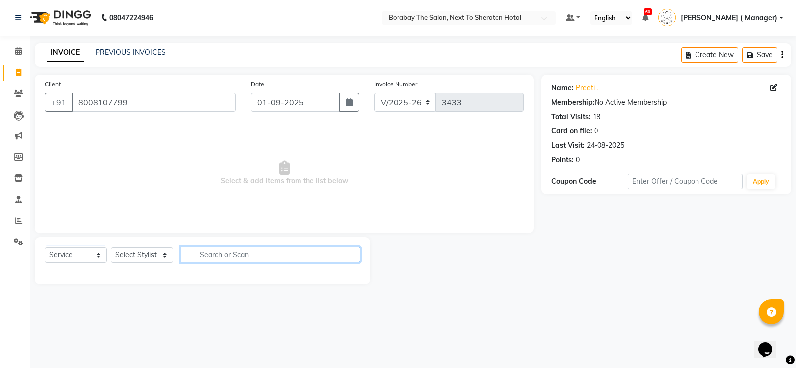
click at [257, 256] on input "text" at bounding box center [271, 254] width 180 height 15
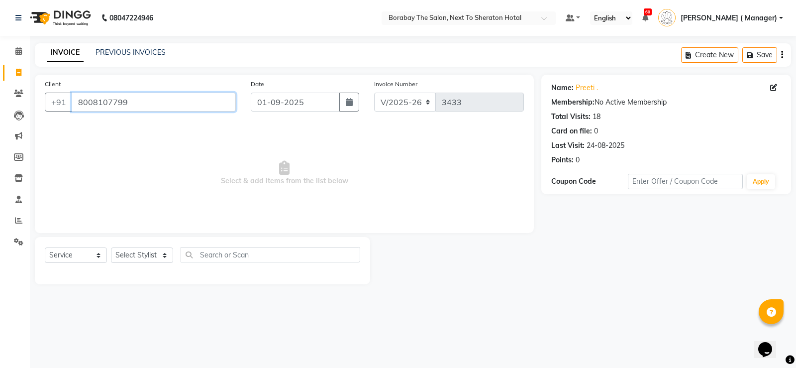
click at [156, 95] on input "8008107799" at bounding box center [154, 102] width 164 height 19
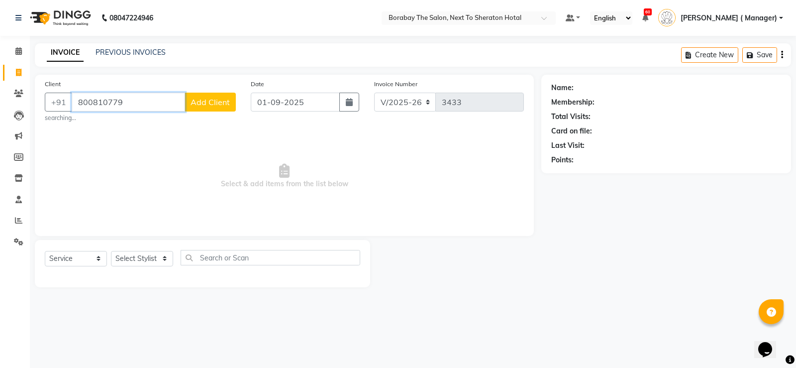
type input "8008107799"
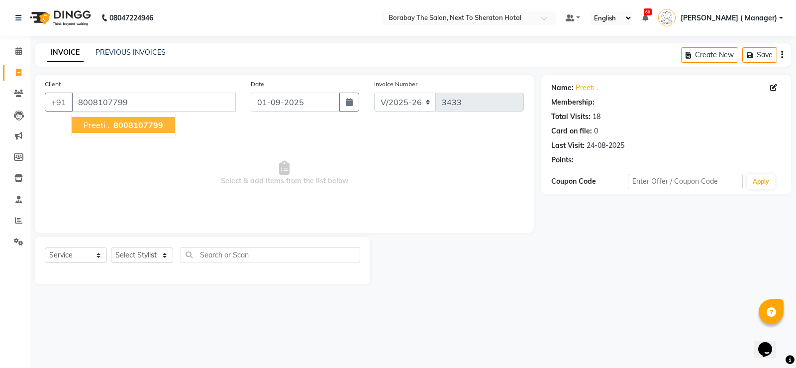
click at [140, 123] on span "8008107799" at bounding box center [138, 125] width 50 height 10
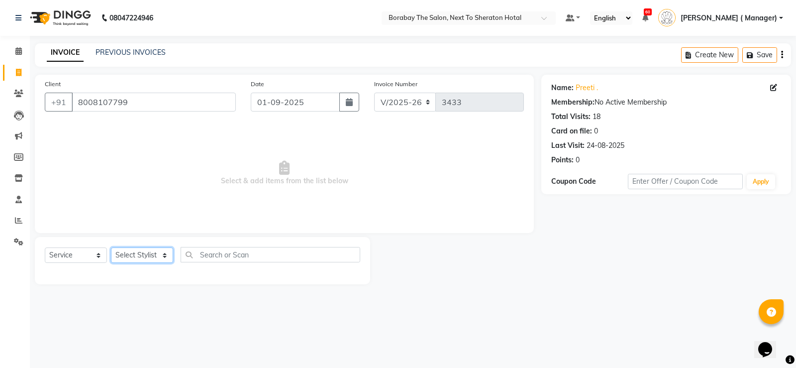
click at [158, 252] on select "Select Stylist" at bounding box center [142, 254] width 62 height 15
drag, startPoint x: 77, startPoint y: 98, endPoint x: 183, endPoint y: 106, distance: 106.7
click at [183, 106] on input "8008107799" at bounding box center [154, 102] width 164 height 19
click at [13, 52] on span at bounding box center [18, 51] width 17 height 11
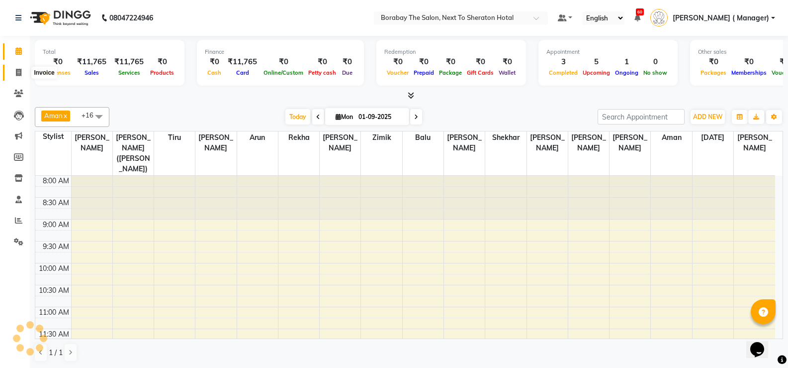
click at [18, 74] on icon at bounding box center [18, 72] width 5 height 7
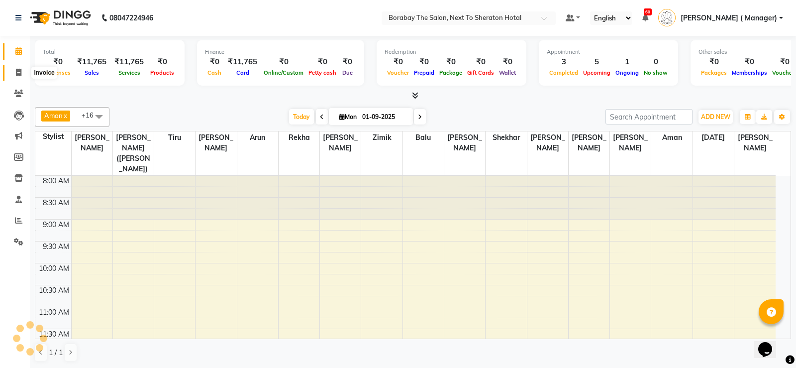
select select "4945"
select select "service"
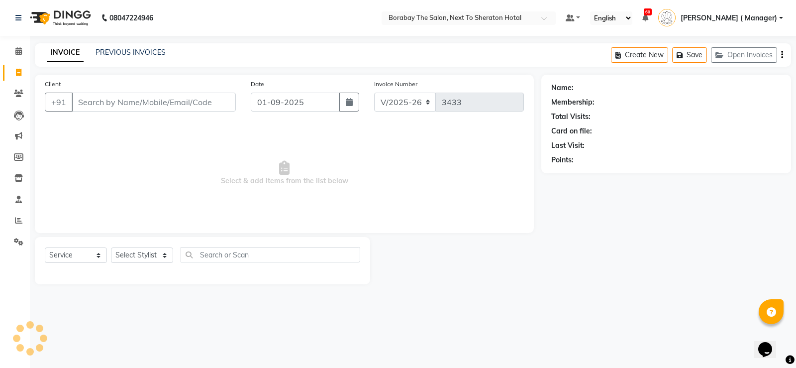
click at [135, 102] on input "Client" at bounding box center [154, 102] width 164 height 19
type input "8008107799"
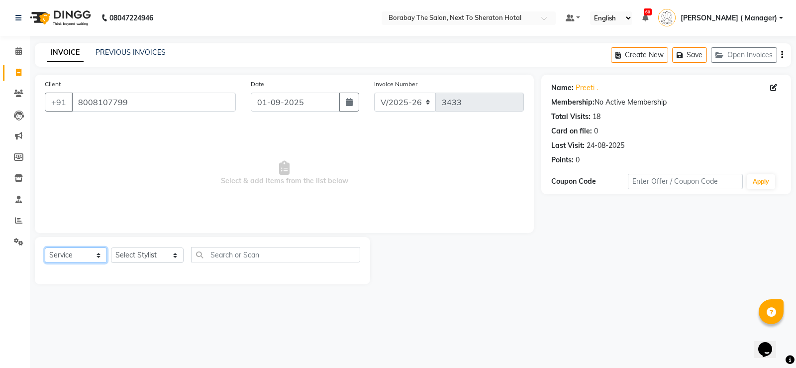
drag, startPoint x: 81, startPoint y: 251, endPoint x: 80, endPoint y: 260, distance: 9.5
click at [81, 251] on select "Select Service Product Membership Package Voucher Prepaid Gift Card" at bounding box center [76, 254] width 62 height 15
click at [45, 247] on select "Select Service Product Membership Package Voucher Prepaid Gift Card" at bounding box center [76, 254] width 62 height 15
click at [141, 248] on select "Select Stylist Aman Arun Balu Bhasker Counter Borabay Dilnawaz Malik (Sameer) E…" at bounding box center [147, 254] width 73 height 15
select select "31355"
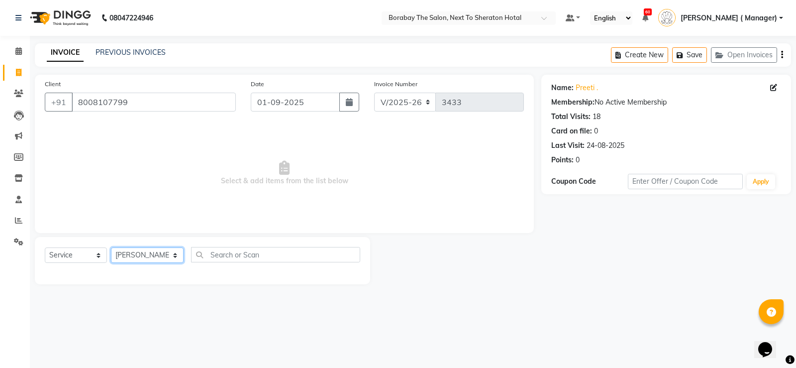
click at [111, 247] on select "Select Stylist Aman Arun Balu Bhasker Counter Borabay Dilnawaz Malik (Sameer) E…" at bounding box center [147, 254] width 73 height 15
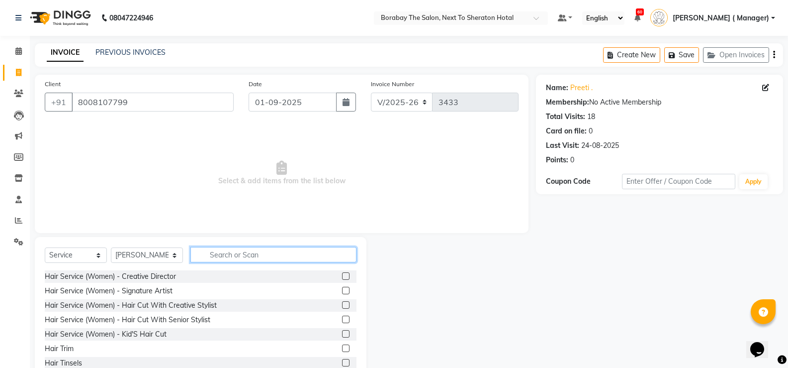
click at [256, 259] on input "text" at bounding box center [274, 254] width 166 height 15
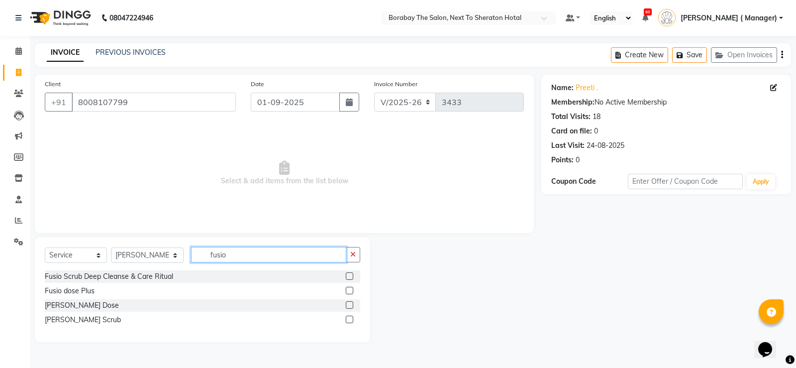
type input "fusio"
click at [352, 320] on label at bounding box center [349, 318] width 7 height 7
click at [352, 320] on input "checkbox" at bounding box center [349, 319] width 6 height 6
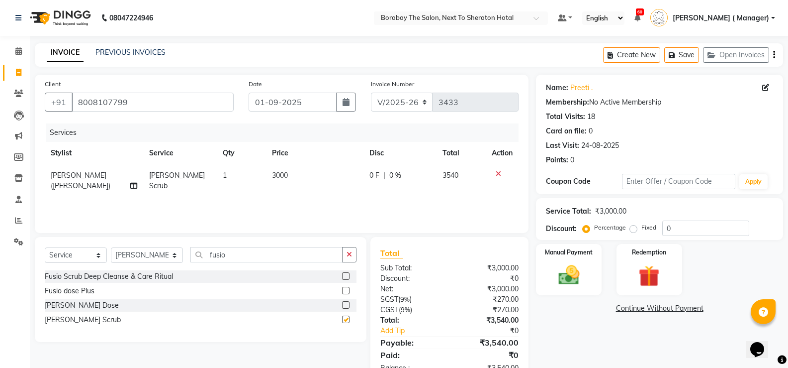
checkbox input "false"
click at [154, 257] on select "Select Stylist Aman Arun Balu Bhasker Counter Borabay Dilnawaz Malik (Sameer) E…" at bounding box center [147, 254] width 72 height 15
select select "83003"
click at [111, 247] on select "Select Stylist Aman Arun Balu Bhasker Counter Borabay Dilnawaz Malik (Sameer) E…" at bounding box center [147, 254] width 72 height 15
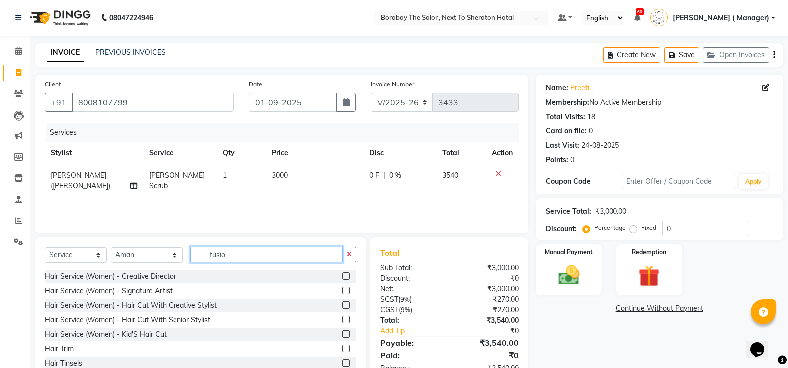
click at [223, 254] on input "fusio" at bounding box center [267, 254] width 152 height 15
type input "f"
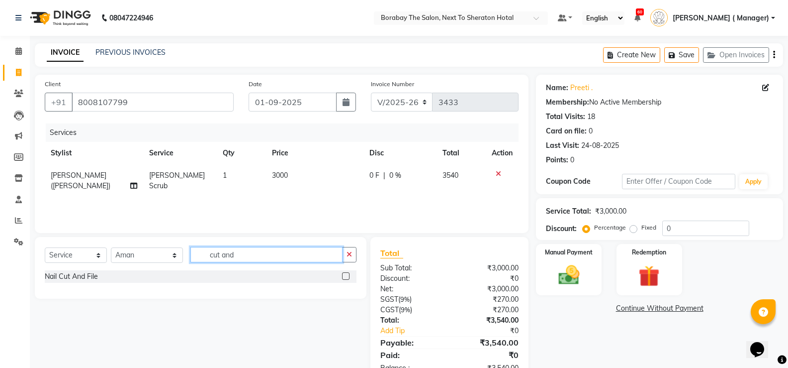
type input "cut and"
click at [346, 275] on label at bounding box center [345, 275] width 7 height 7
click at [346, 275] on input "checkbox" at bounding box center [345, 276] width 6 height 6
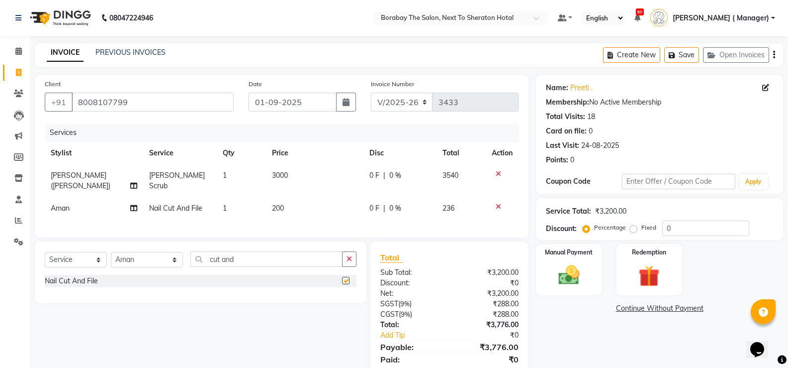
checkbox input "false"
click at [224, 207] on span "1" at bounding box center [225, 207] width 4 height 9
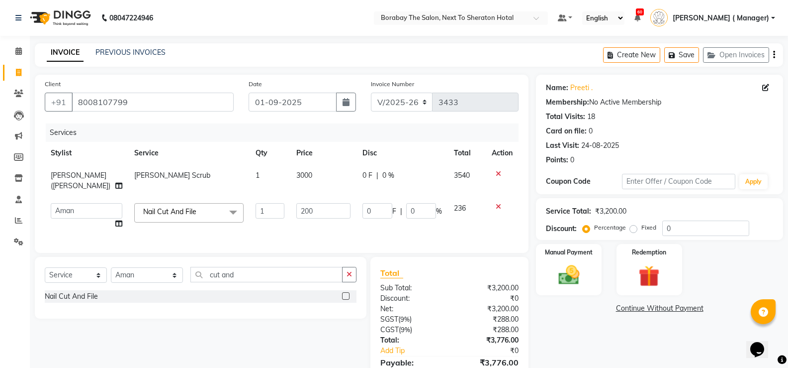
click at [224, 207] on span at bounding box center [233, 212] width 20 height 19
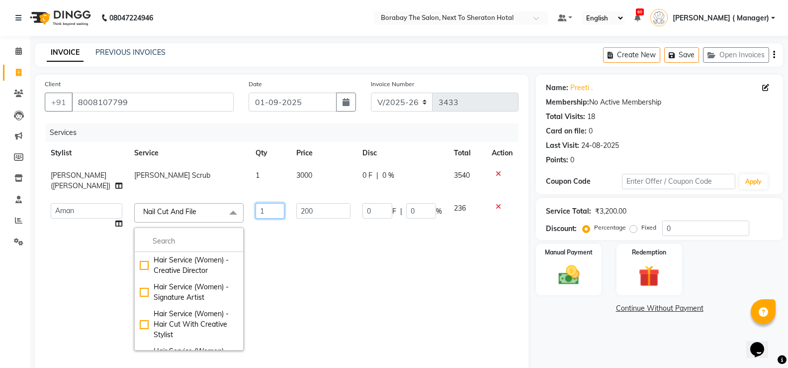
click at [256, 207] on input "1" at bounding box center [270, 210] width 29 height 15
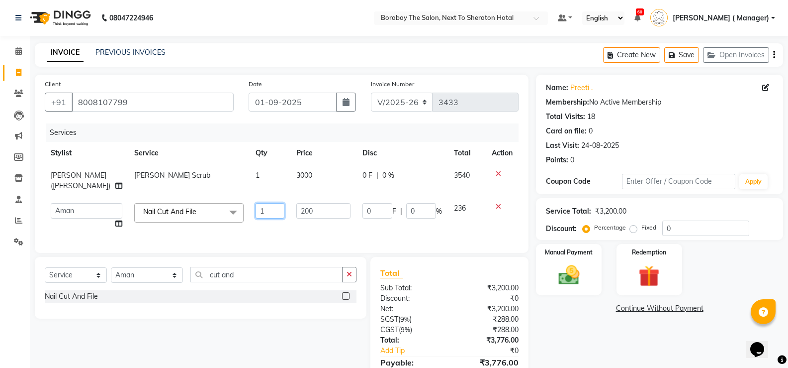
click at [263, 204] on input "1" at bounding box center [270, 210] width 29 height 15
type input "2"
click at [269, 230] on div "Services Stylist Service Qty Price Disc Total Action Dilnawaz Malik (Sameer) Ke…" at bounding box center [282, 182] width 474 height 119
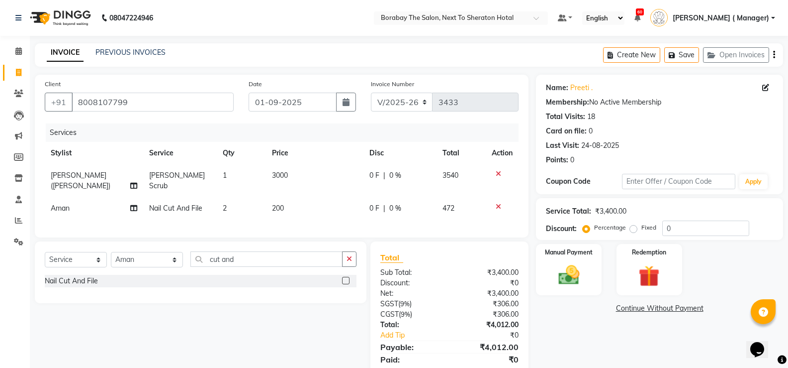
scroll to position [42, 0]
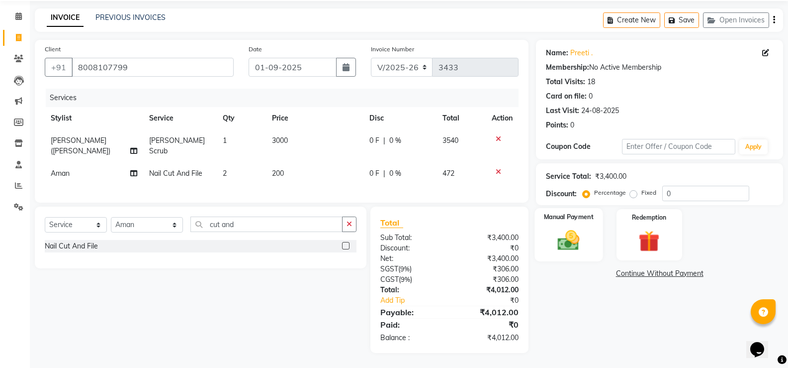
click at [576, 237] on img at bounding box center [568, 239] width 35 height 25
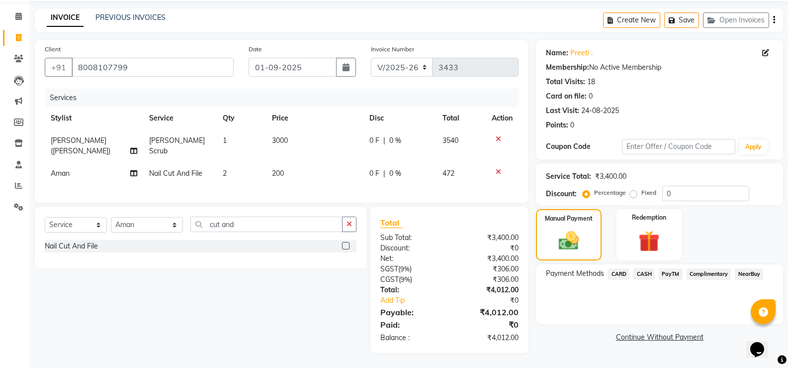
click at [626, 268] on span "CARD" at bounding box center [618, 273] width 21 height 11
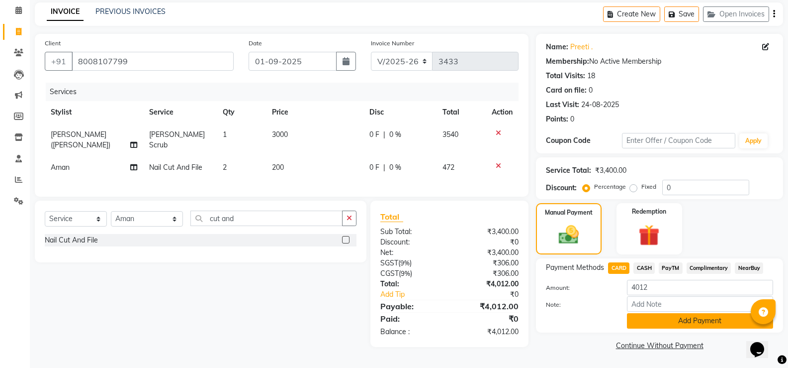
click at [665, 326] on button "Add Payment" at bounding box center [700, 320] width 146 height 15
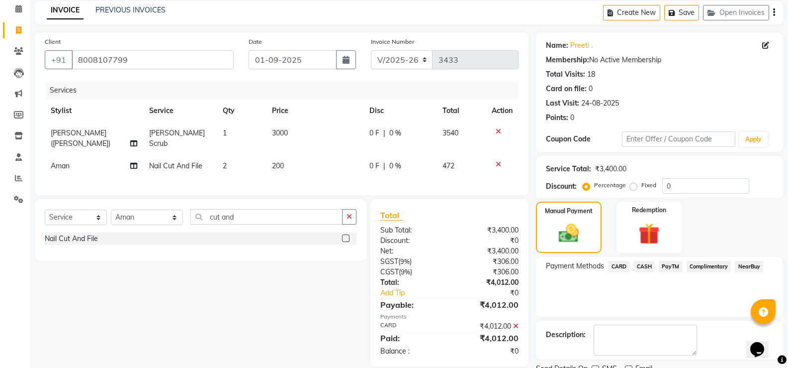
scroll to position [83, 0]
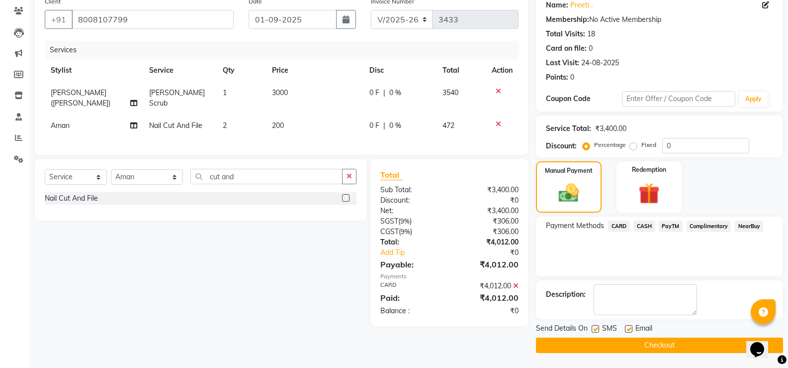
click at [642, 347] on button "Checkout" at bounding box center [659, 344] width 247 height 15
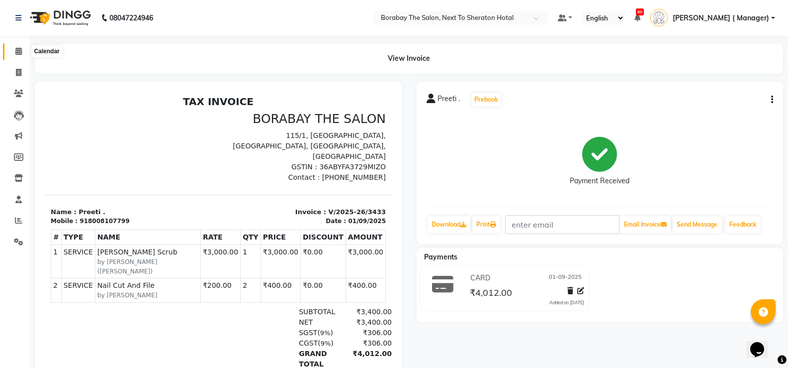
click at [16, 52] on icon at bounding box center [18, 50] width 6 height 7
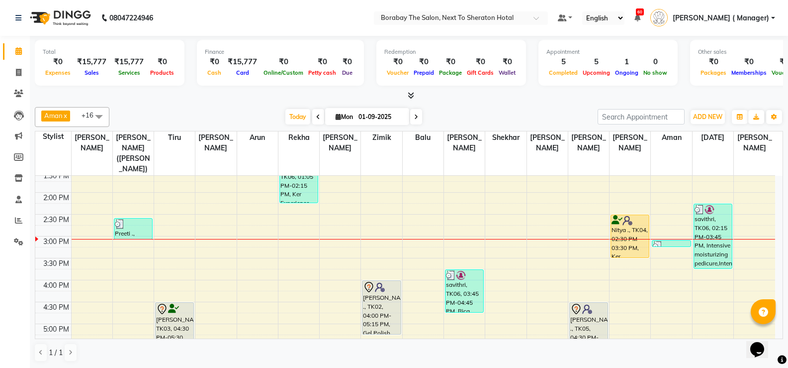
scroll to position [246, 0]
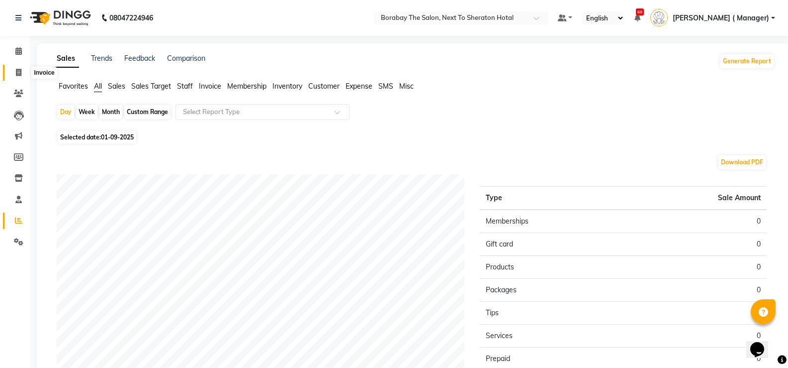
click at [18, 70] on icon at bounding box center [18, 72] width 5 height 7
select select "service"
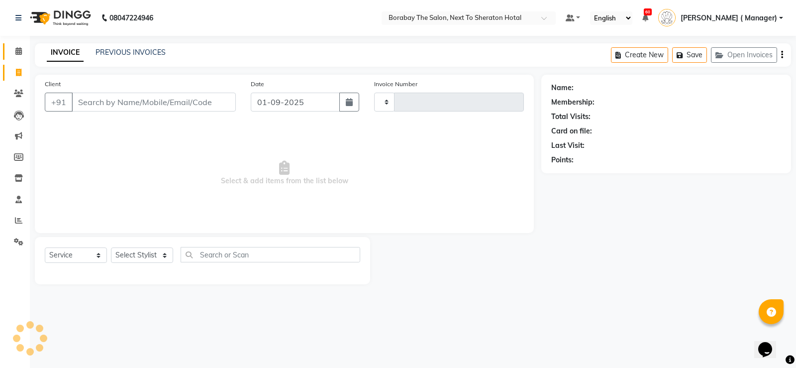
type input "3432"
select select "4945"
click at [18, 53] on icon at bounding box center [18, 50] width 6 height 7
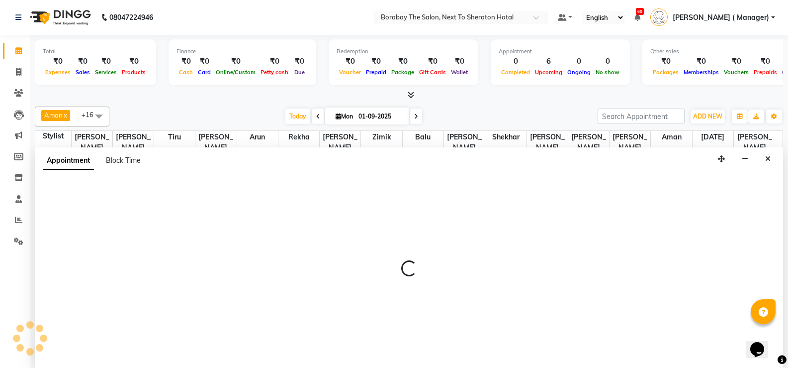
select select "31354"
select select "tentative"
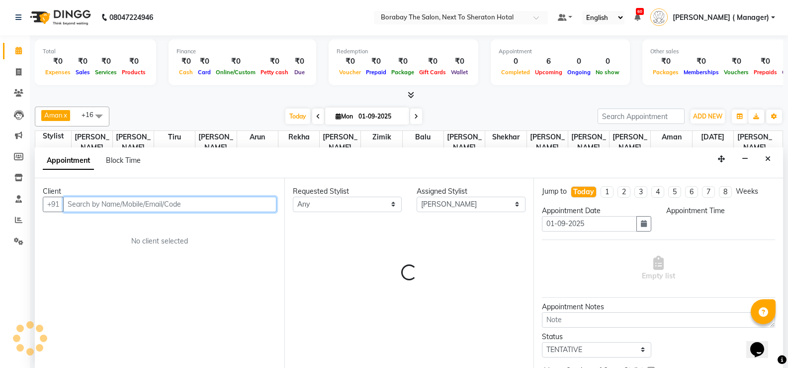
select select "960"
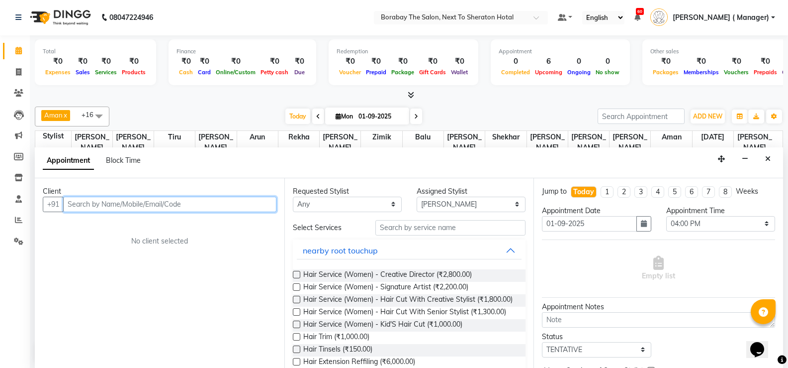
click at [129, 202] on input "text" at bounding box center [169, 203] width 213 height 15
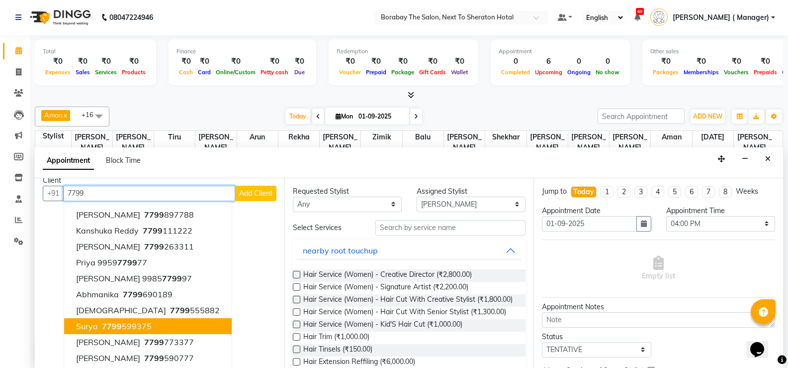
scroll to position [13, 0]
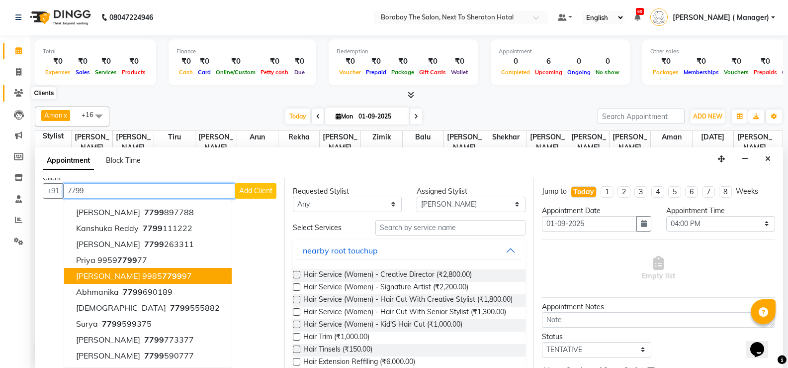
type input "7799"
click at [17, 93] on icon at bounding box center [18, 92] width 9 height 7
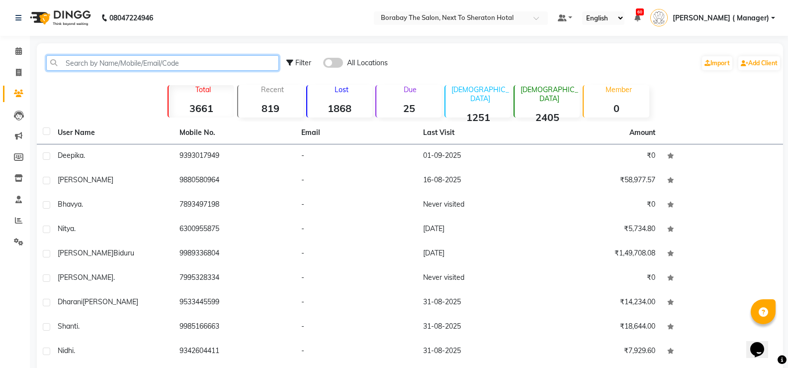
click at [164, 63] on input "text" at bounding box center [162, 62] width 233 height 15
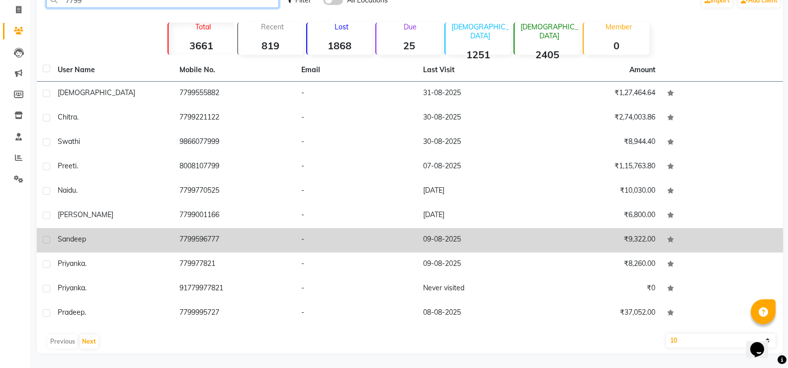
scroll to position [63, 0]
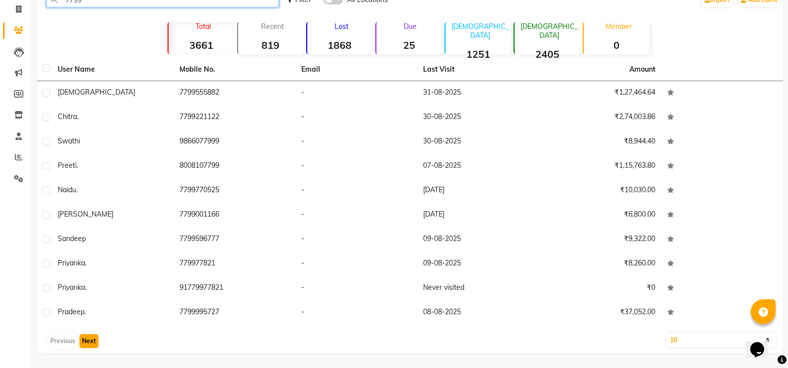
type input "7799"
click at [91, 344] on button "Next" at bounding box center [89, 341] width 19 height 14
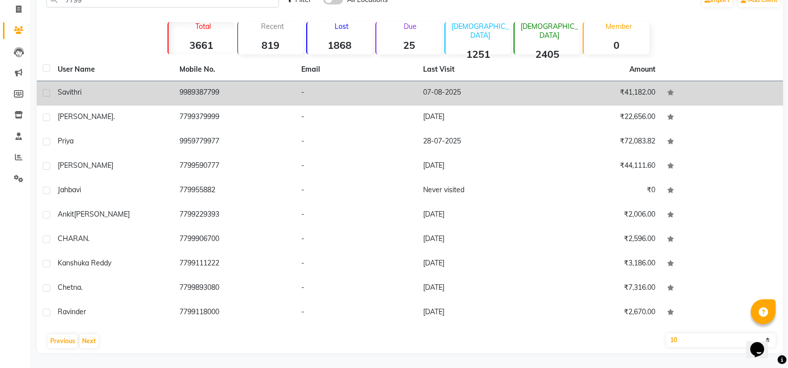
drag, startPoint x: 180, startPoint y: 90, endPoint x: 228, endPoint y: 91, distance: 48.8
click at [228, 91] on td "9989387799" at bounding box center [235, 93] width 122 height 24
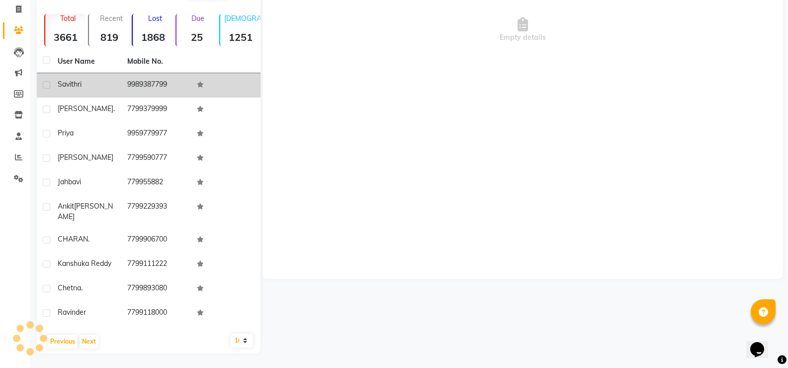
scroll to position [55, 0]
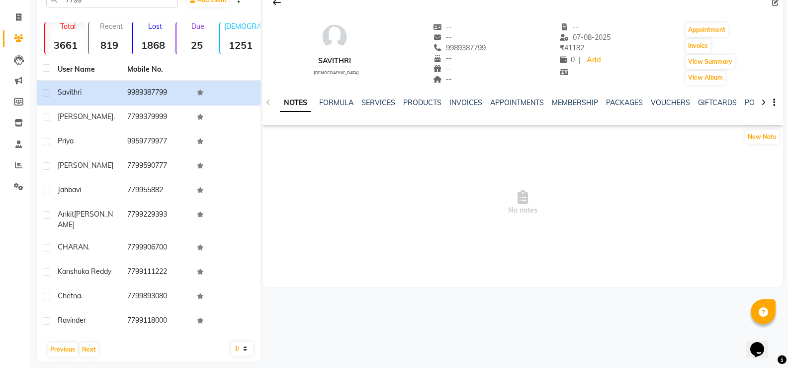
drag, startPoint x: 437, startPoint y: 48, endPoint x: 487, endPoint y: 45, distance: 50.3
click at [487, 45] on div "savithri female -- -- 9989387799 -- -- -- -- 07-08-2025 ₹ 41182 0 | Add Appoint…" at bounding box center [523, 49] width 521 height 74
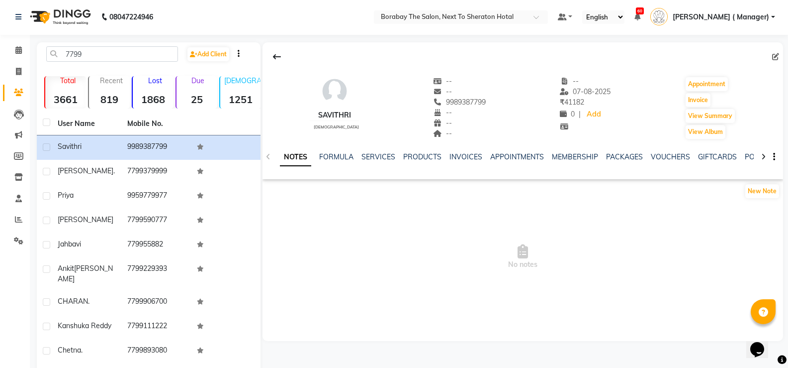
scroll to position [0, 0]
click at [18, 52] on icon at bounding box center [18, 50] width 6 height 7
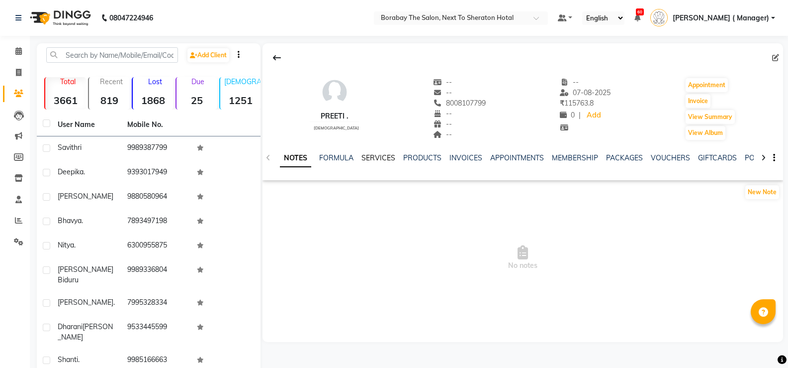
click at [368, 158] on link "SERVICES" at bounding box center [379, 157] width 34 height 9
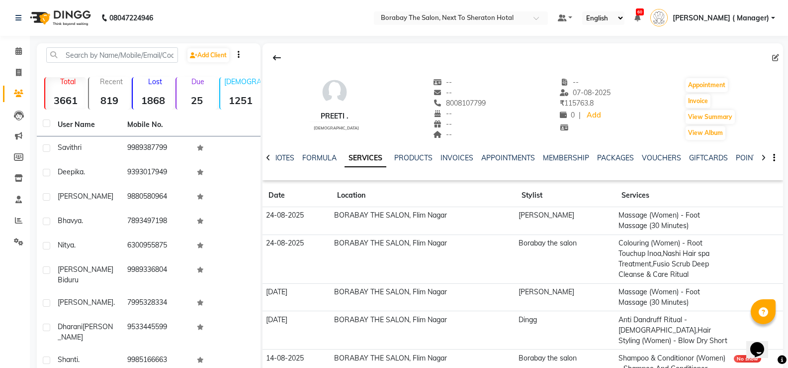
scroll to position [50, 0]
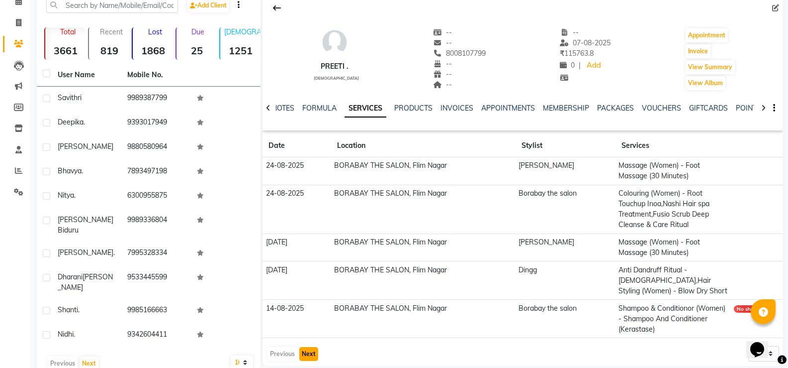
click at [308, 348] on button "Next" at bounding box center [308, 354] width 19 height 14
